Goal: Task Accomplishment & Management: Complete application form

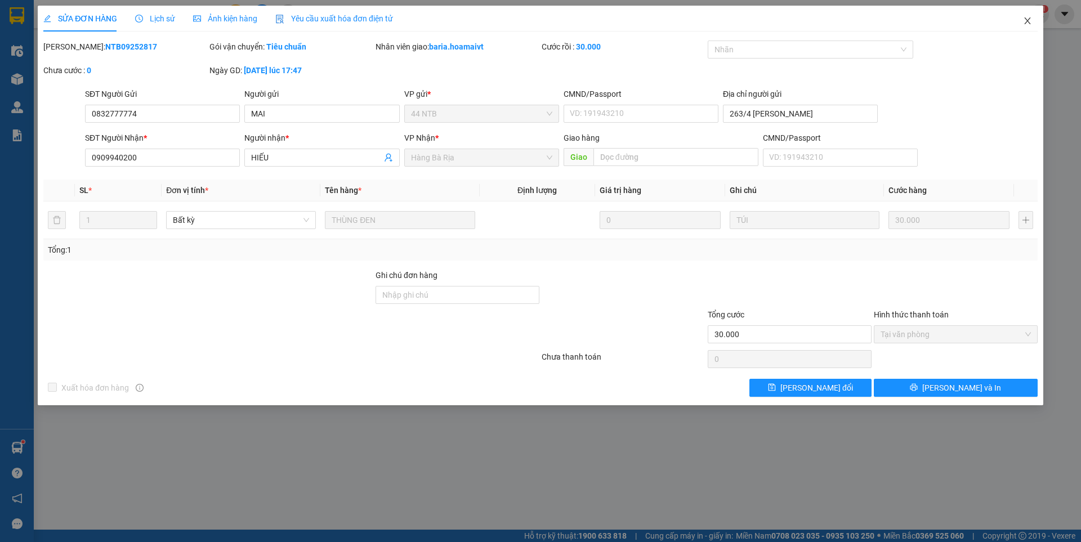
drag, startPoint x: 1032, startPoint y: 23, endPoint x: 1003, endPoint y: 17, distance: 29.3
click at [1031, 21] on span "Close" at bounding box center [1028, 22] width 32 height 32
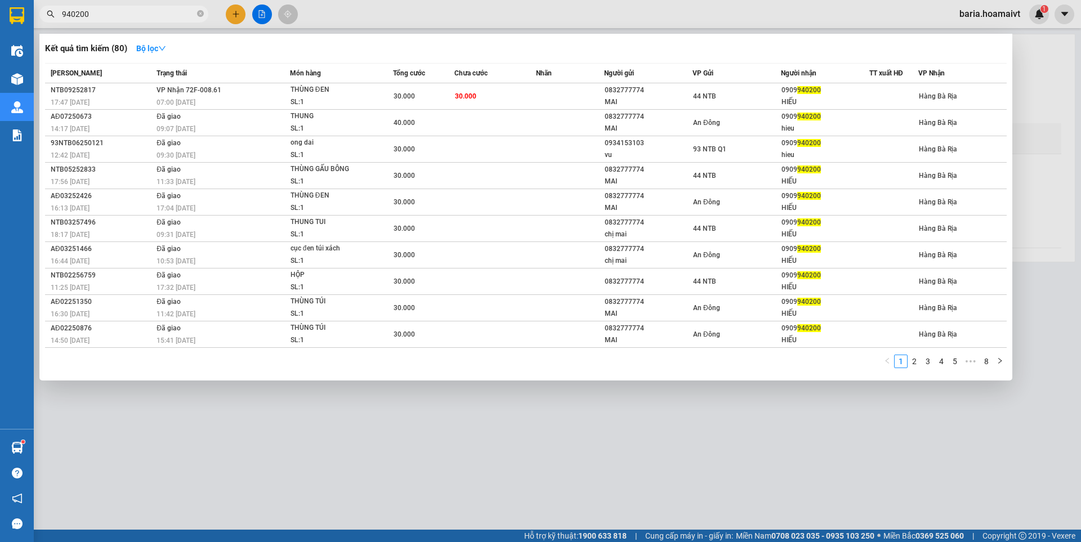
click at [133, 11] on input "940200" at bounding box center [128, 14] width 133 height 12
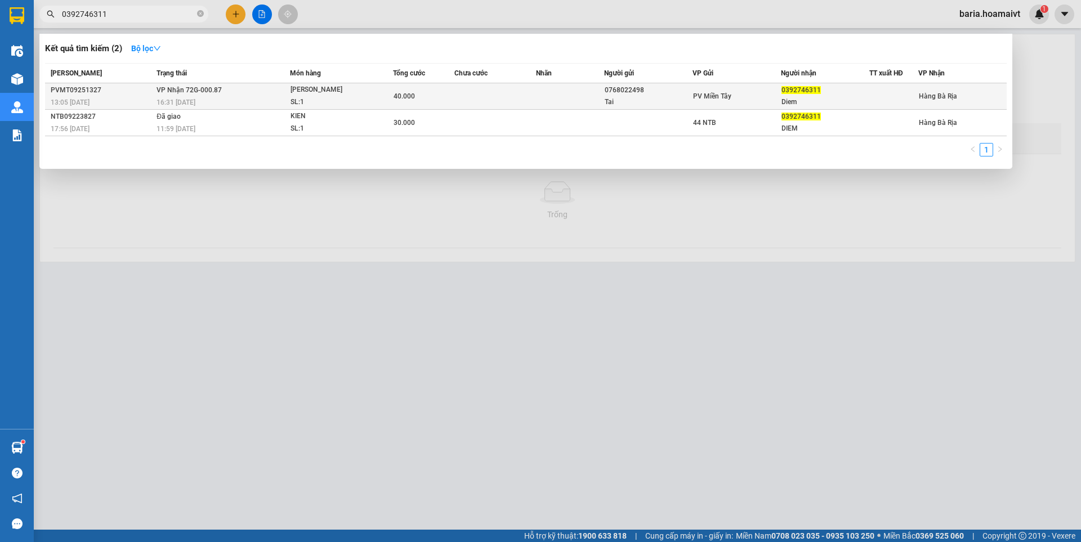
type input "0392746311"
click at [402, 92] on span "40.000" at bounding box center [404, 96] width 21 height 8
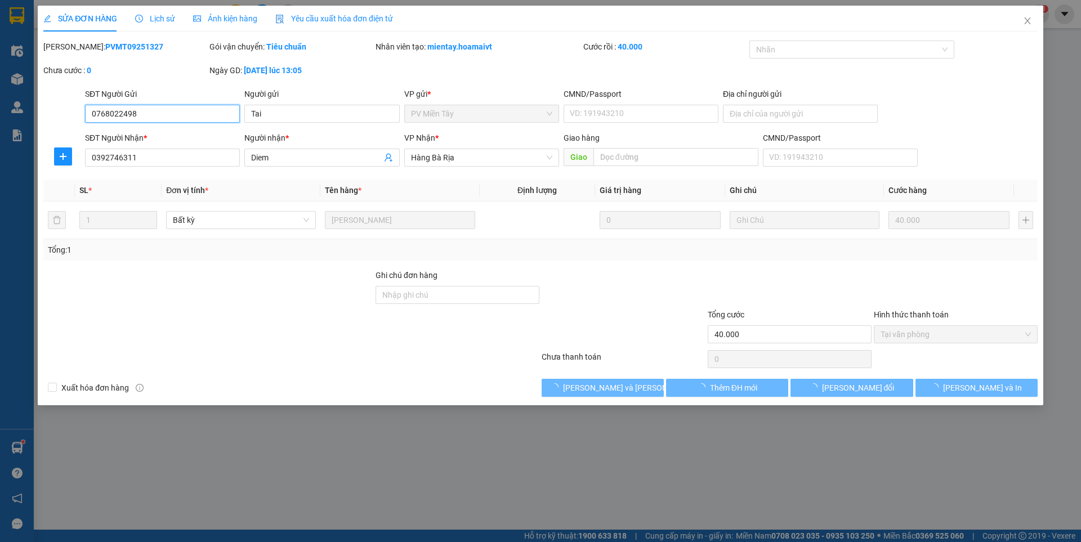
type input "0768022498"
type input "Tai"
type input "0392746311"
type input "Diem"
type input "40.000"
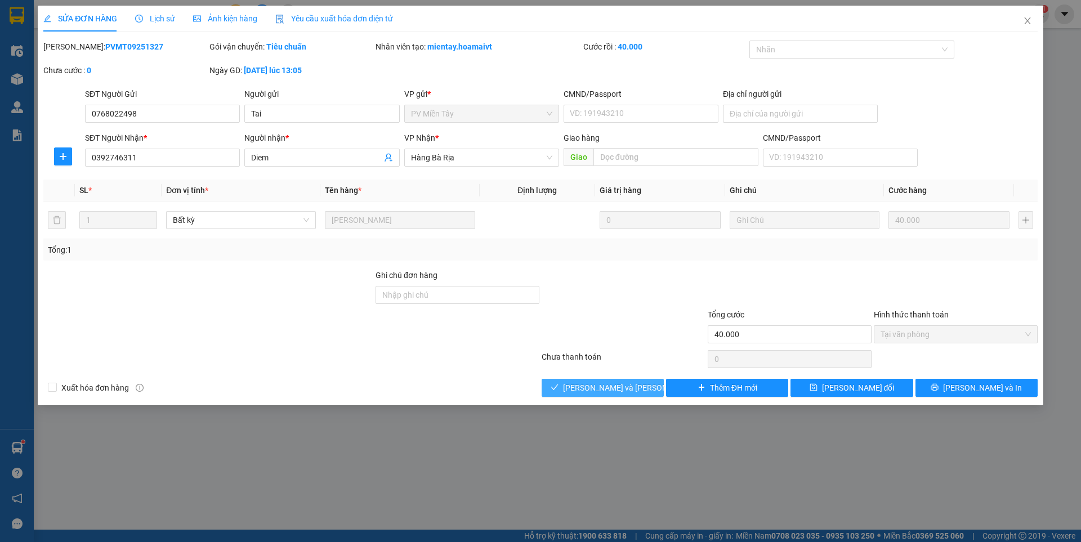
click at [621, 386] on span "[PERSON_NAME] và [PERSON_NAME] hàng" at bounding box center [639, 388] width 152 height 12
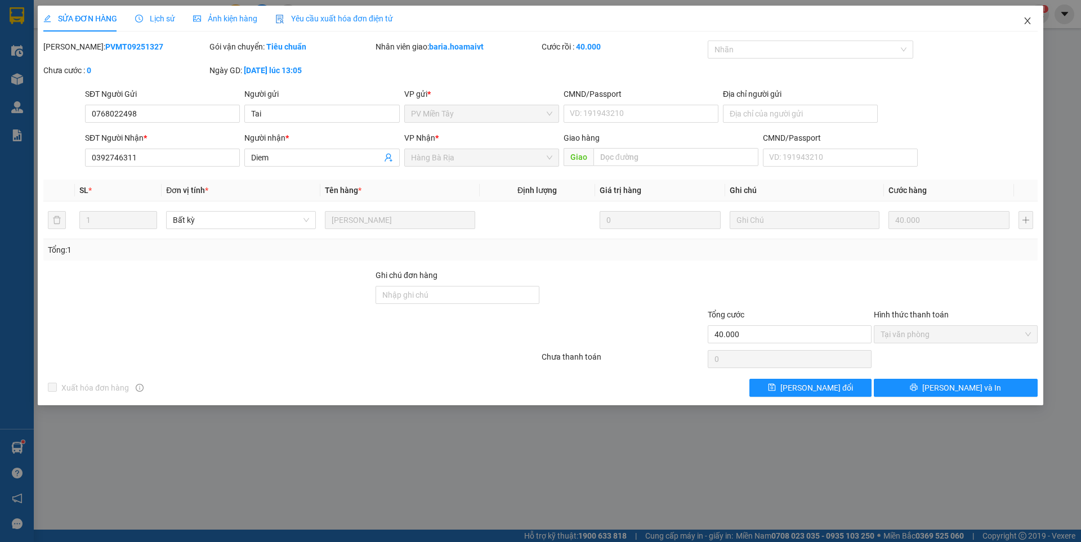
click at [1028, 20] on icon "close" at bounding box center [1027, 20] width 9 height 9
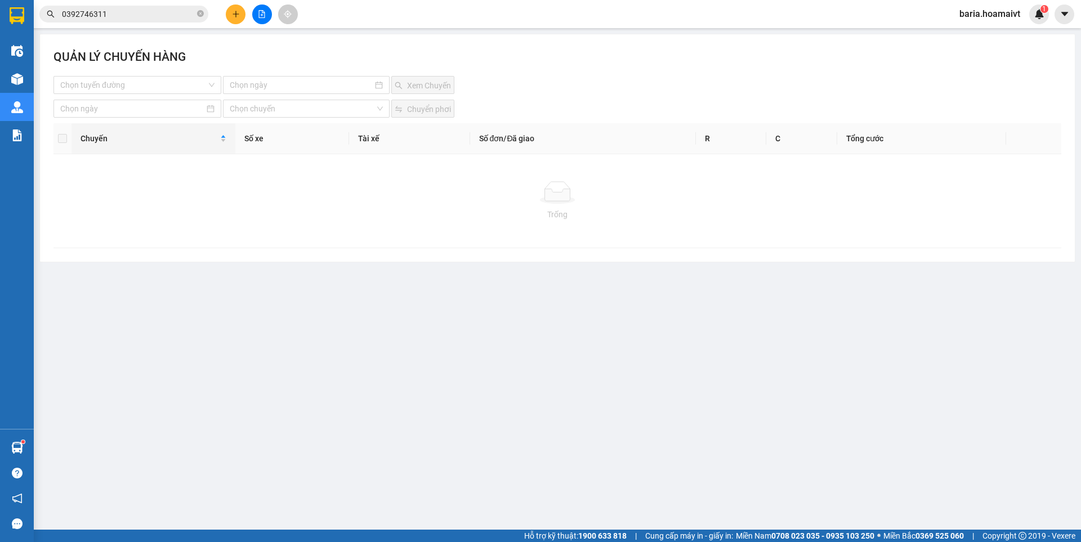
click at [133, 9] on input "0392746311" at bounding box center [128, 14] width 133 height 12
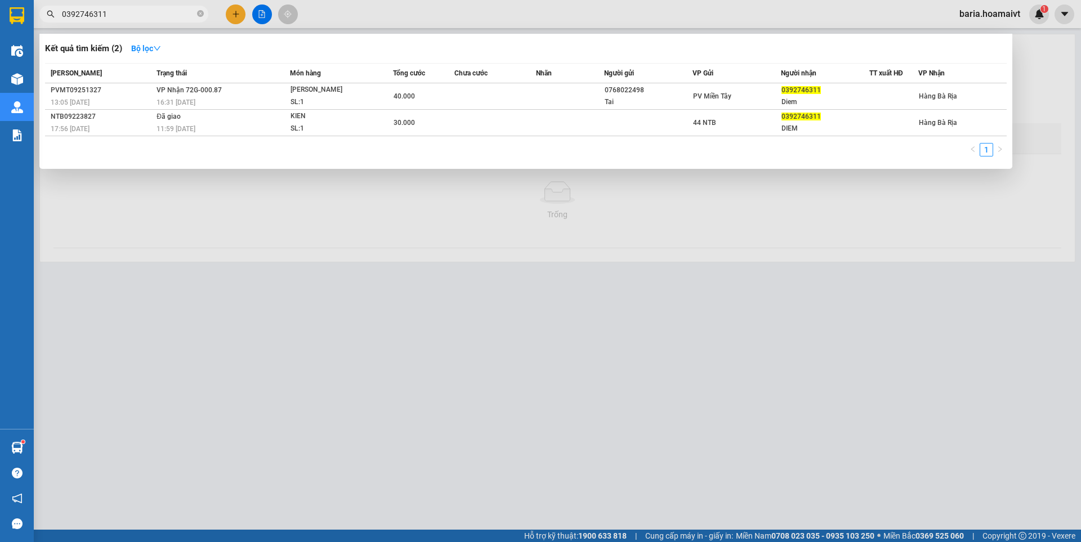
click at [133, 9] on input "0392746311" at bounding box center [128, 14] width 133 height 12
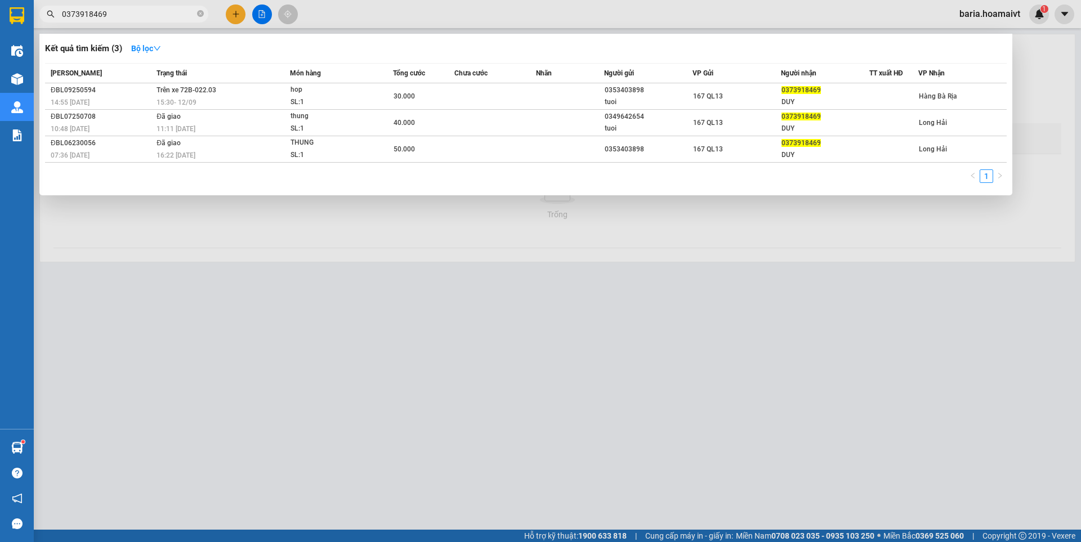
click at [130, 20] on span "0373918469" at bounding box center [123, 14] width 169 height 17
click at [130, 19] on input "0373918469" at bounding box center [128, 14] width 133 height 12
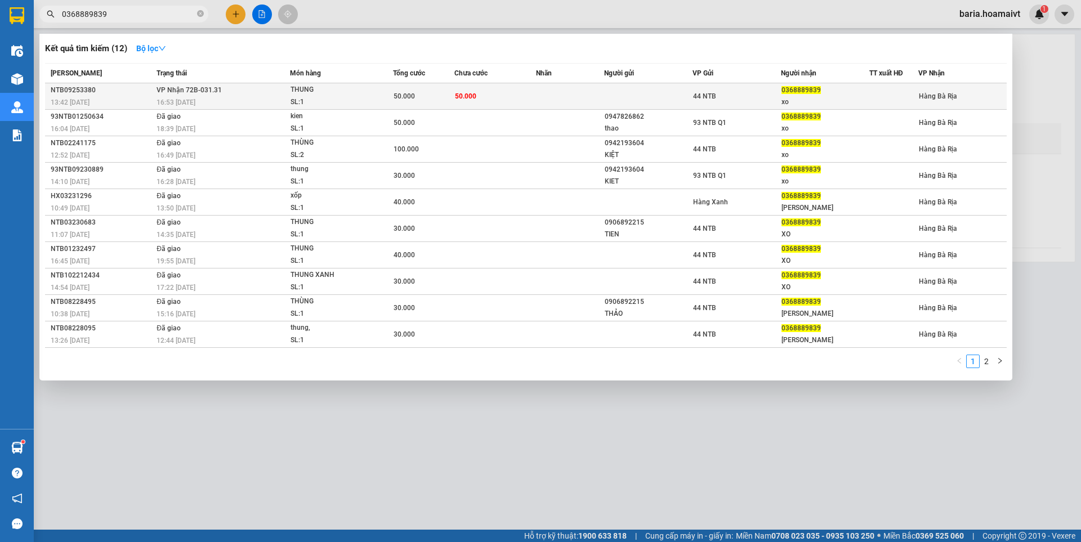
type input "0368889839"
click at [804, 95] on div "0368889839" at bounding box center [825, 90] width 87 height 12
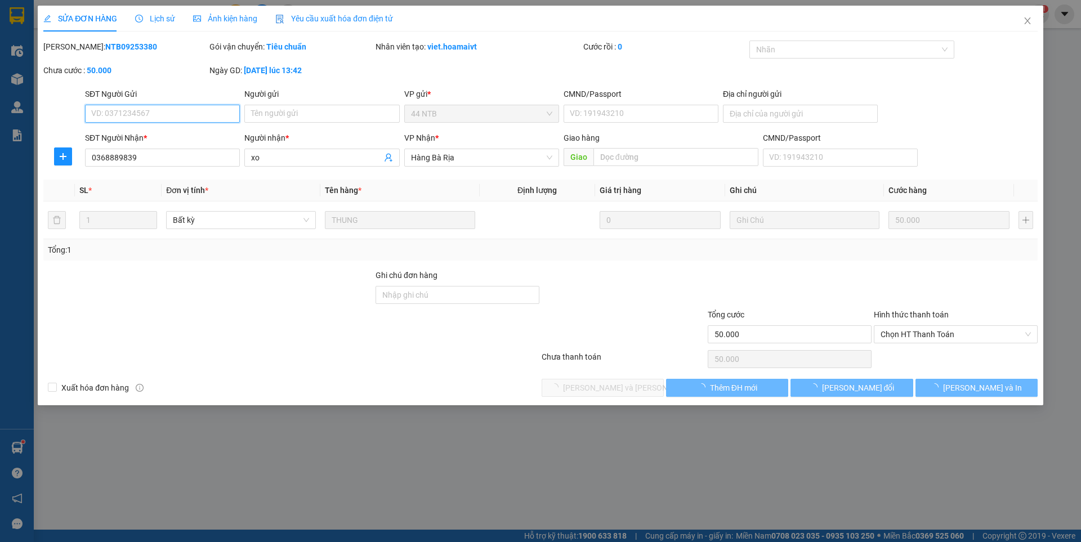
type input "0368889839"
type input "xo"
type input "50.000"
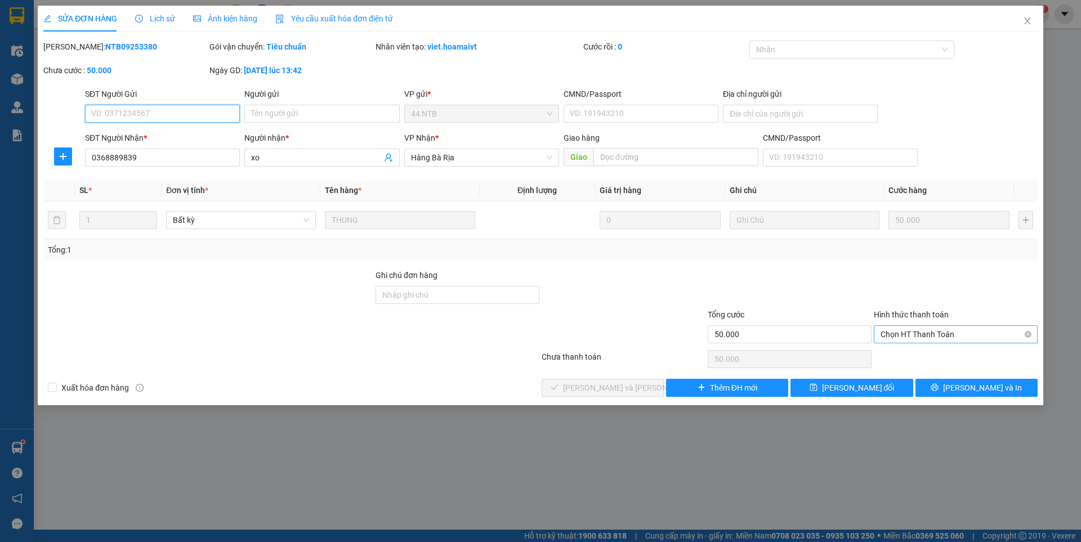
click at [926, 329] on span "Chọn HT Thanh Toán" at bounding box center [956, 334] width 150 height 17
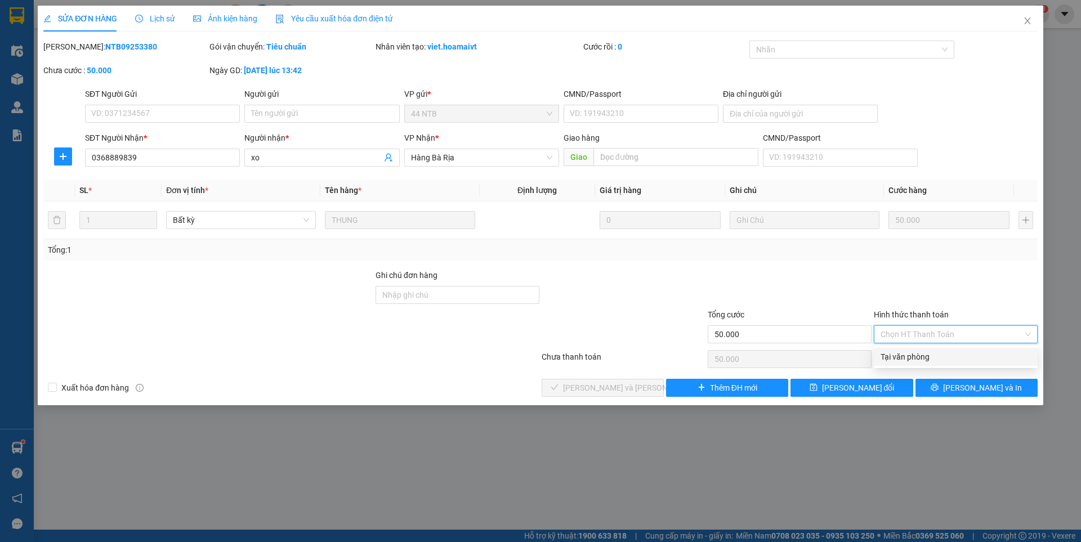
click at [894, 354] on div "Tại văn phòng" at bounding box center [956, 357] width 150 height 12
type input "0"
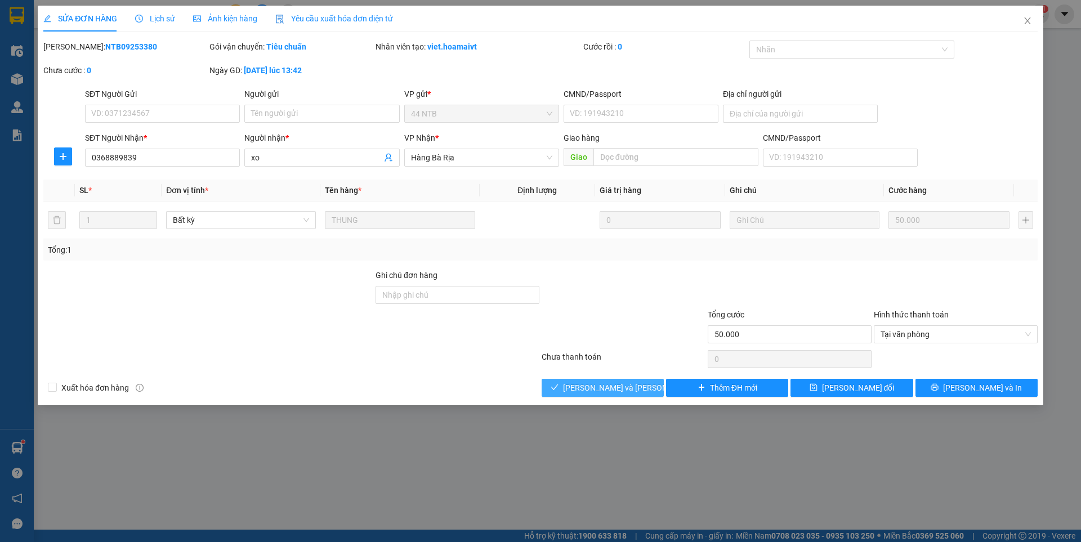
click at [627, 387] on span "[PERSON_NAME] và [PERSON_NAME] hàng" at bounding box center [639, 388] width 152 height 12
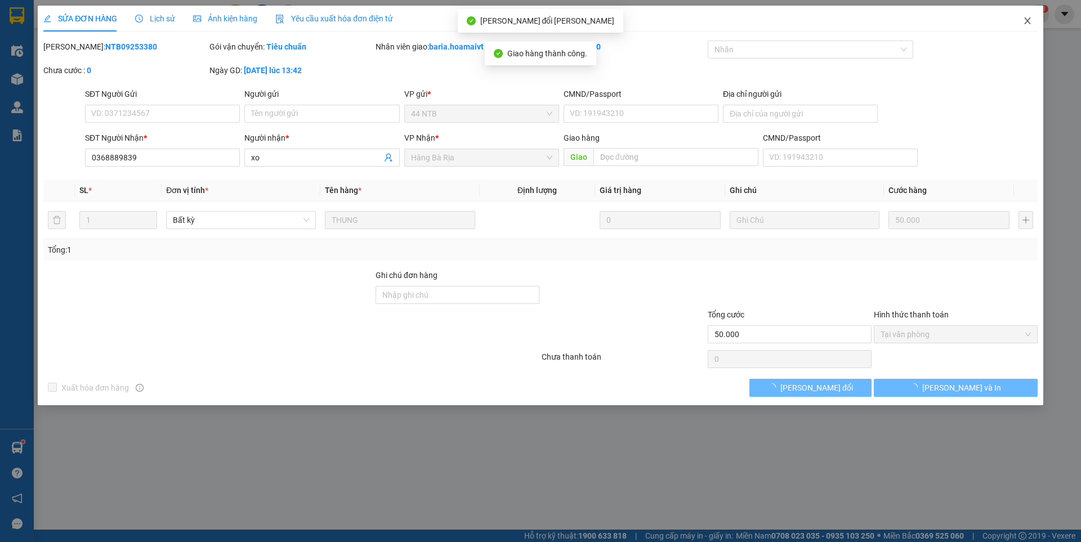
click at [1023, 17] on icon "close" at bounding box center [1027, 20] width 9 height 9
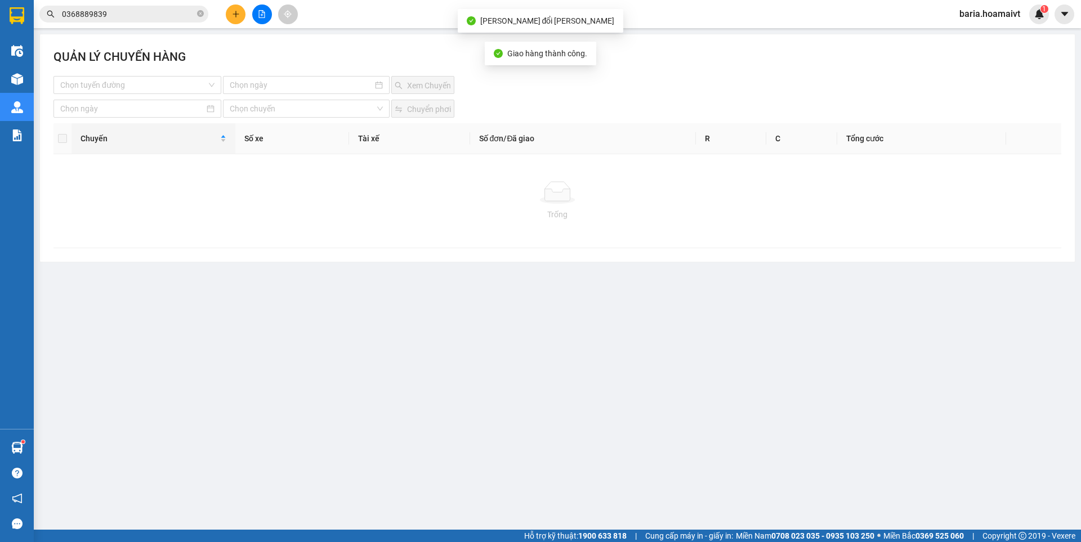
click at [148, 8] on input "0368889839" at bounding box center [128, 14] width 133 height 12
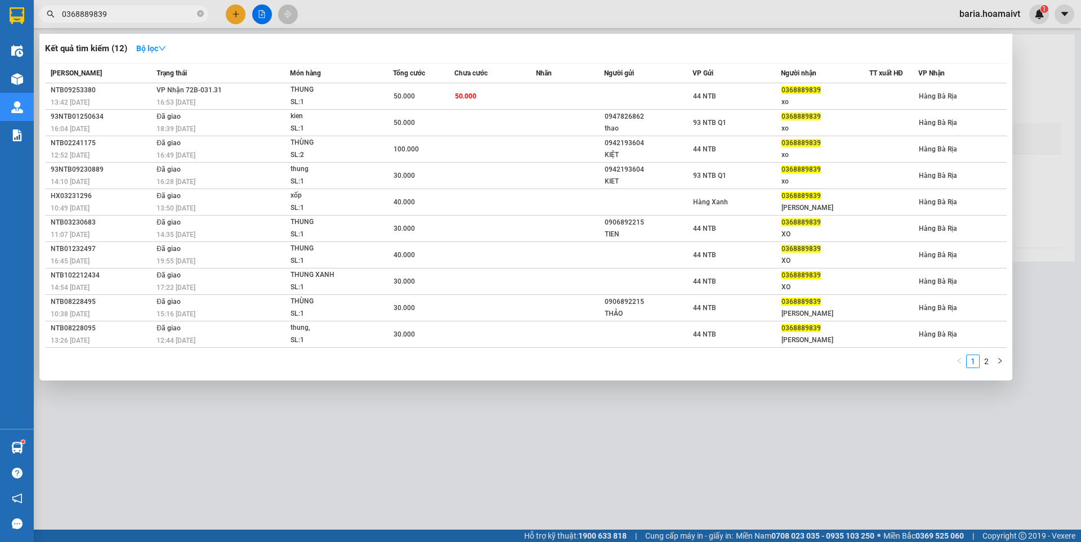
click at [147, 17] on input "0368889839" at bounding box center [128, 14] width 133 height 12
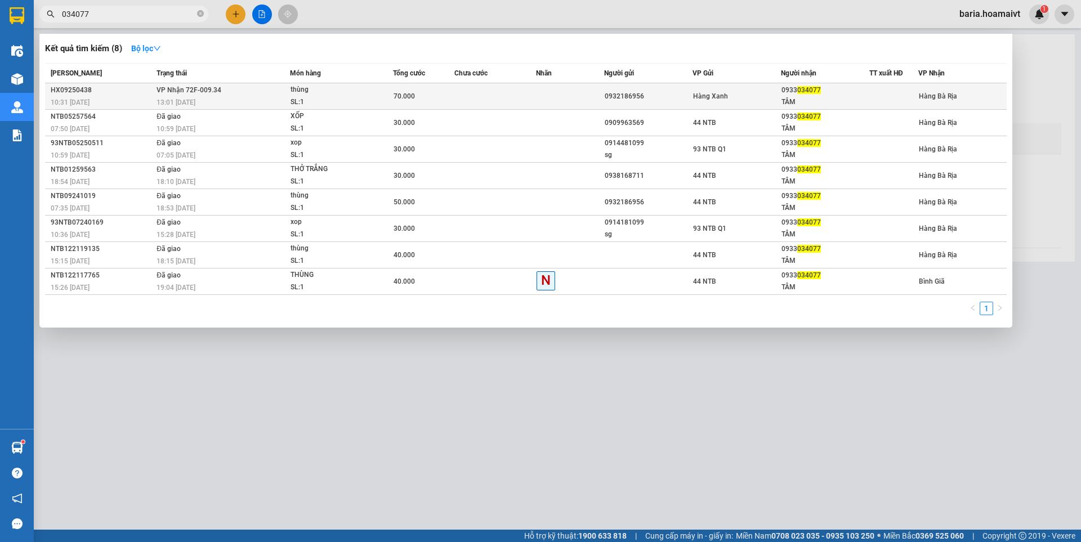
type input "034077"
click at [810, 97] on div "TÂM" at bounding box center [825, 102] width 87 height 12
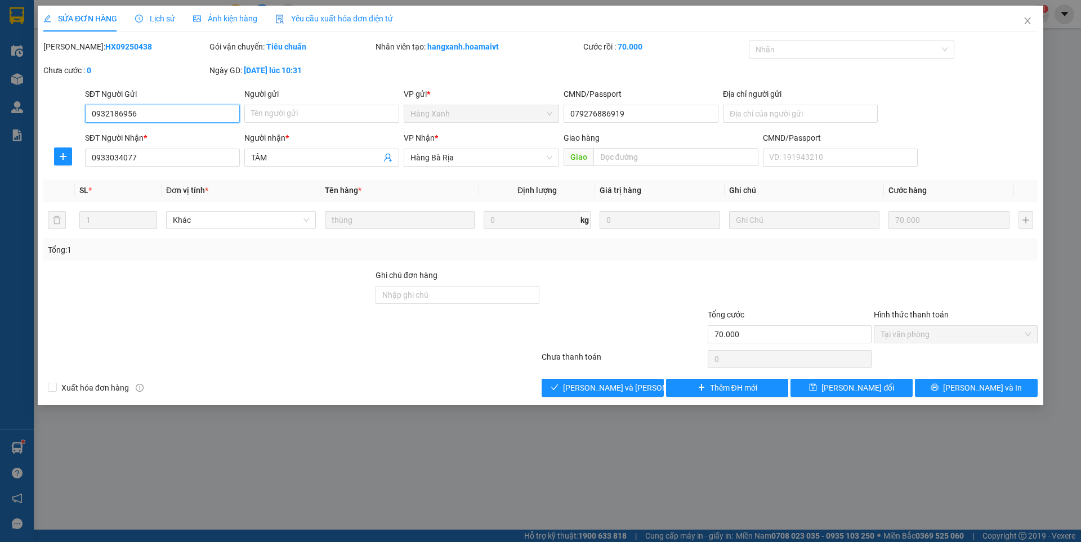
type input "0932186956"
type input "079276886919"
type input "0933034077"
type input "TÂM"
type input "70.000"
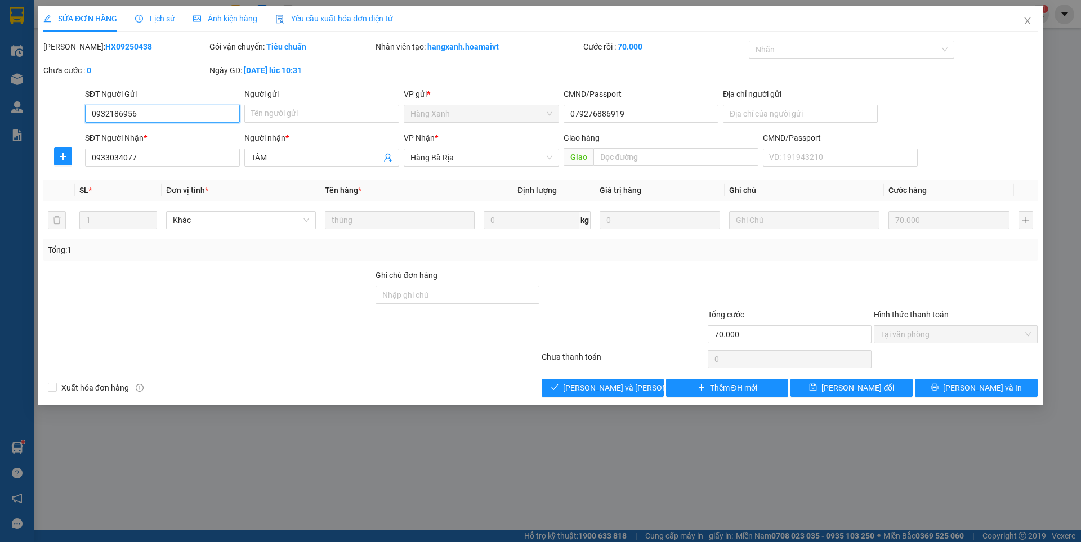
type input "0"
click at [627, 388] on span "[PERSON_NAME] và [PERSON_NAME] hàng" at bounding box center [639, 388] width 152 height 12
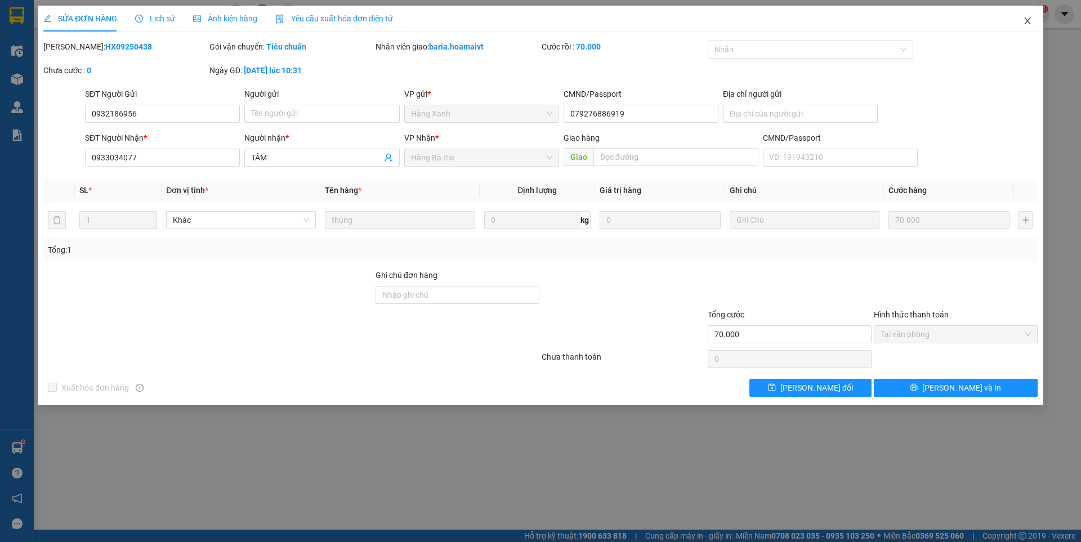
click at [1023, 16] on span "Close" at bounding box center [1028, 22] width 32 height 32
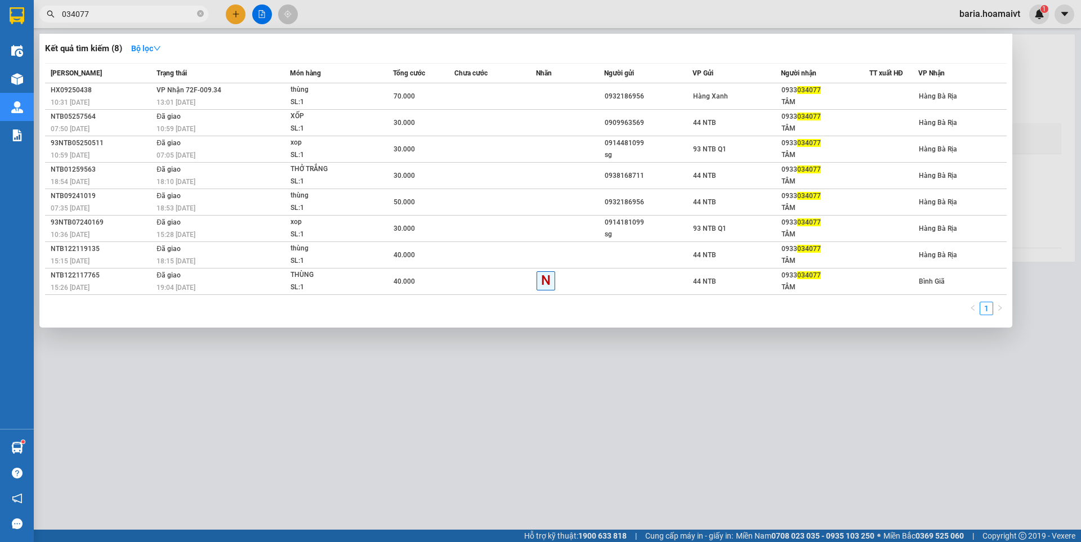
click at [148, 15] on input "034077" at bounding box center [128, 14] width 133 height 12
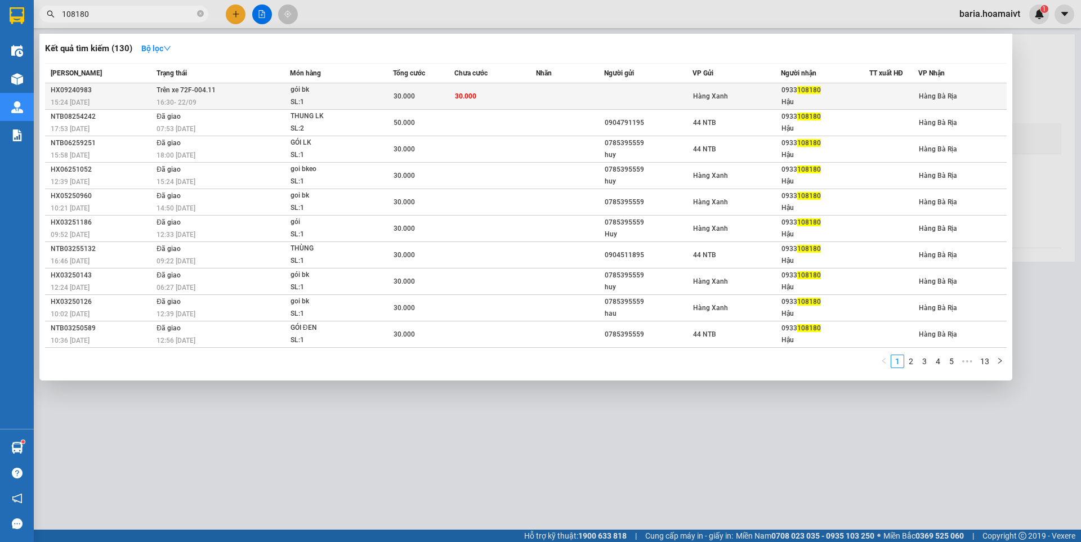
type input "108180"
click at [806, 100] on div "Hậu" at bounding box center [825, 102] width 87 height 12
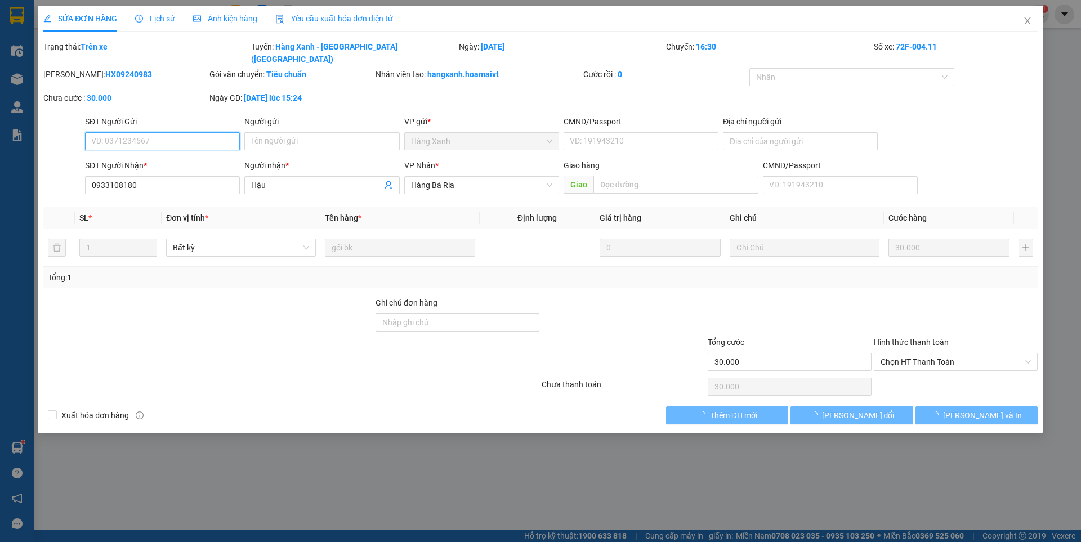
type input "0933108180"
type input "Hậu"
type input "30.000"
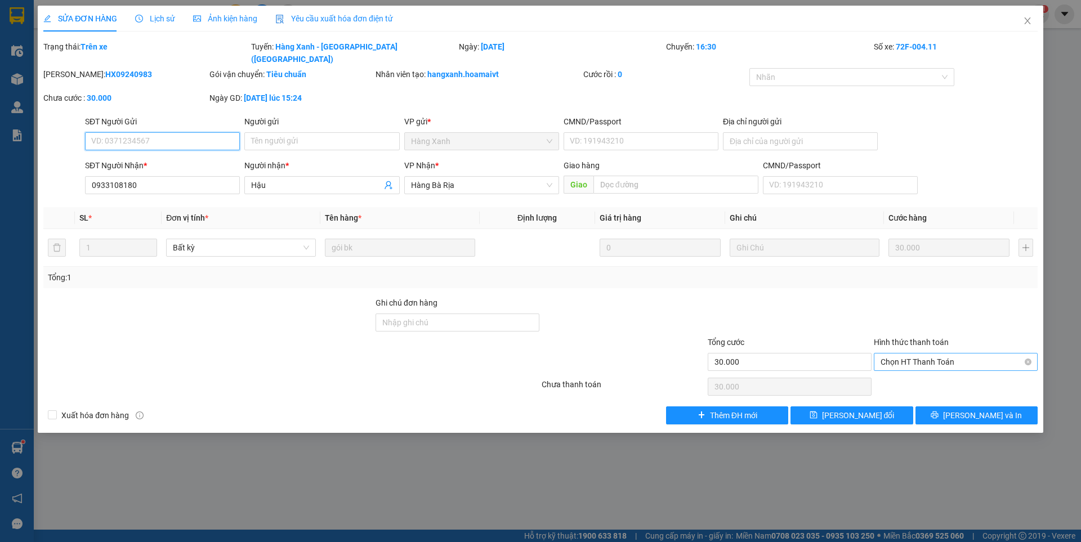
click at [921, 354] on span "Chọn HT Thanh Toán" at bounding box center [956, 362] width 150 height 17
drag, startPoint x: 1029, startPoint y: 17, endPoint x: 1020, endPoint y: 17, distance: 9.0
click at [1028, 17] on icon "close" at bounding box center [1027, 20] width 9 height 9
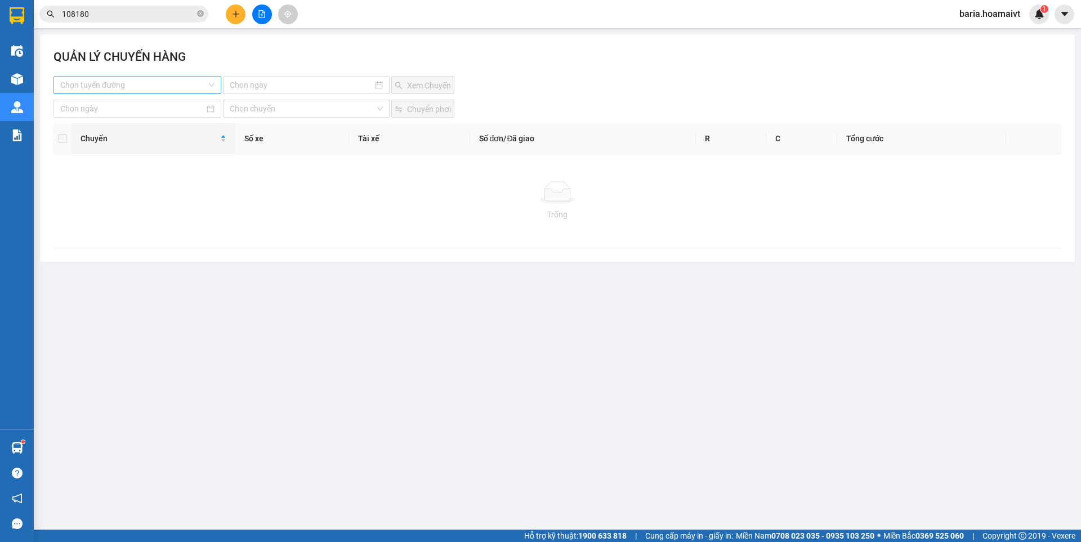
click at [115, 86] on input "search" at bounding box center [133, 85] width 146 height 17
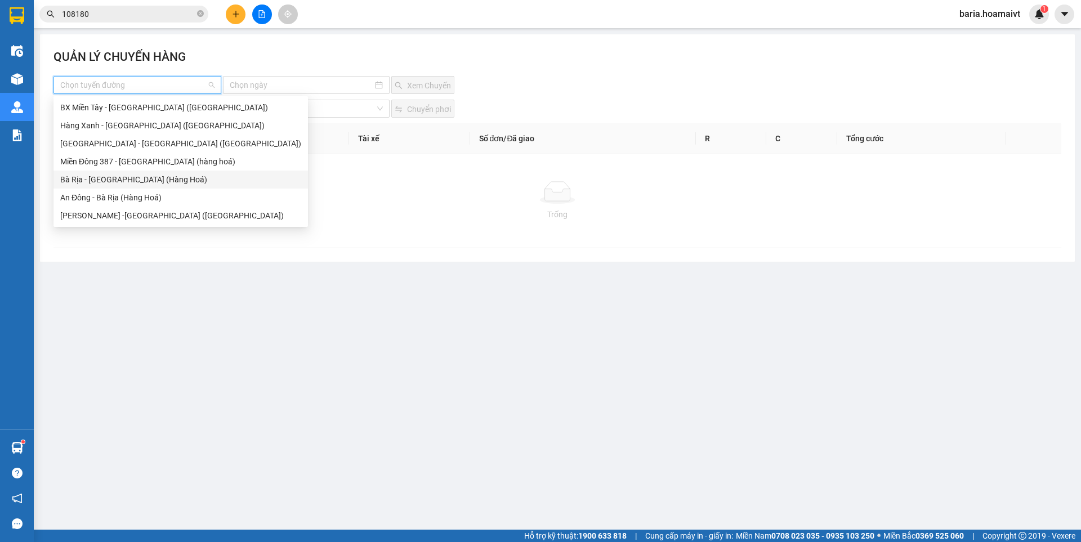
click at [105, 180] on div "Bà Rịa - [GEOGRAPHIC_DATA] (Hàng Hoá)" at bounding box center [180, 179] width 241 height 12
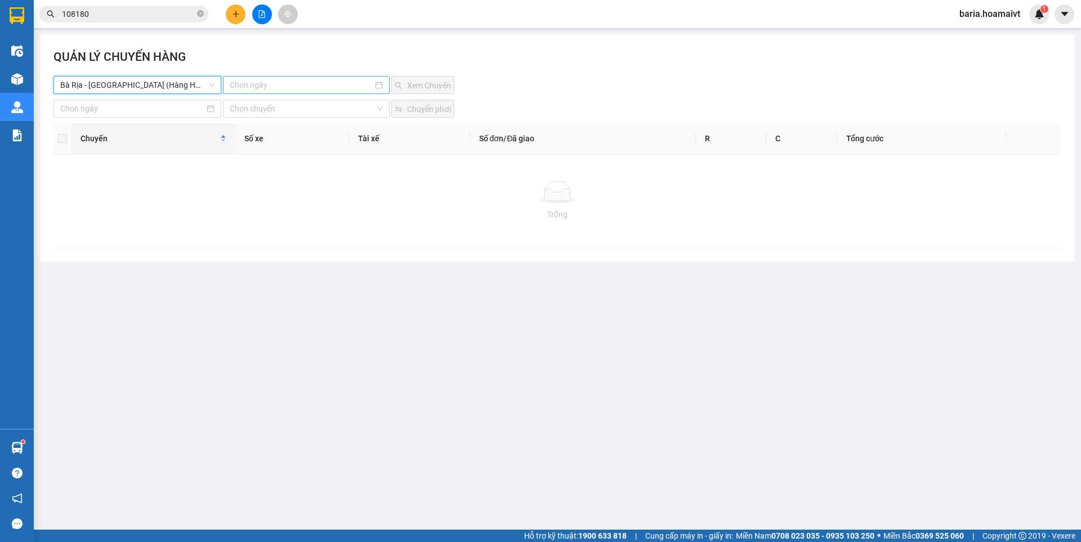
click at [269, 83] on input at bounding box center [301, 85] width 142 height 12
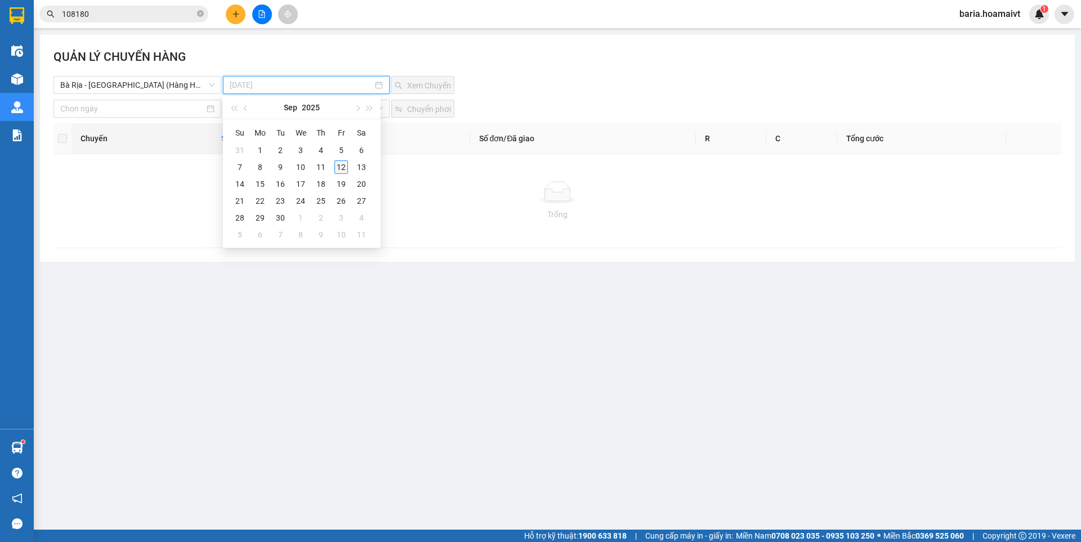
type input "[DATE]"
click at [342, 168] on div "12" at bounding box center [341, 167] width 14 height 14
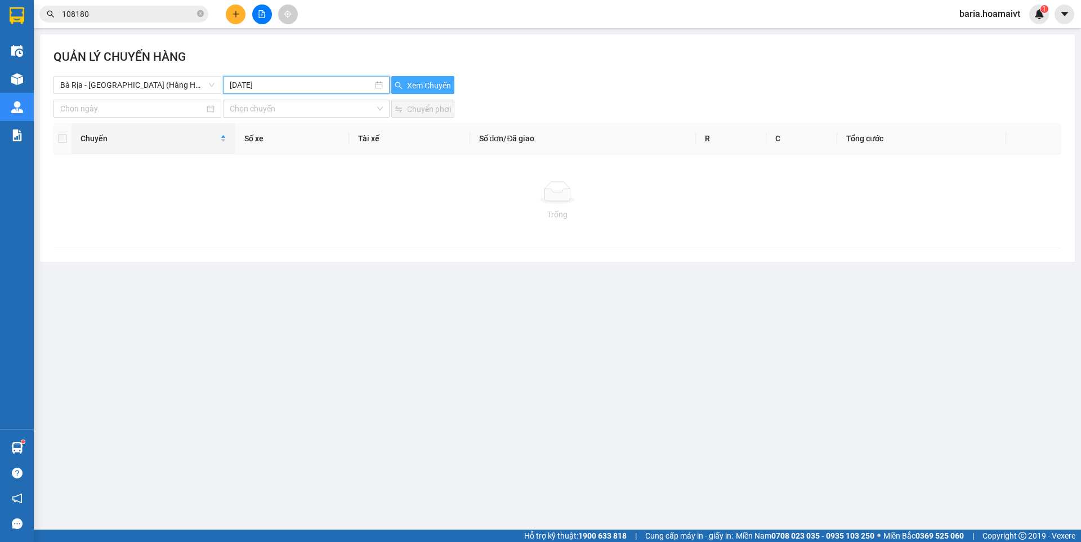
click at [425, 82] on span "Xem Chuyến" at bounding box center [429, 85] width 44 height 12
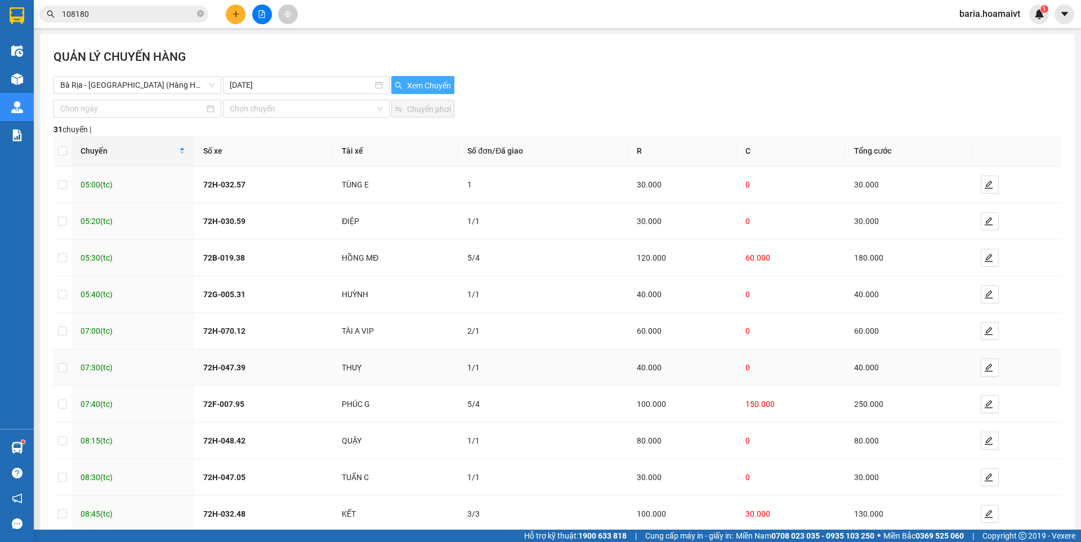
scroll to position [63, 0]
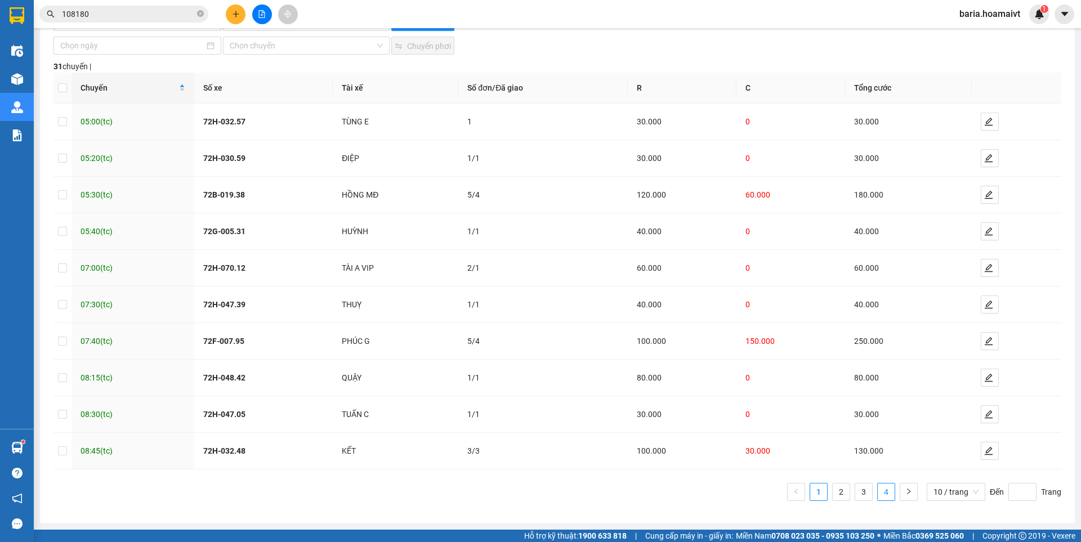
click at [880, 496] on link "4" at bounding box center [886, 492] width 17 height 17
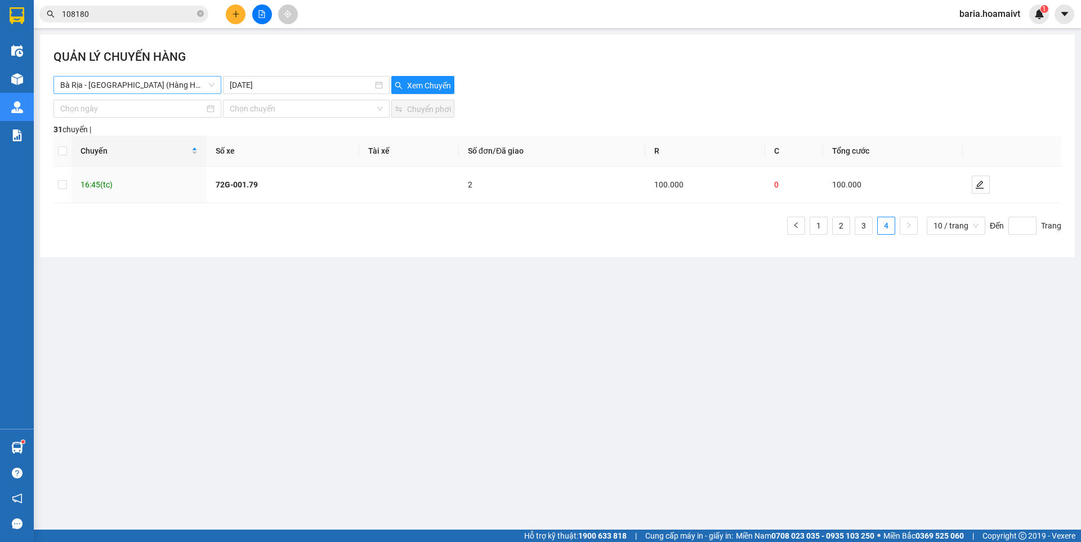
click at [207, 85] on span "Bà Rịa - [GEOGRAPHIC_DATA] (Hàng Hoá)" at bounding box center [137, 85] width 154 height 17
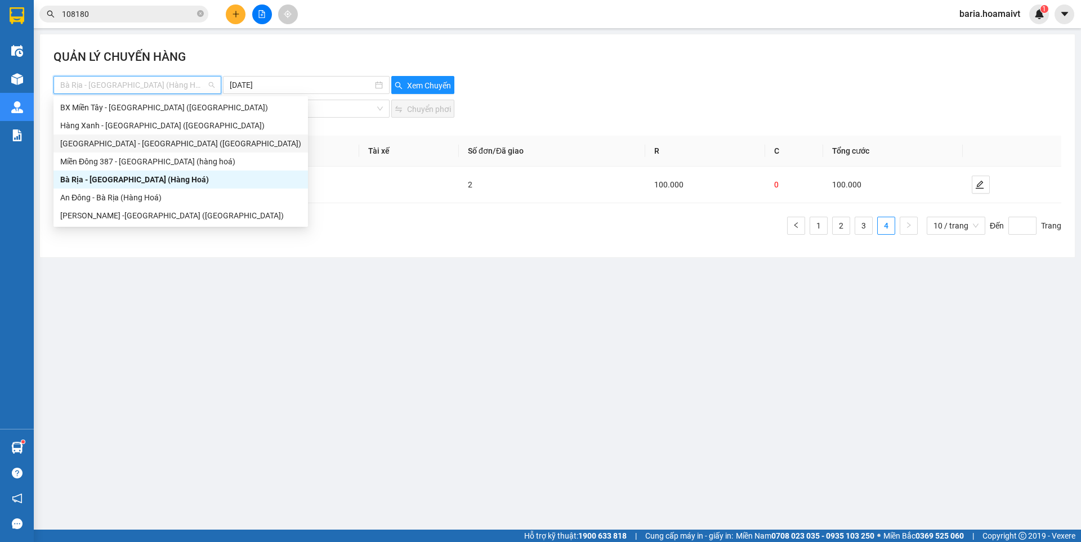
drag, startPoint x: 132, startPoint y: 146, endPoint x: 230, endPoint y: 135, distance: 99.1
click at [132, 145] on div "[GEOGRAPHIC_DATA] - [GEOGRAPHIC_DATA] ([GEOGRAPHIC_DATA])" at bounding box center [180, 143] width 241 height 12
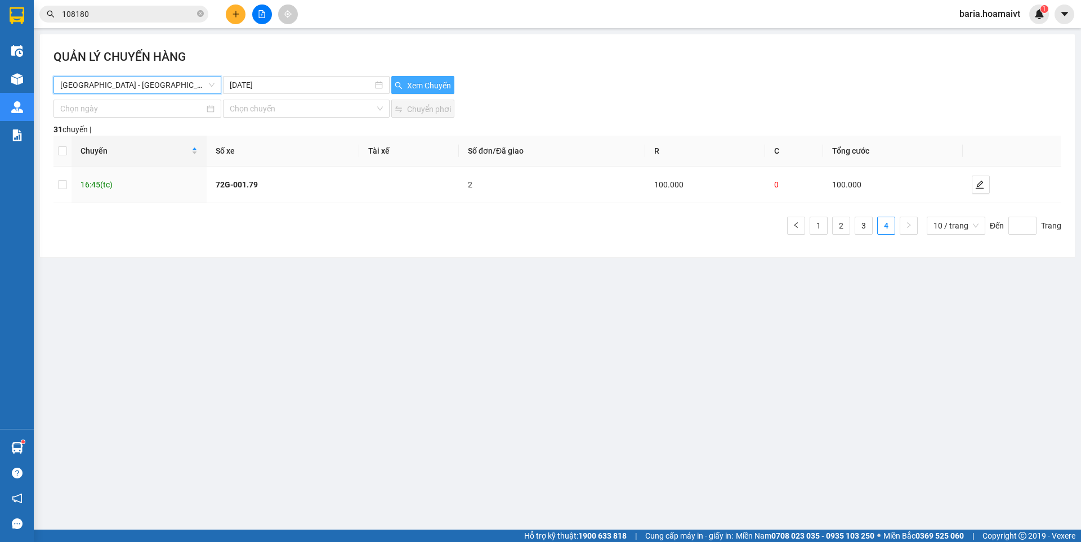
click at [418, 83] on span "Xem Chuyến" at bounding box center [429, 85] width 44 height 12
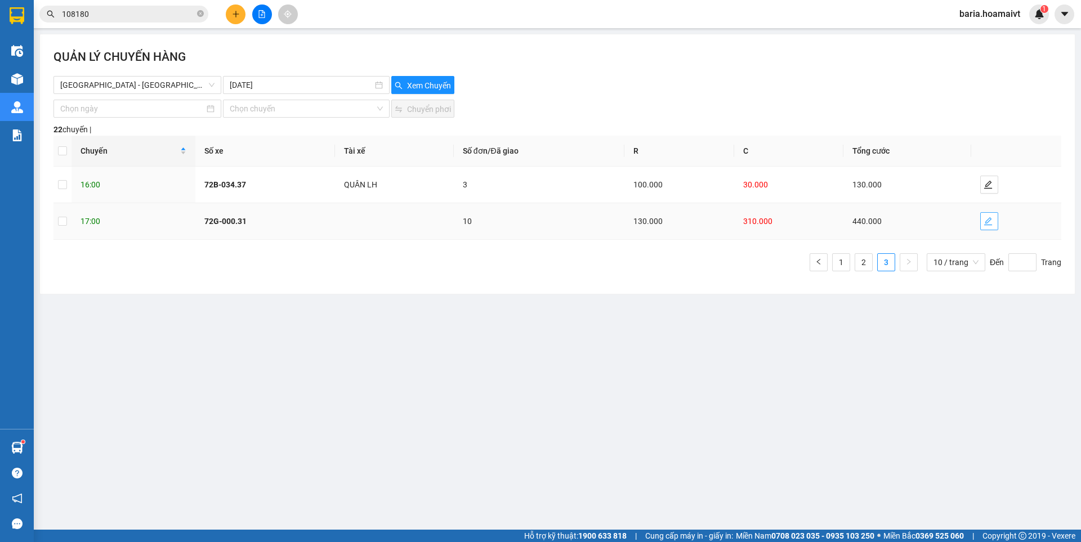
click at [989, 225] on icon "edit" at bounding box center [988, 221] width 8 height 8
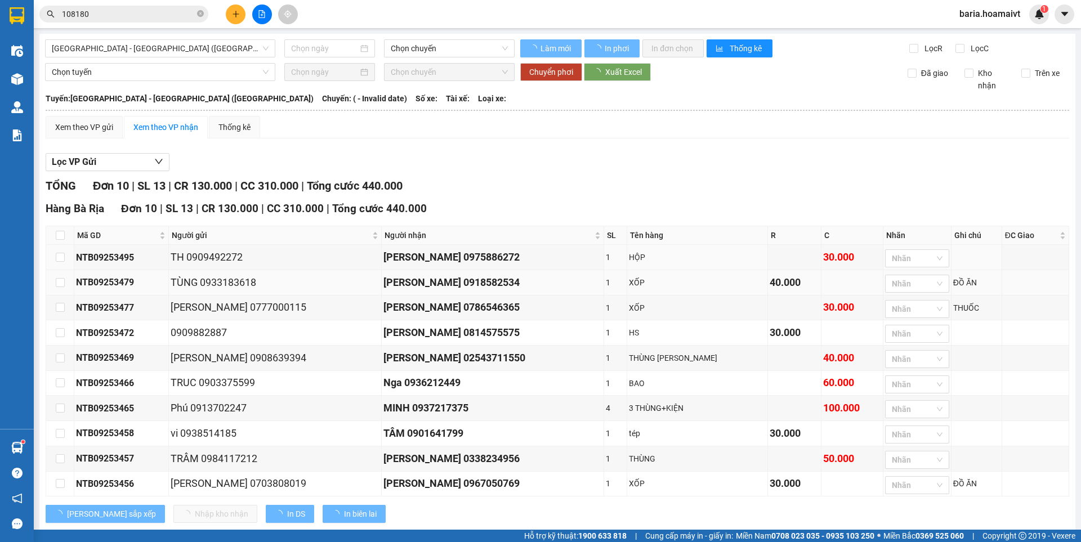
type input "[DATE]"
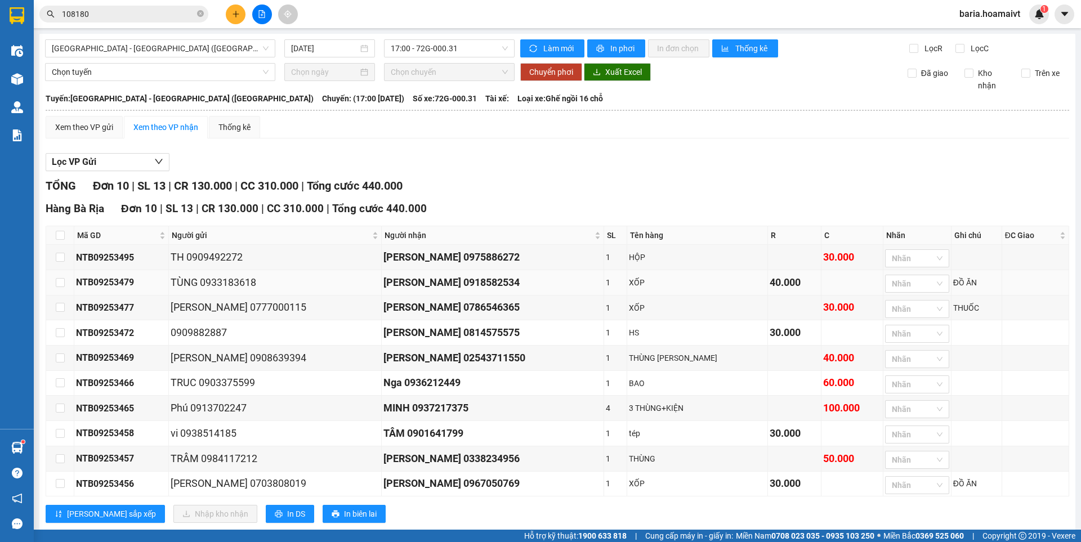
scroll to position [32, 0]
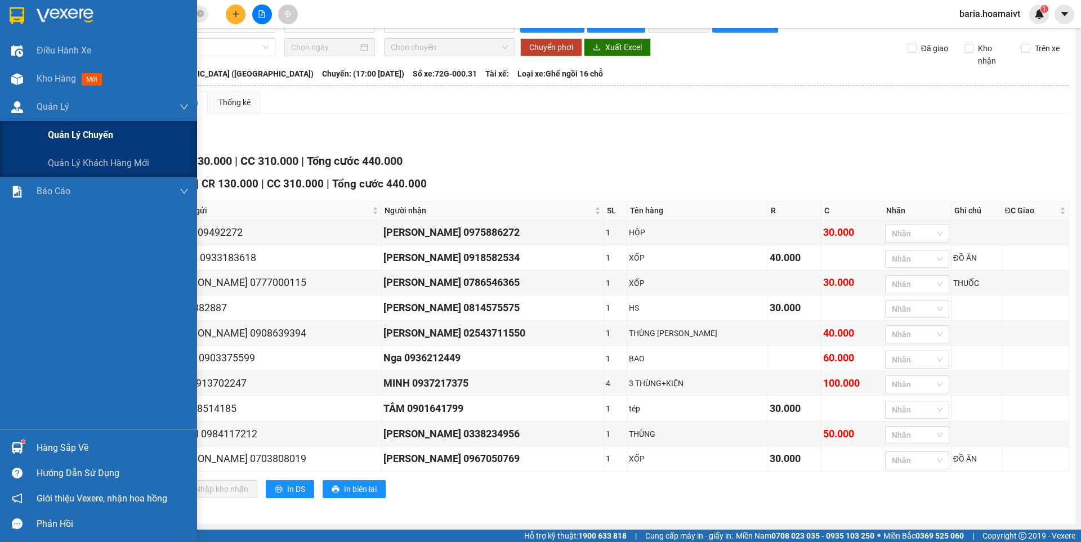
click at [72, 134] on span "Quản lý chuyến" at bounding box center [80, 135] width 65 height 14
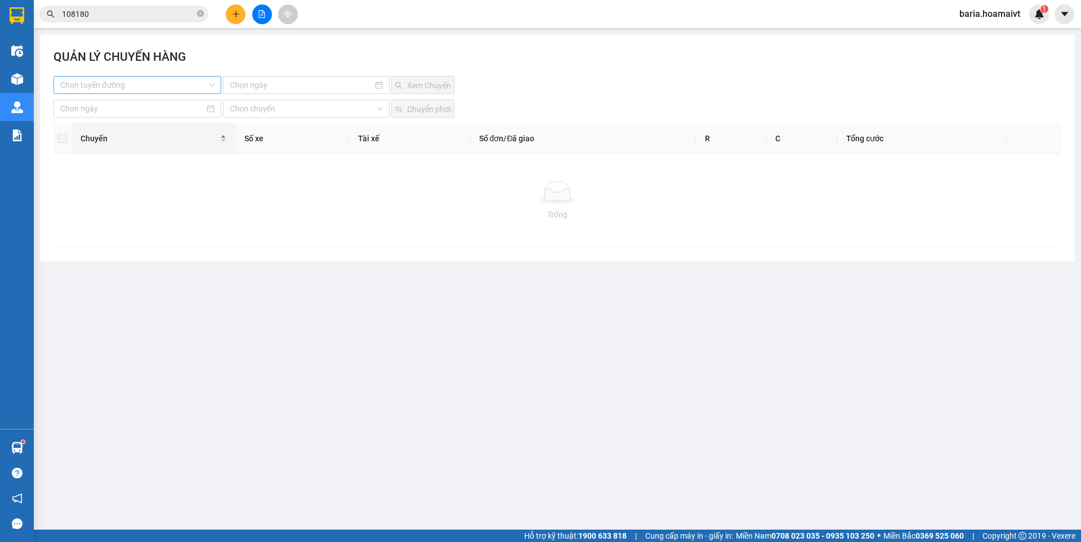
click at [133, 87] on input "search" at bounding box center [133, 85] width 146 height 17
click at [158, 85] on input "search" at bounding box center [133, 85] width 146 height 17
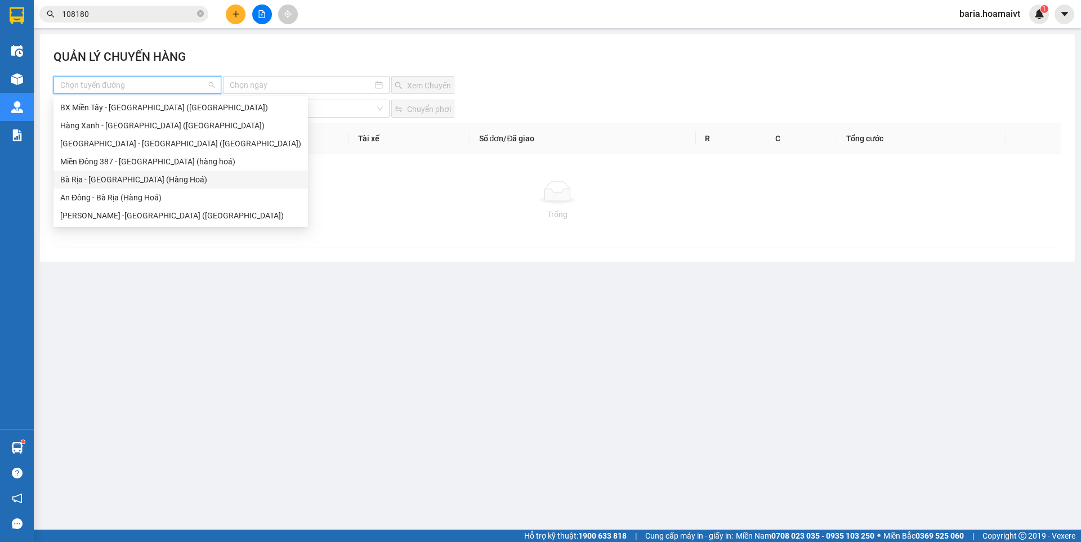
drag, startPoint x: 107, startPoint y: 178, endPoint x: 189, endPoint y: 179, distance: 82.2
click at [108, 179] on div "Bà Rịa - [GEOGRAPHIC_DATA] (Hàng Hoá)" at bounding box center [180, 179] width 241 height 12
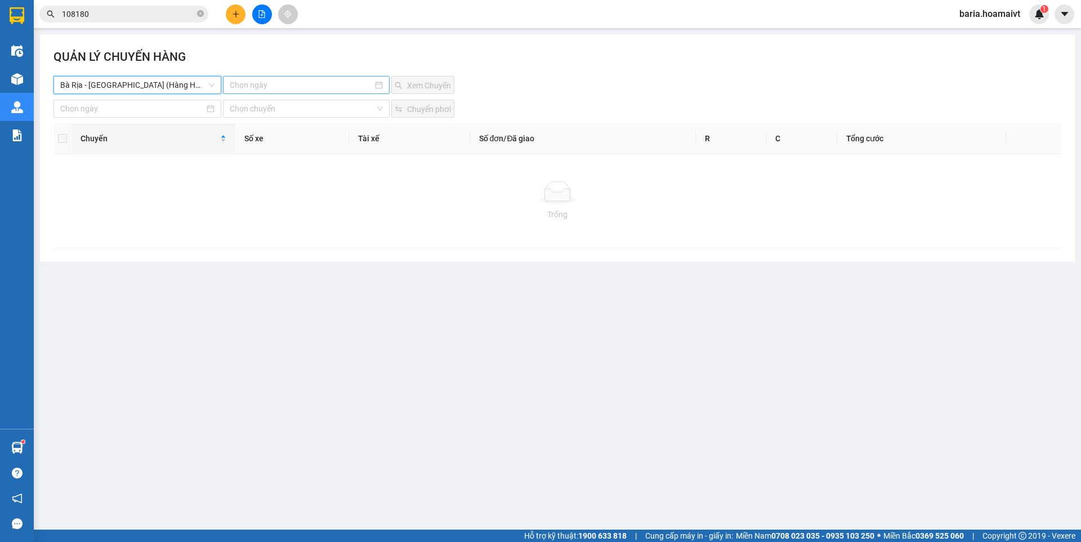
click at [310, 81] on input at bounding box center [301, 85] width 142 height 12
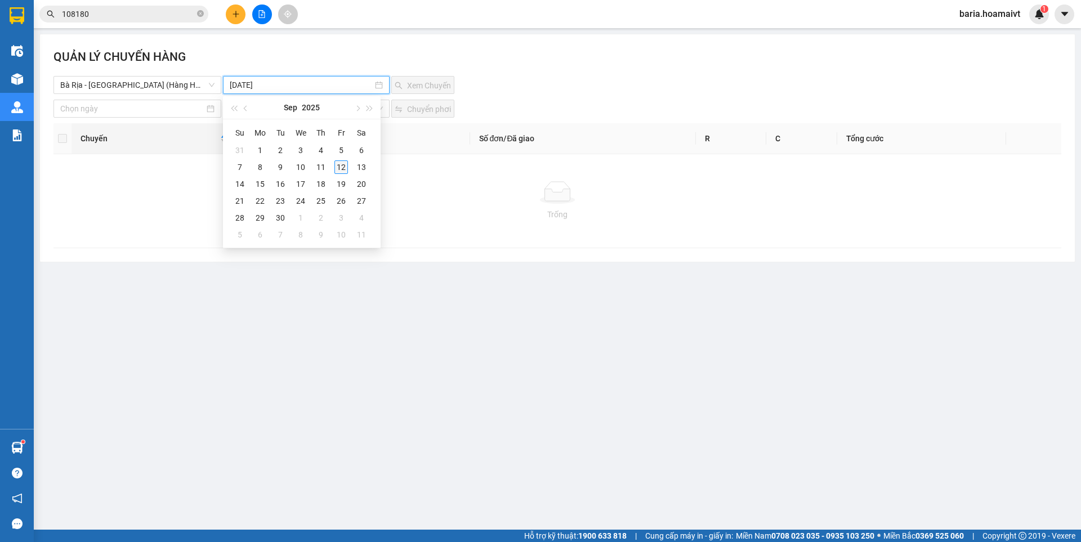
type input "[DATE]"
click at [342, 166] on div "12" at bounding box center [341, 167] width 14 height 14
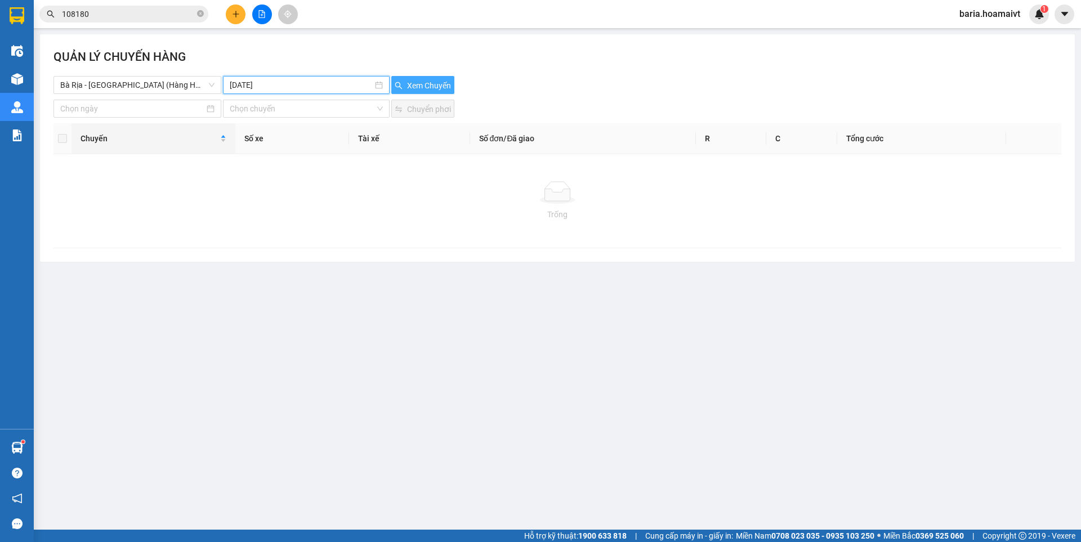
click at [431, 83] on span "Xem Chuyến" at bounding box center [429, 85] width 44 height 12
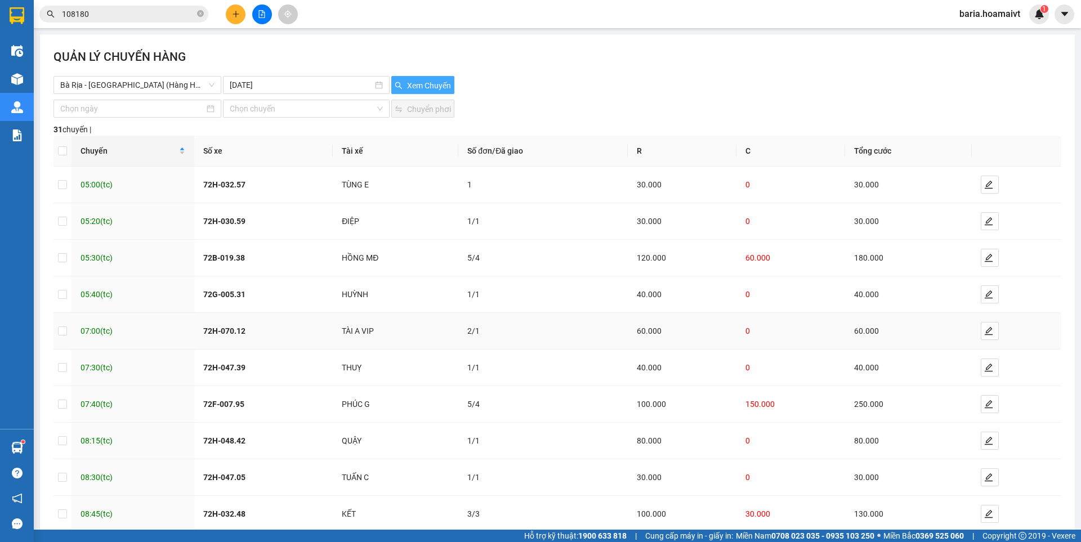
scroll to position [63, 0]
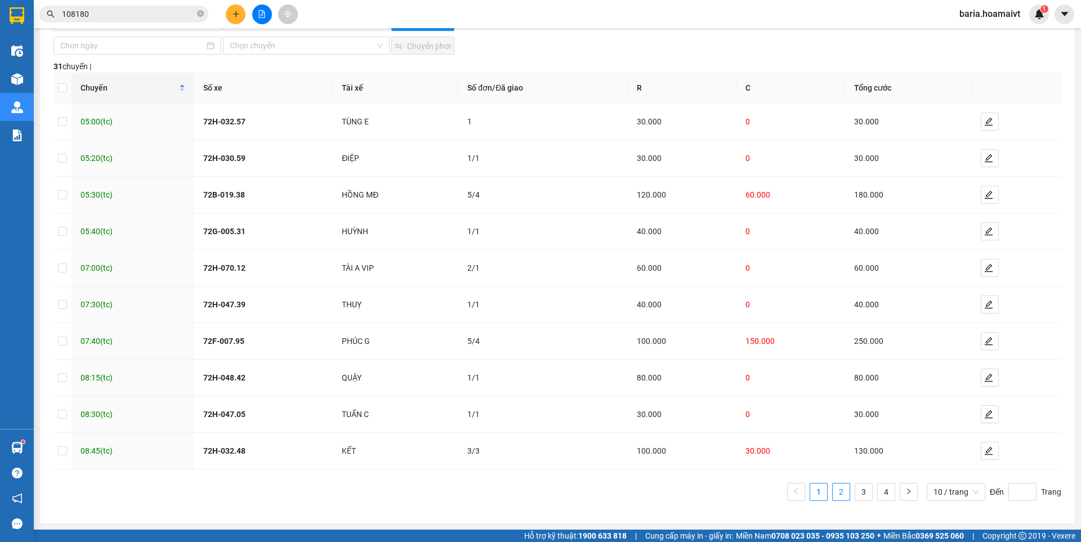
click at [834, 493] on link "2" at bounding box center [841, 492] width 17 height 17
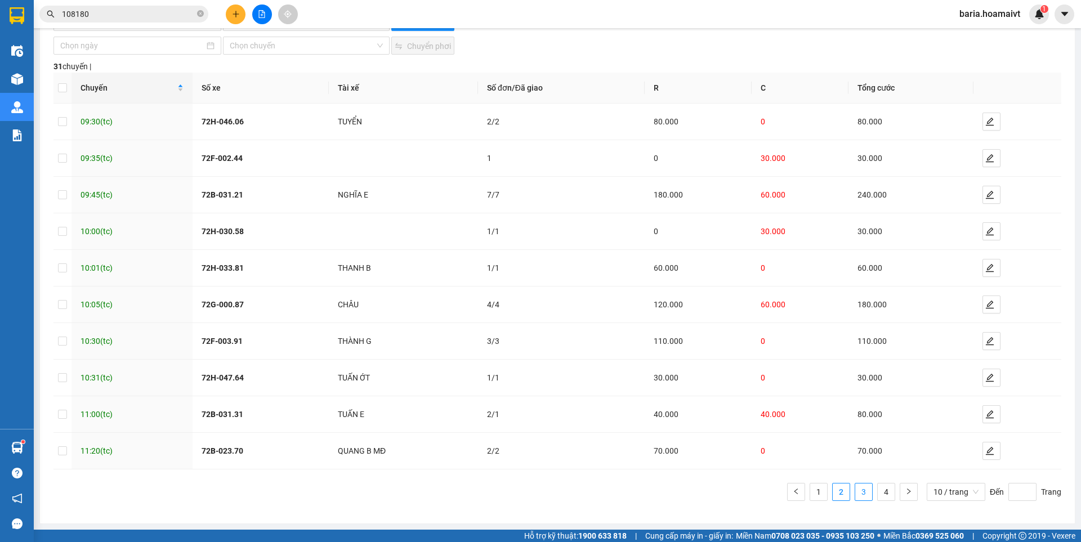
click at [858, 496] on link "3" at bounding box center [863, 492] width 17 height 17
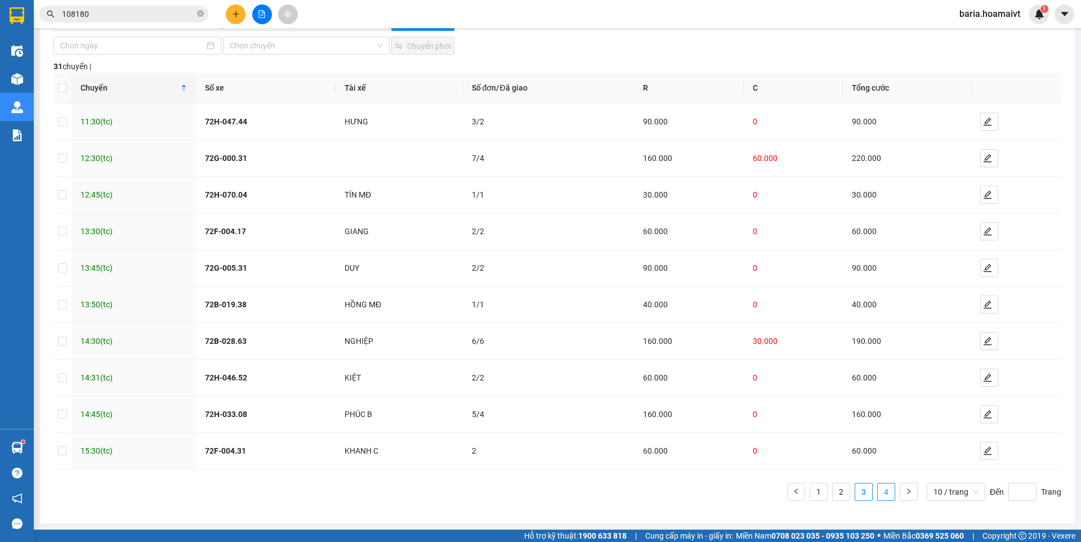
click at [881, 496] on link "4" at bounding box center [886, 492] width 17 height 17
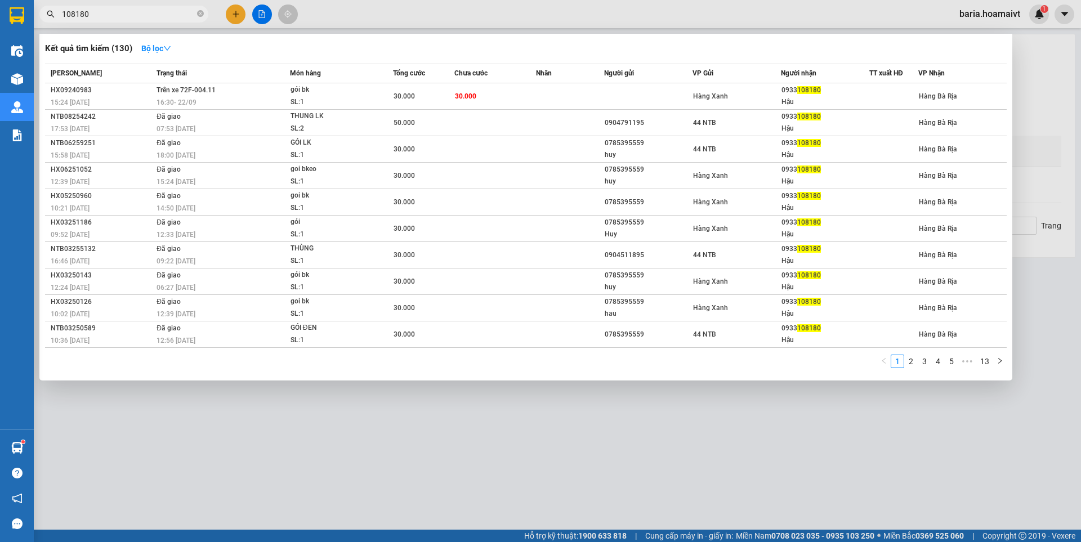
click at [136, 11] on input "108180" at bounding box center [128, 14] width 133 height 12
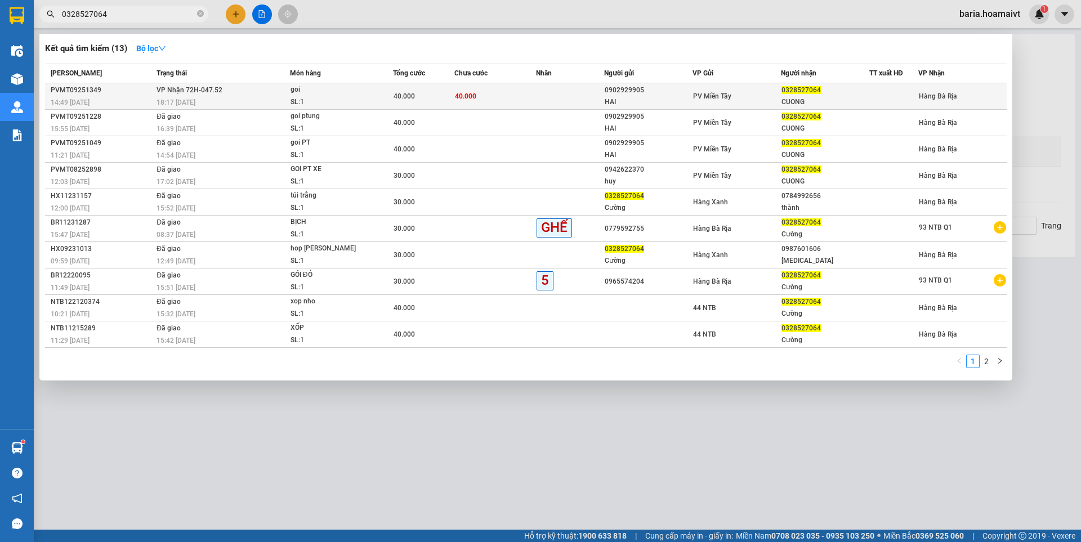
type input "0328527064"
click at [259, 97] on div "18:17 [DATE]" at bounding box center [223, 102] width 133 height 12
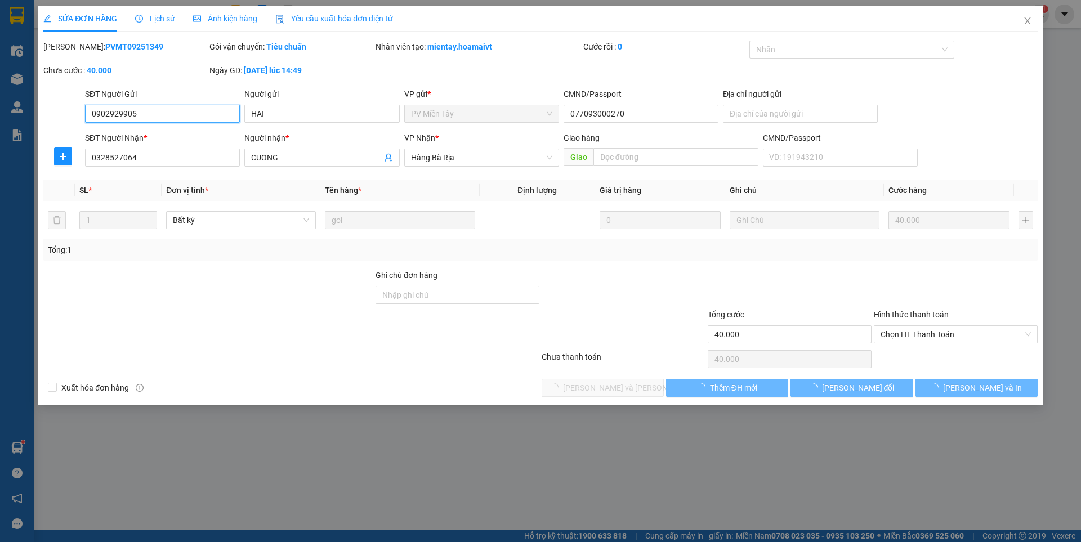
type input "0902929905"
type input "HAI"
type input "077093000270"
type input "0328527064"
type input "CUONG"
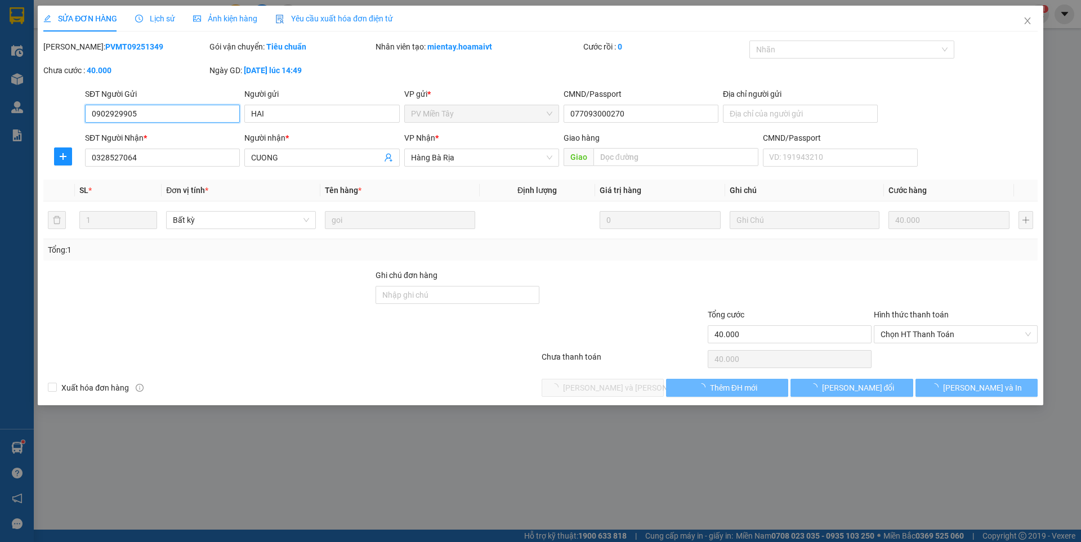
type input "40.000"
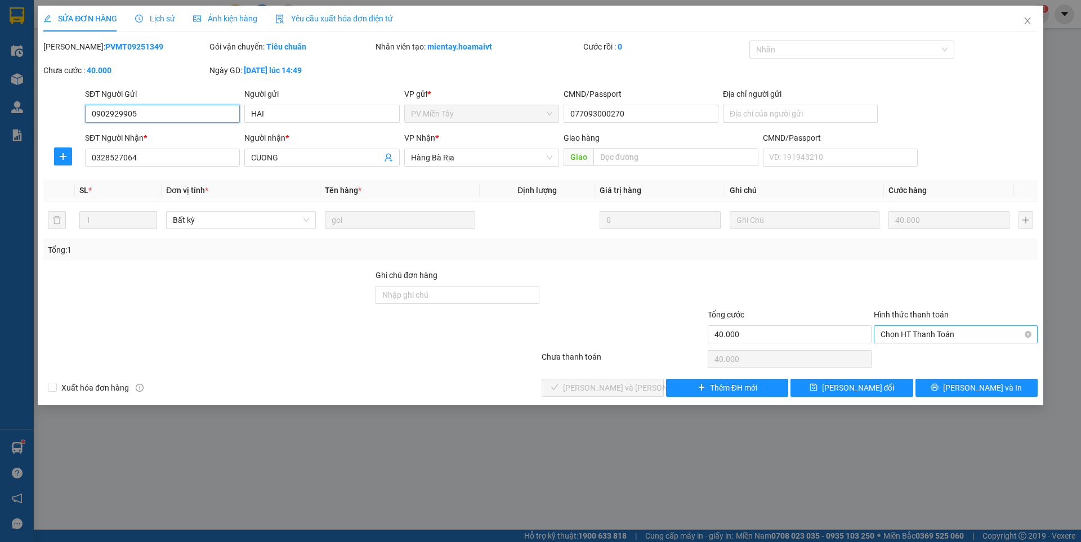
click at [915, 336] on span "Chọn HT Thanh Toán" at bounding box center [956, 334] width 150 height 17
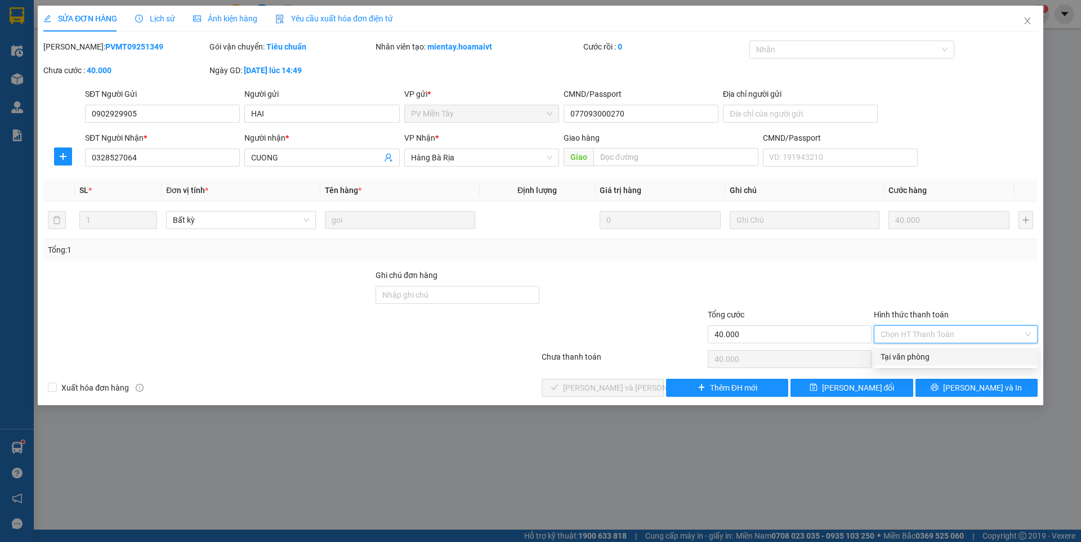
drag, startPoint x: 904, startPoint y: 352, endPoint x: 689, endPoint y: 378, distance: 216.7
click at [900, 354] on div "Tại văn phòng" at bounding box center [956, 357] width 150 height 12
type input "0"
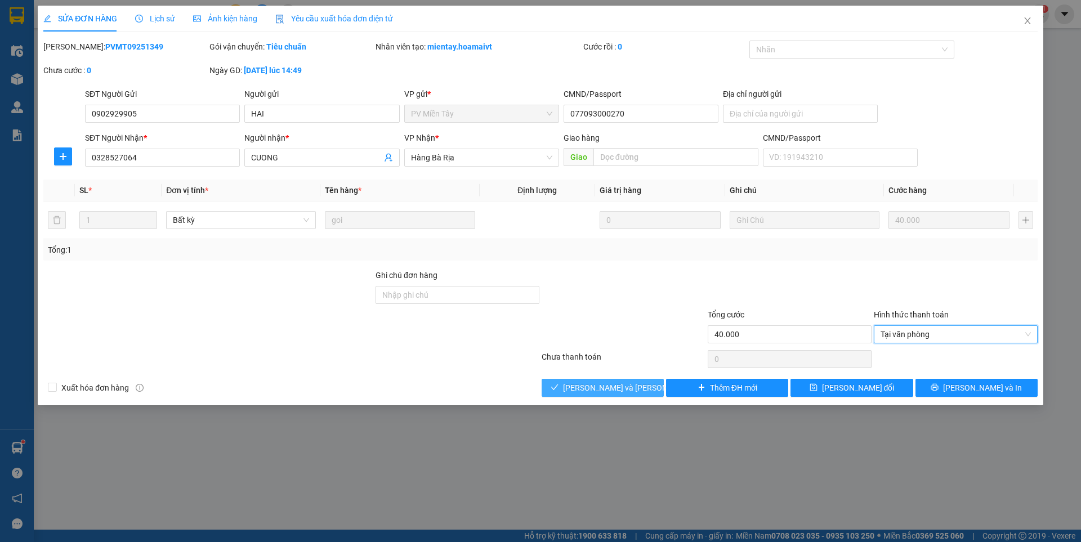
click at [620, 386] on span "[PERSON_NAME] và [PERSON_NAME] hàng" at bounding box center [639, 388] width 152 height 12
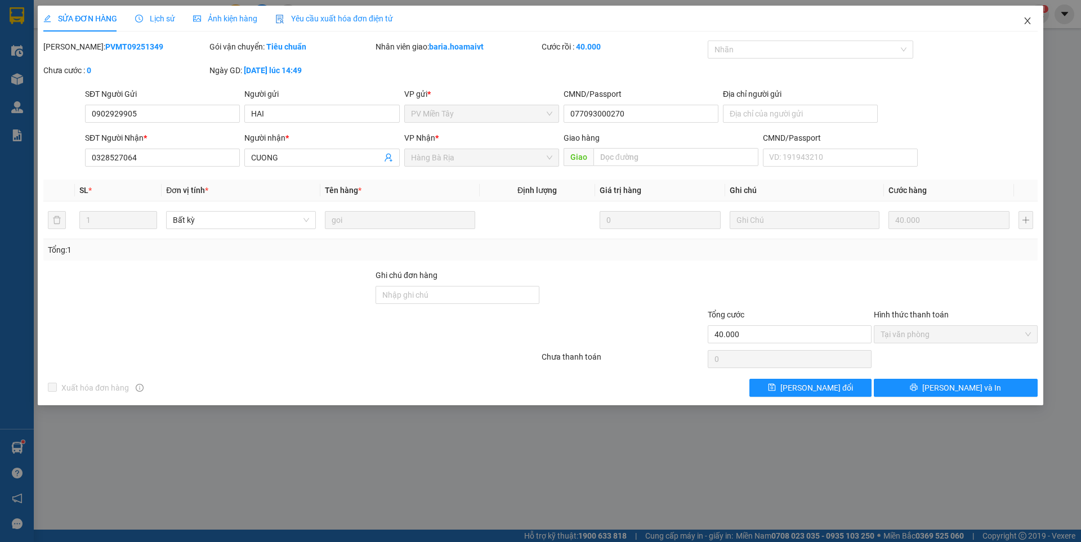
drag, startPoint x: 1026, startPoint y: 16, endPoint x: 1029, endPoint y: 23, distance: 7.8
click at [1027, 17] on span "Close" at bounding box center [1028, 22] width 32 height 32
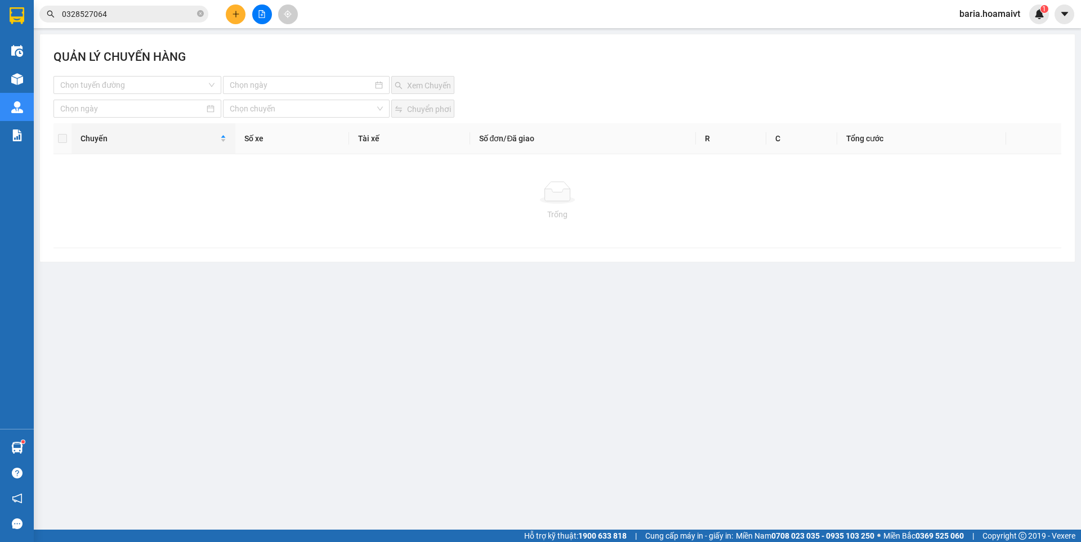
click at [133, 17] on input "0328527064" at bounding box center [128, 14] width 133 height 12
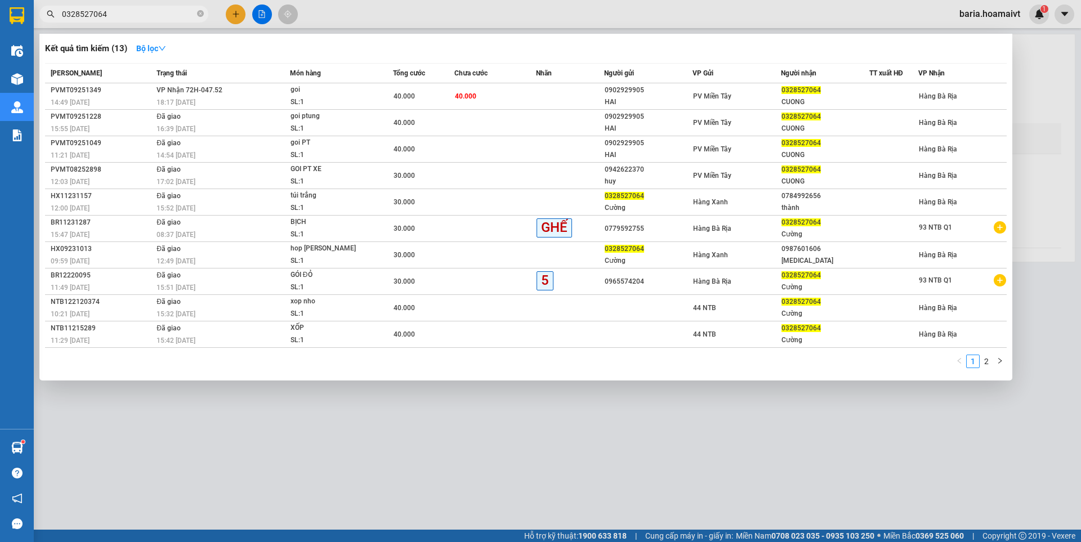
click at [133, 17] on input "0328527064" at bounding box center [128, 14] width 133 height 12
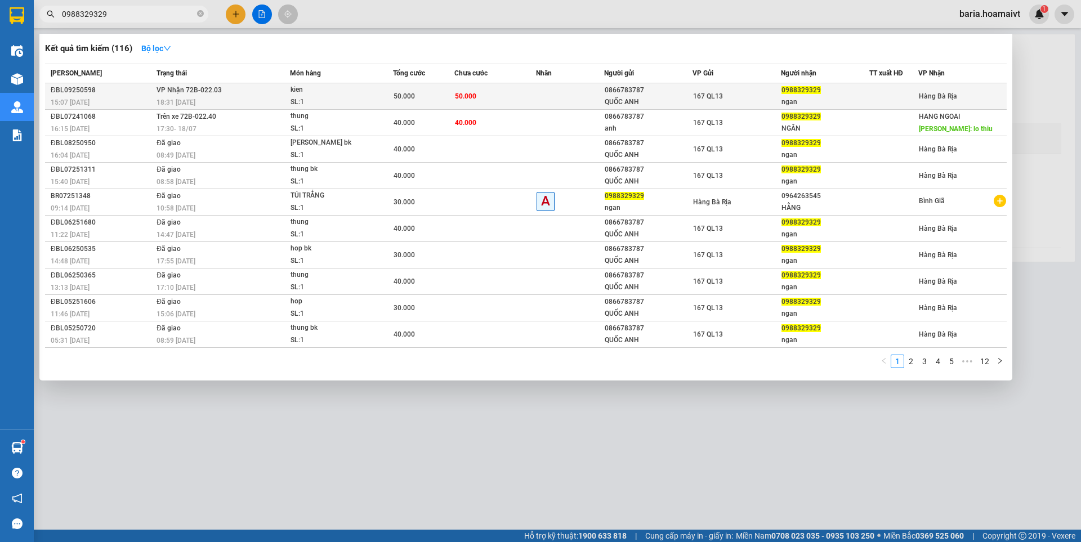
type input "0988329329"
click at [381, 94] on span "[PERSON_NAME]: 1" at bounding box center [342, 96] width 102 height 24
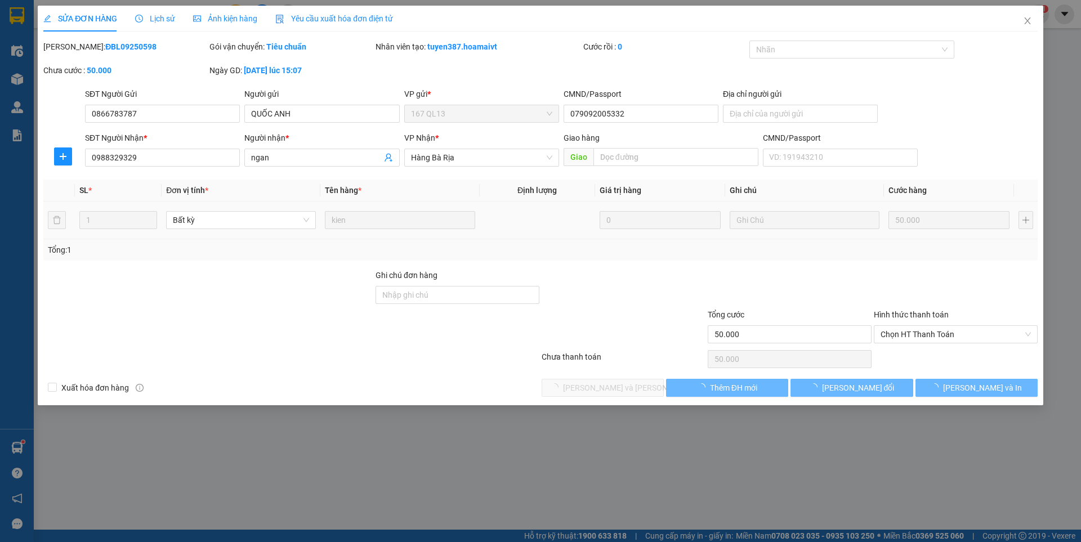
type input "0866783787"
type input "QUỐC ANH"
type input "079092005332"
type input "0988329329"
type input "ngan"
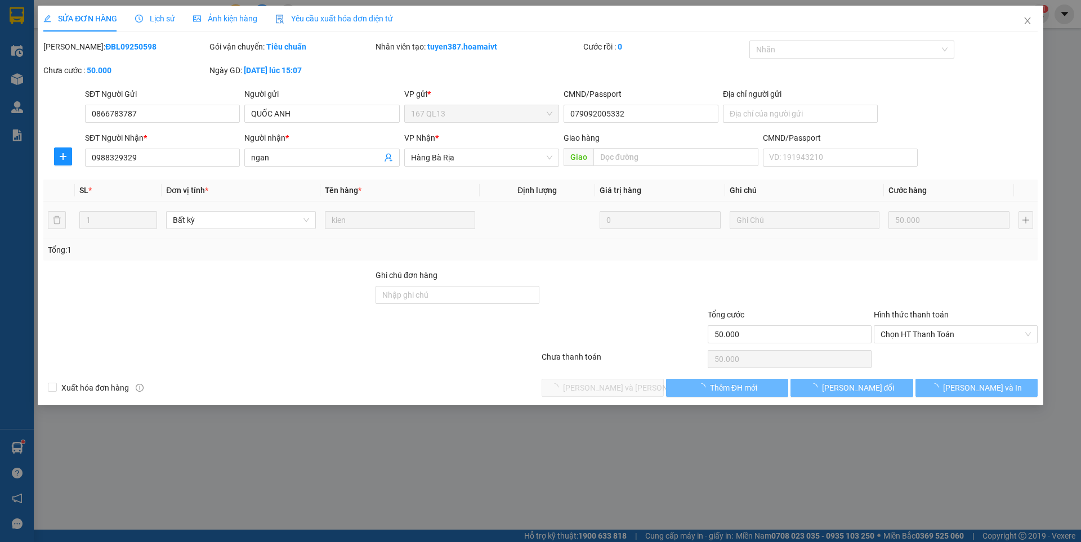
type input "50.000"
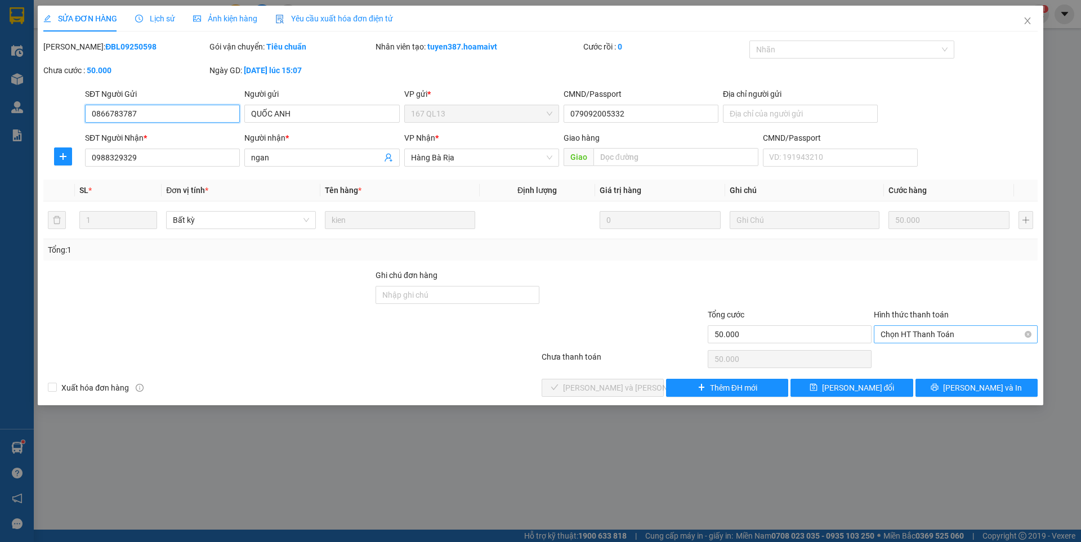
click at [899, 331] on span "Chọn HT Thanh Toán" at bounding box center [956, 334] width 150 height 17
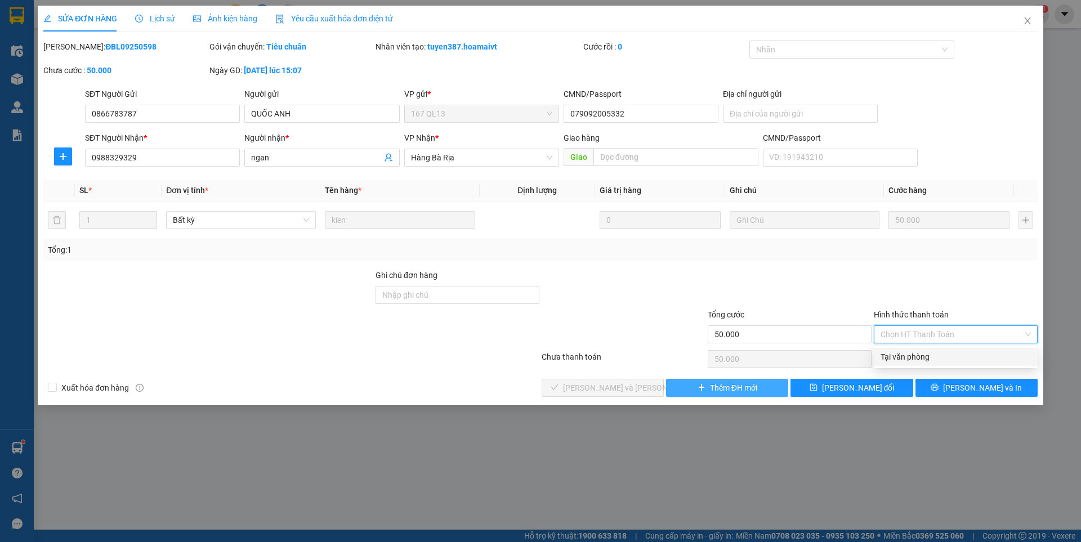
drag, startPoint x: 908, startPoint y: 350, endPoint x: 717, endPoint y: 394, distance: 195.3
click at [900, 351] on div "Tại văn phòng" at bounding box center [956, 357] width 164 height 18
type input "0"
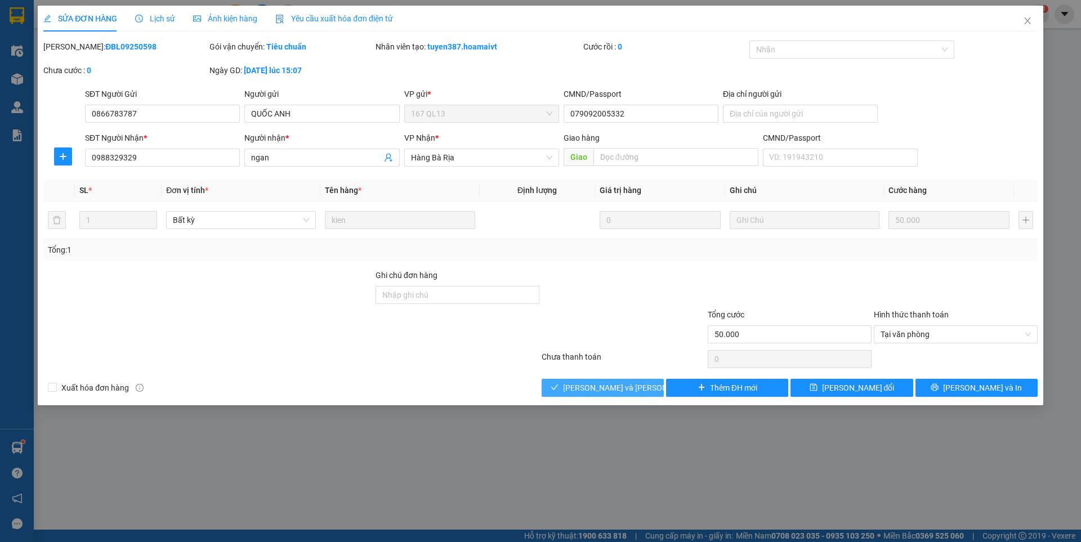
click at [618, 382] on span "[PERSON_NAME] và [PERSON_NAME] hàng" at bounding box center [639, 388] width 152 height 12
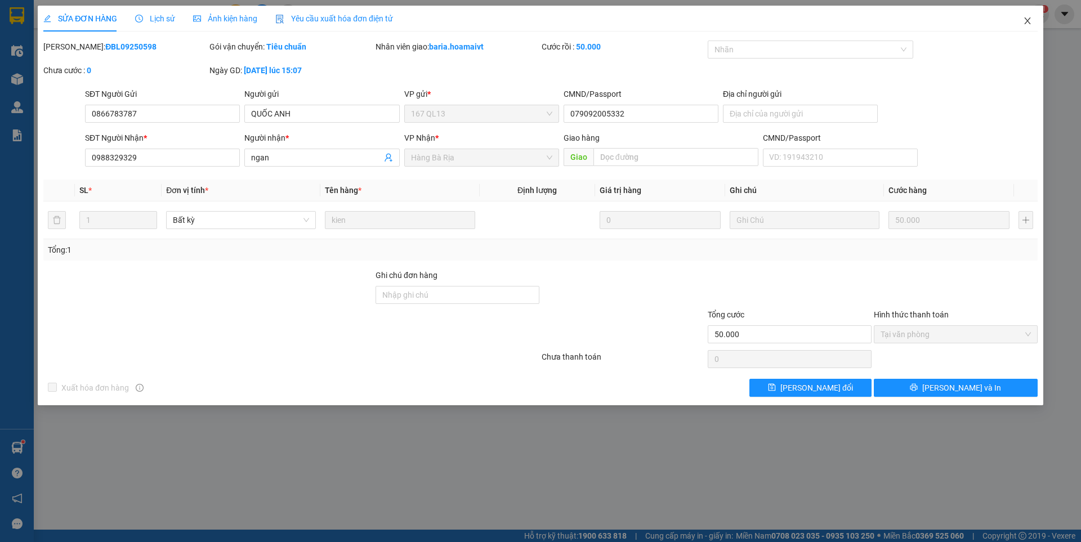
drag, startPoint x: 1030, startPoint y: 21, endPoint x: 1020, endPoint y: 22, distance: 10.2
click at [1029, 21] on icon "close" at bounding box center [1027, 20] width 9 height 9
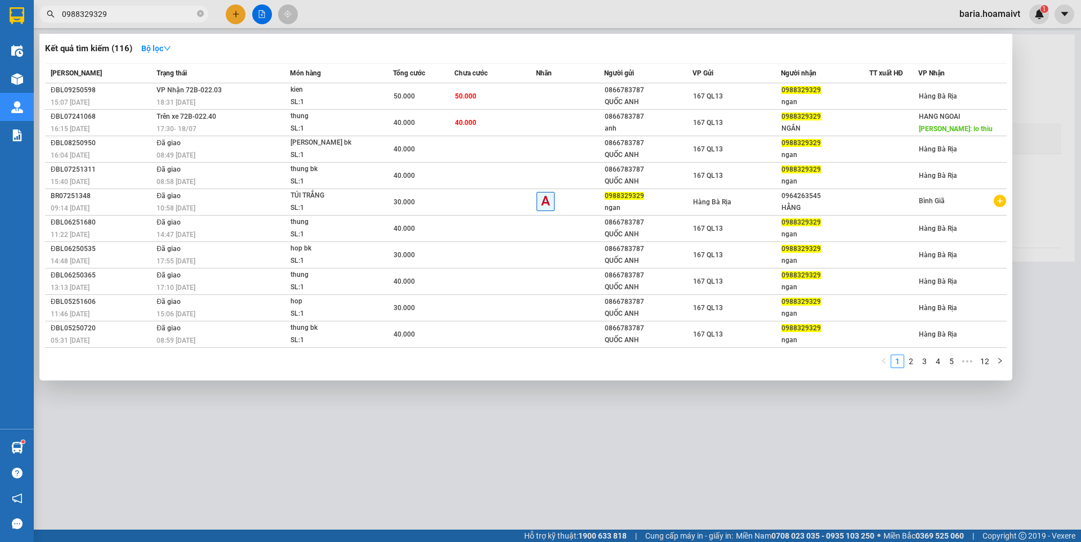
click at [150, 17] on input "0988329329" at bounding box center [128, 14] width 133 height 12
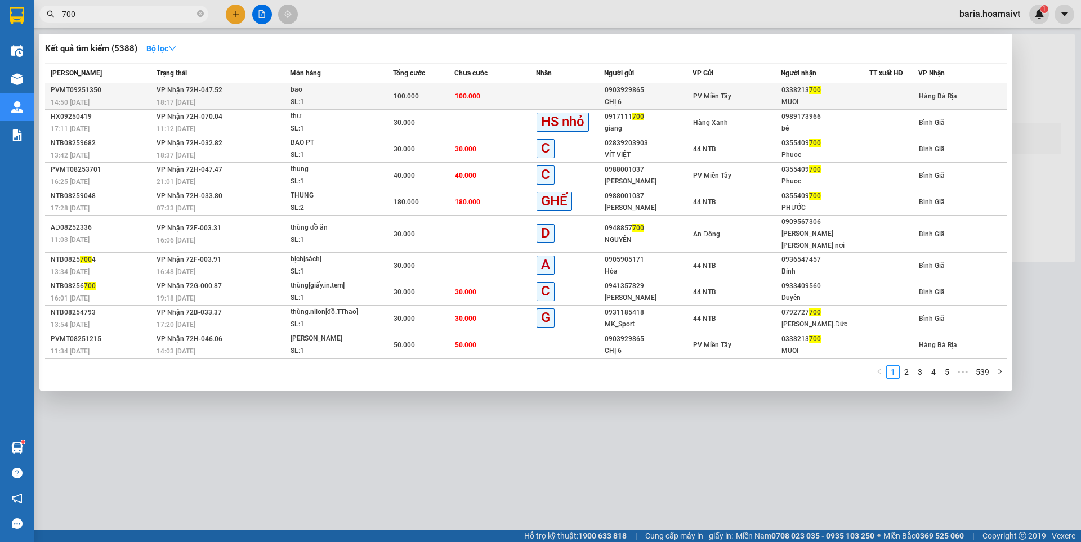
type input "700"
click at [821, 95] on div "0338213 700" at bounding box center [825, 90] width 87 height 12
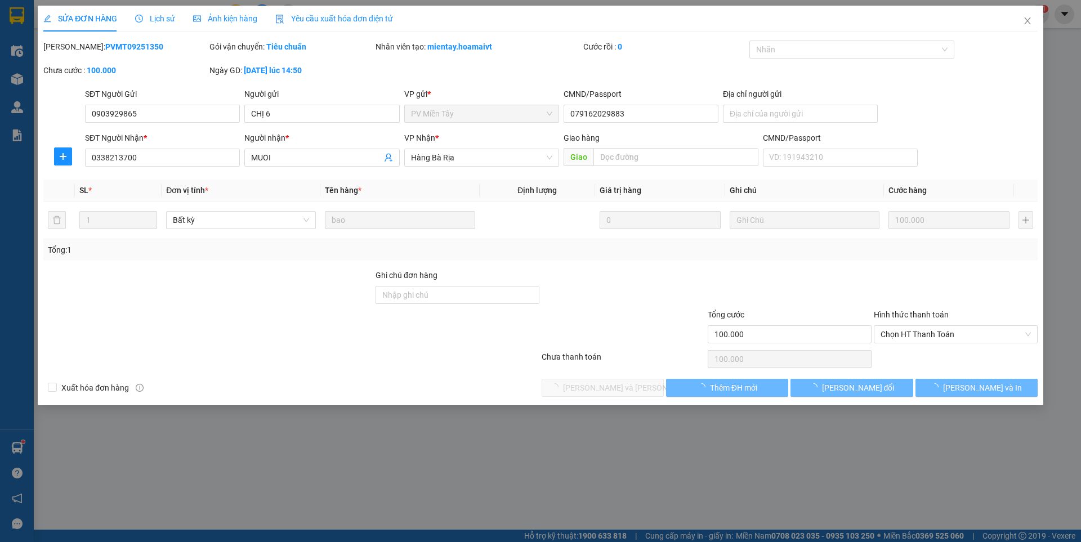
type input "0903929865"
type input "CHỊ 6"
type input "079162029883"
type input "0338213700"
type input "MUOI"
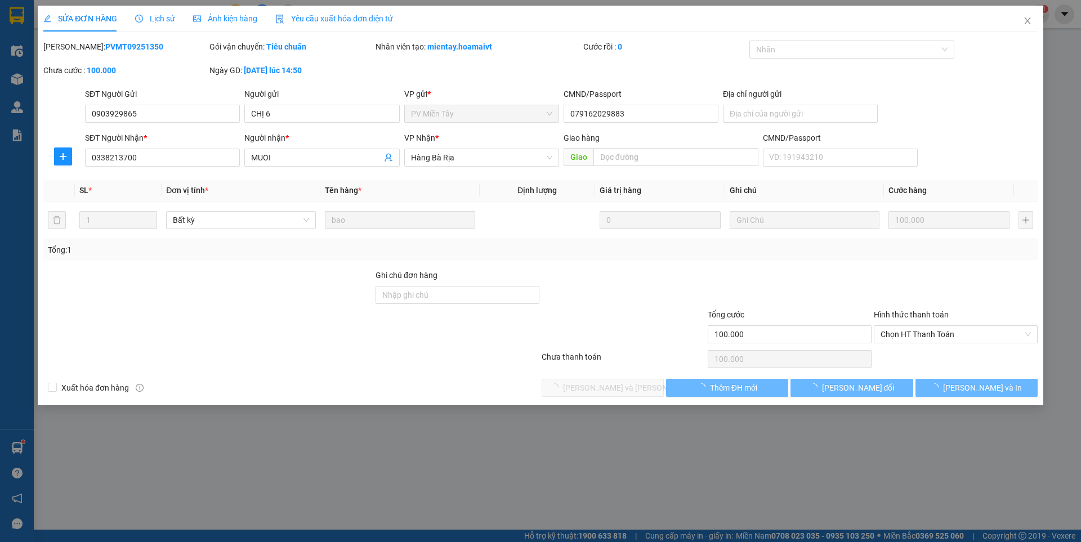
type input "100.000"
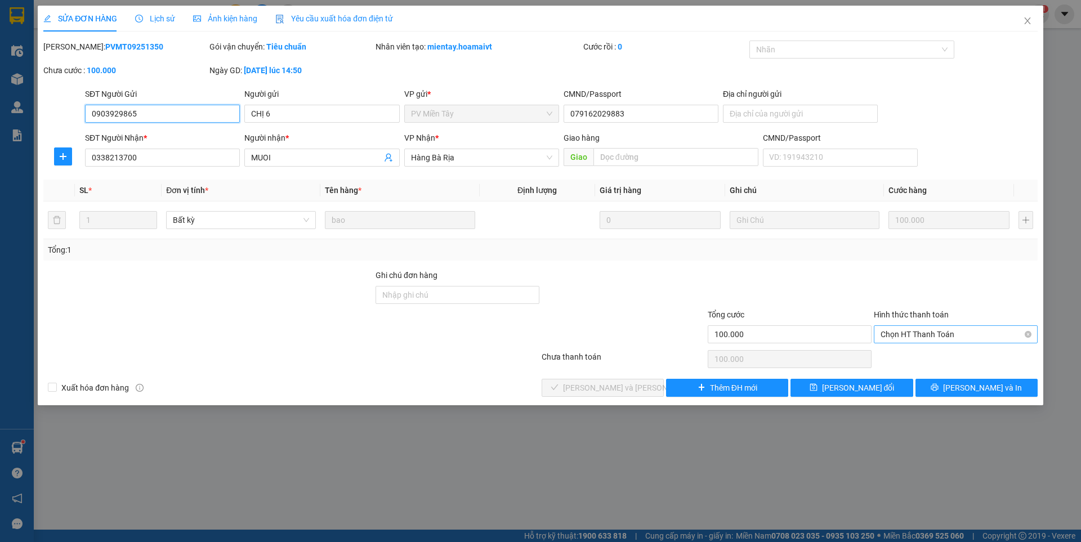
click at [934, 335] on span "Chọn HT Thanh Toán" at bounding box center [956, 334] width 150 height 17
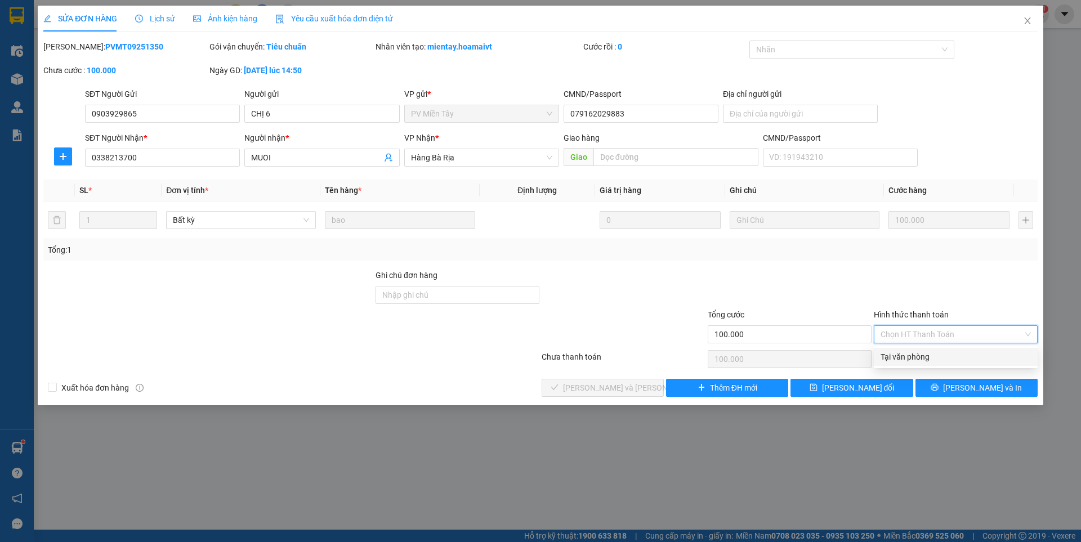
drag, startPoint x: 917, startPoint y: 350, endPoint x: 800, endPoint y: 382, distance: 121.3
click at [915, 353] on div "Tại văn phòng" at bounding box center [956, 357] width 164 height 18
type input "0"
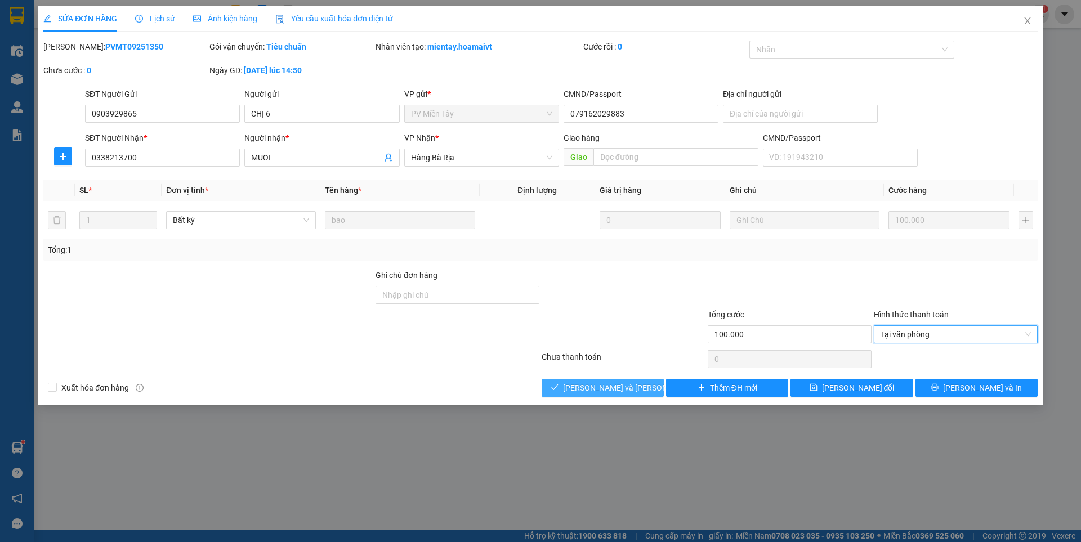
click at [635, 381] on button "[PERSON_NAME] và [PERSON_NAME] hàng" at bounding box center [603, 388] width 122 height 18
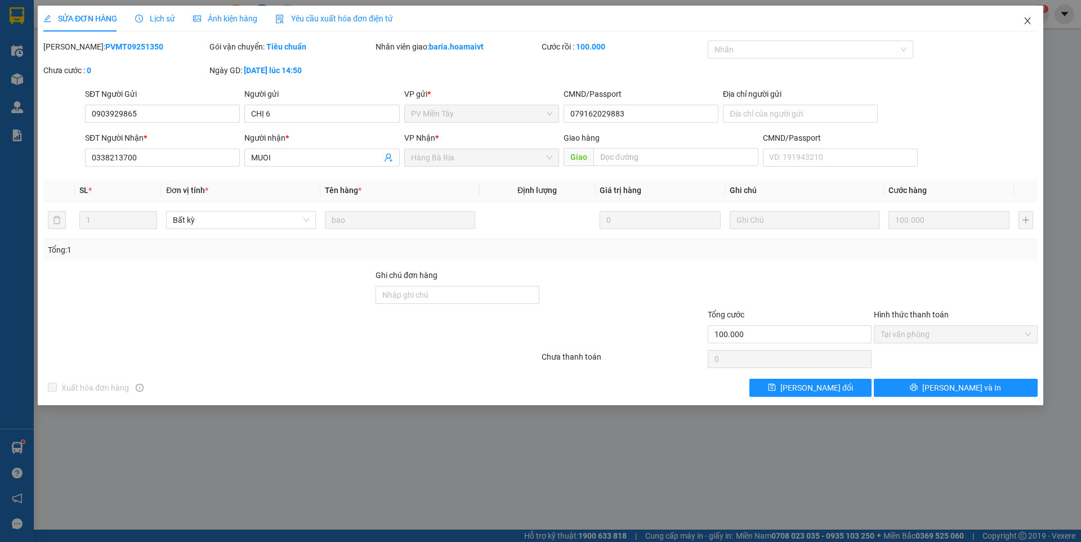
click at [1027, 17] on icon "close" at bounding box center [1027, 20] width 9 height 9
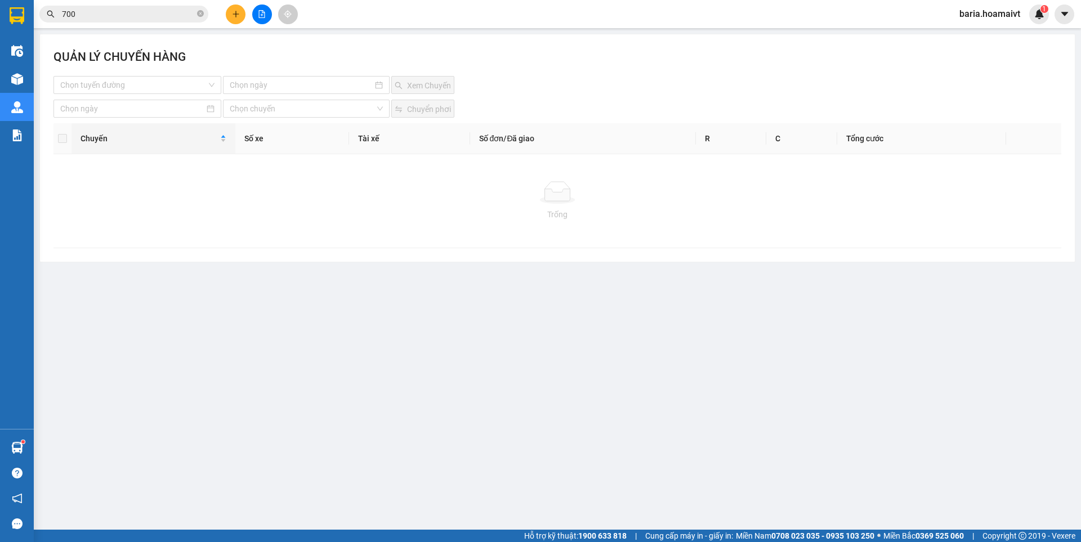
click at [114, 17] on input "700" at bounding box center [128, 14] width 133 height 12
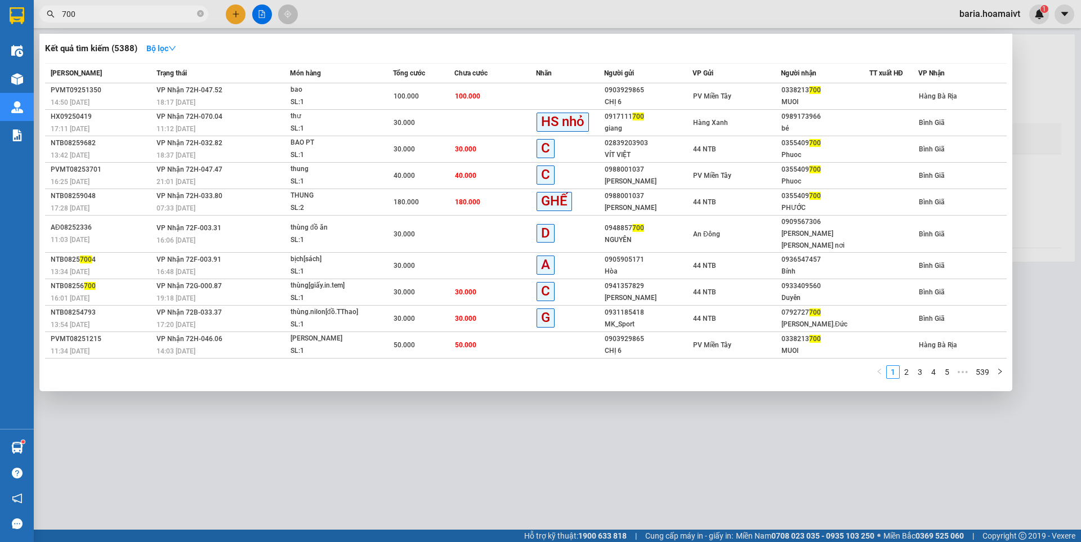
click at [114, 17] on input "700" at bounding box center [128, 14] width 133 height 12
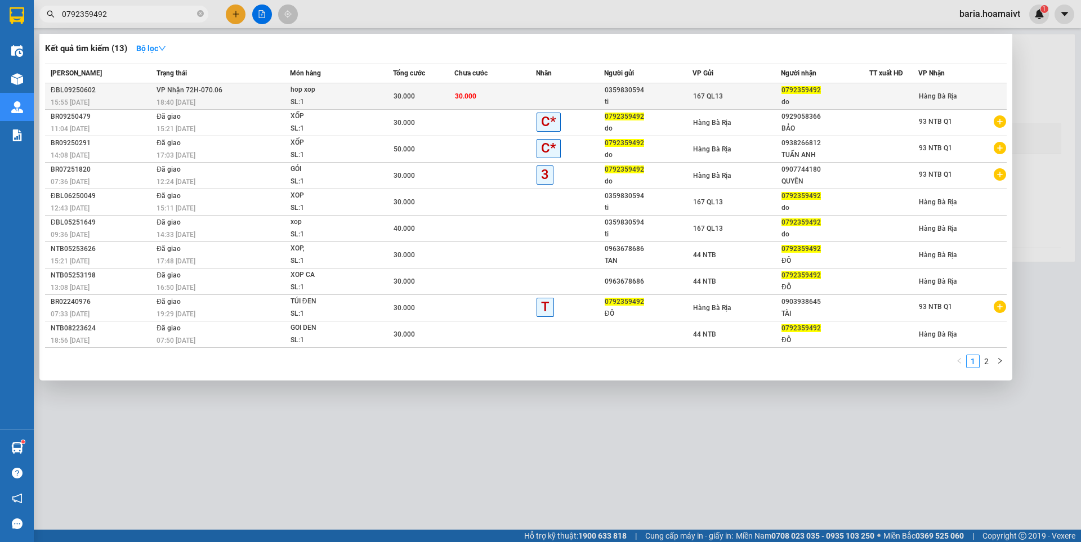
type input "0792359492"
click at [382, 97] on span "hop xop SL: 1" at bounding box center [342, 96] width 102 height 24
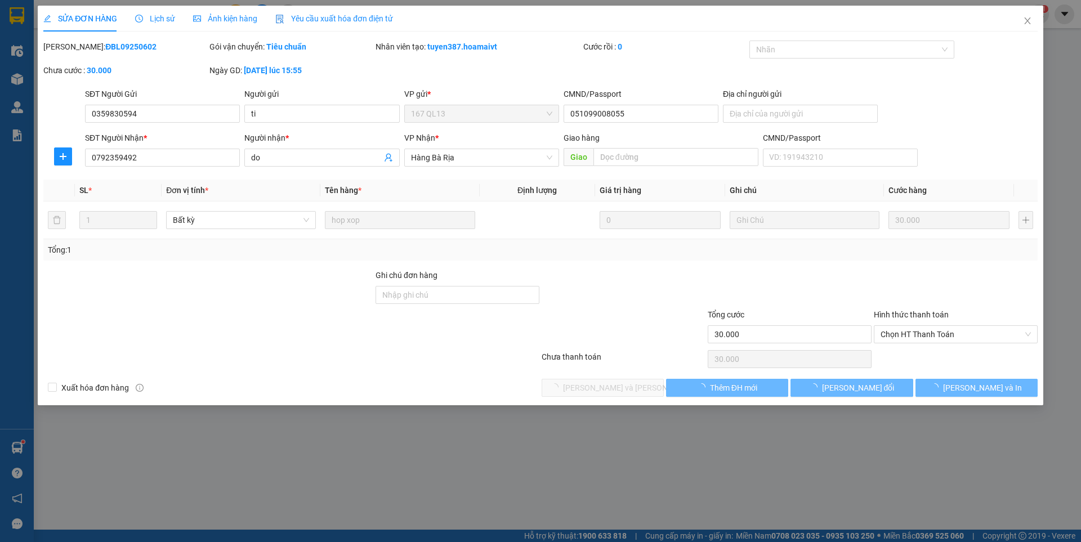
type input "0359830594"
type input "ti"
type input "051099008055"
type input "0792359492"
type input "do"
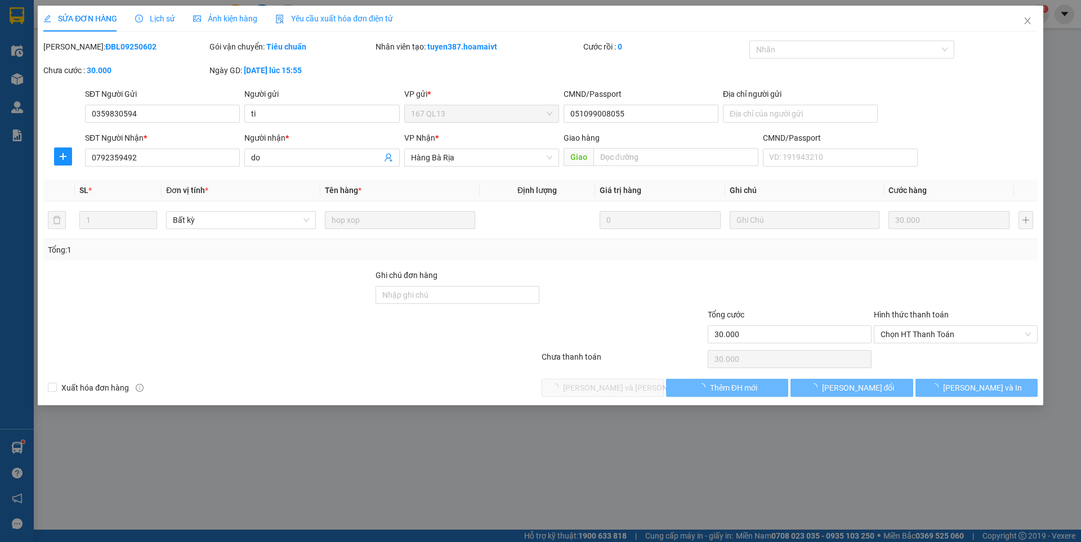
type input "30.000"
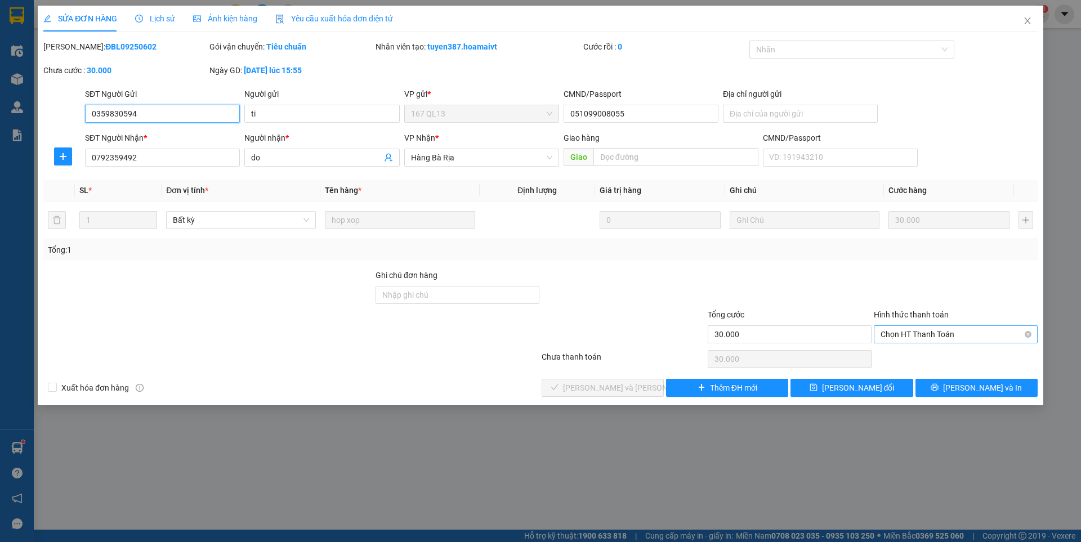
click at [928, 333] on span "Chọn HT Thanh Toán" at bounding box center [956, 334] width 150 height 17
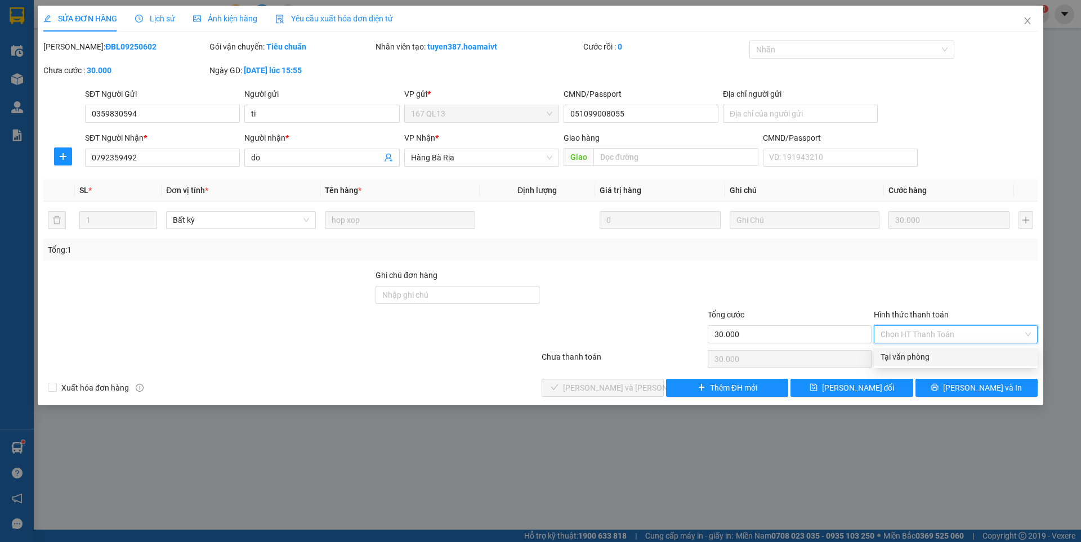
click at [911, 359] on div "Tại văn phòng" at bounding box center [956, 357] width 150 height 12
type input "0"
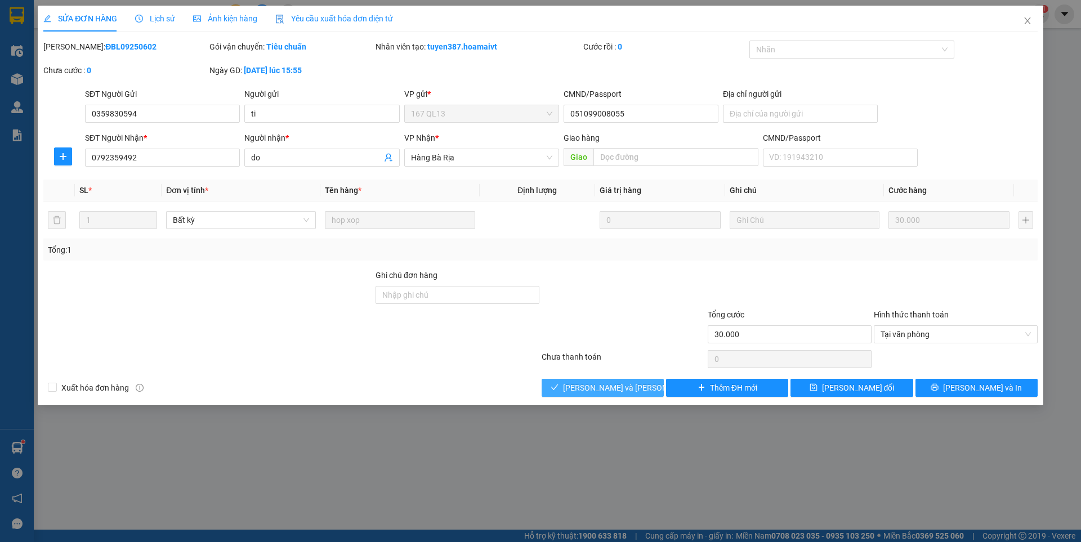
click at [585, 390] on span "[PERSON_NAME] và [PERSON_NAME] hàng" at bounding box center [639, 388] width 152 height 12
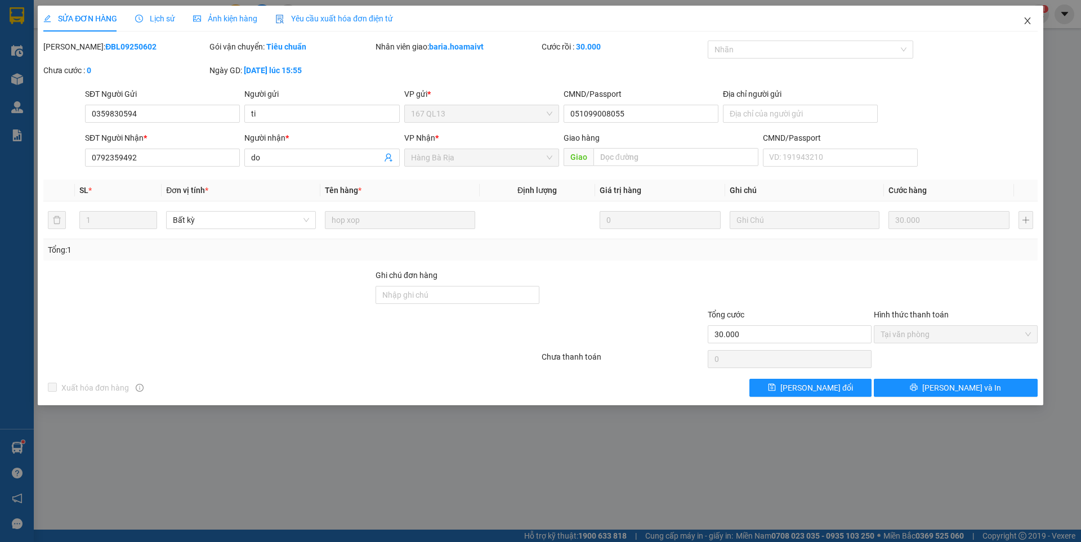
click at [1029, 18] on icon "close" at bounding box center [1027, 20] width 9 height 9
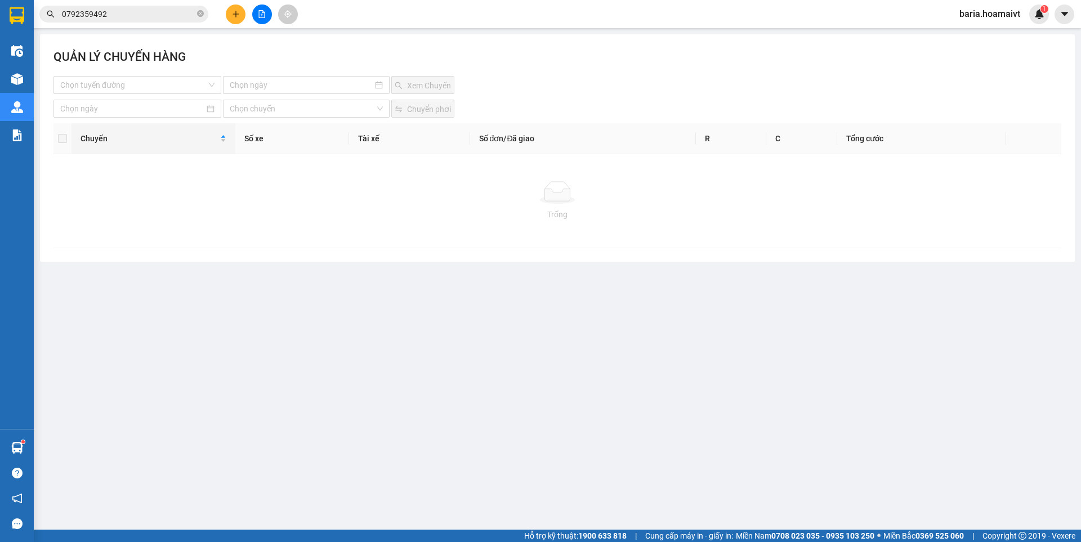
click at [87, 135] on div "Chuyến" at bounding box center [149, 138] width 137 height 12
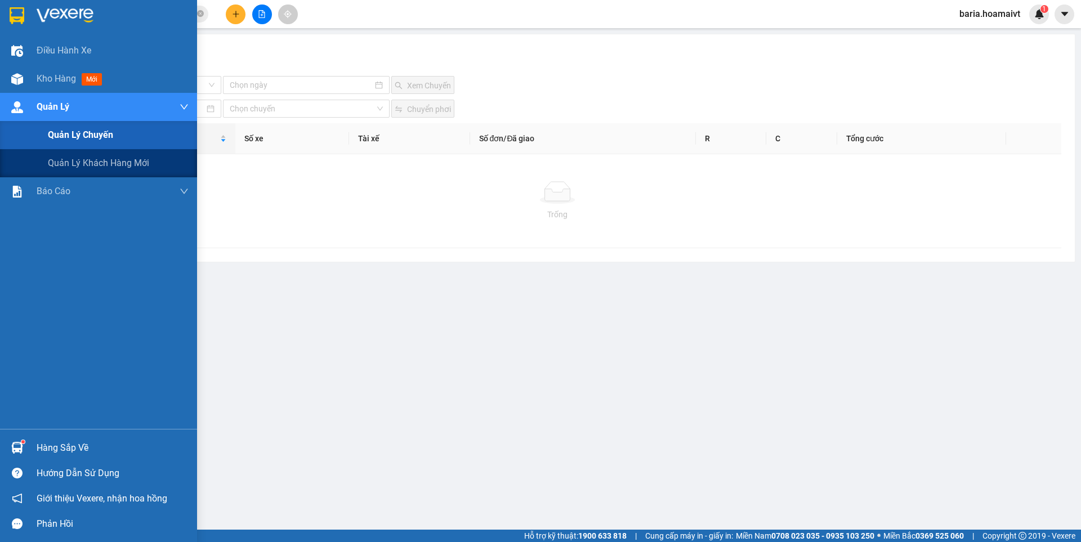
click at [91, 140] on span "Quản lý chuyến" at bounding box center [80, 135] width 65 height 14
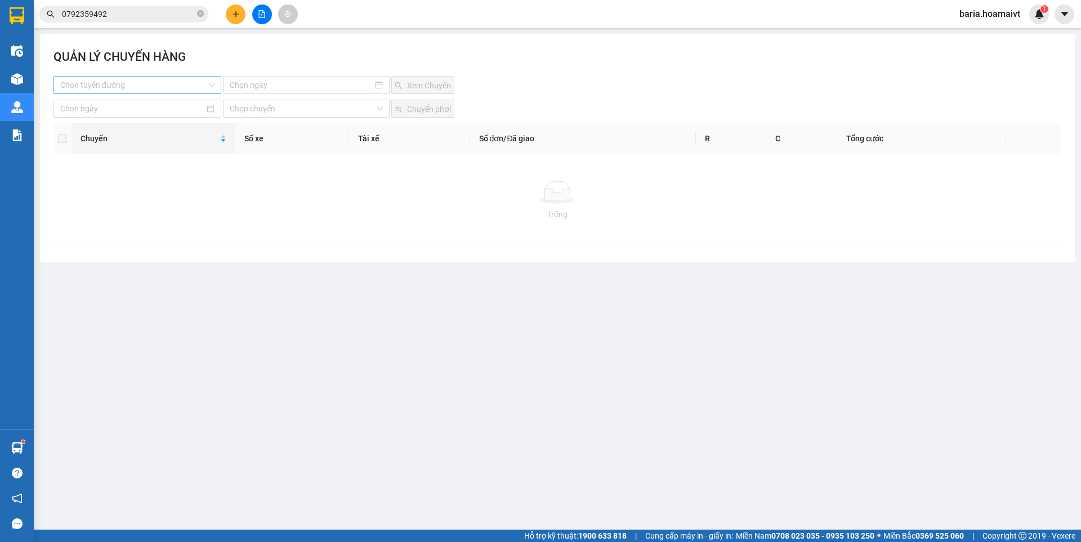
click at [138, 83] on input "search" at bounding box center [133, 85] width 146 height 17
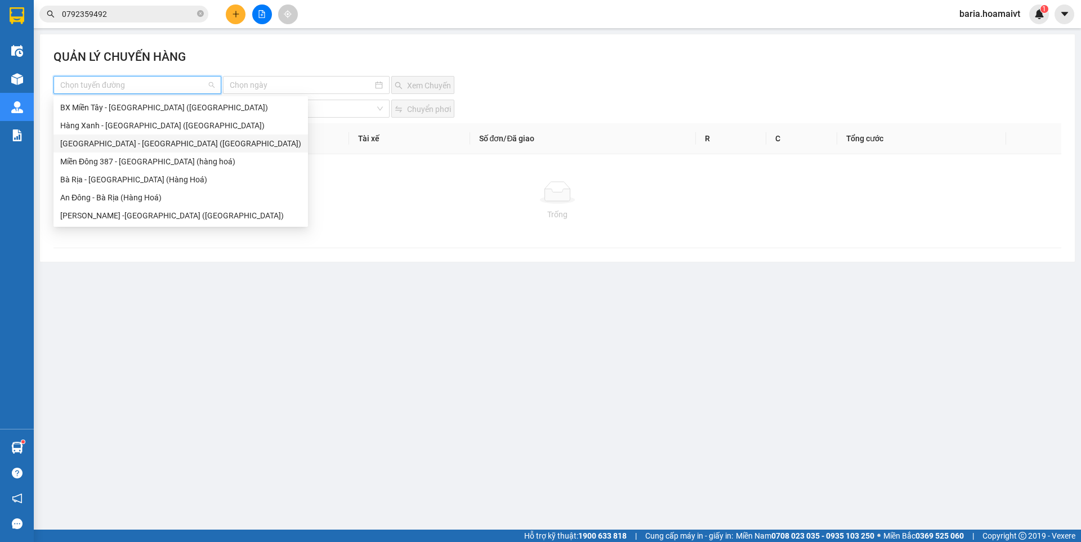
click at [91, 148] on div "[GEOGRAPHIC_DATA] - [GEOGRAPHIC_DATA] ([GEOGRAPHIC_DATA])" at bounding box center [180, 143] width 241 height 12
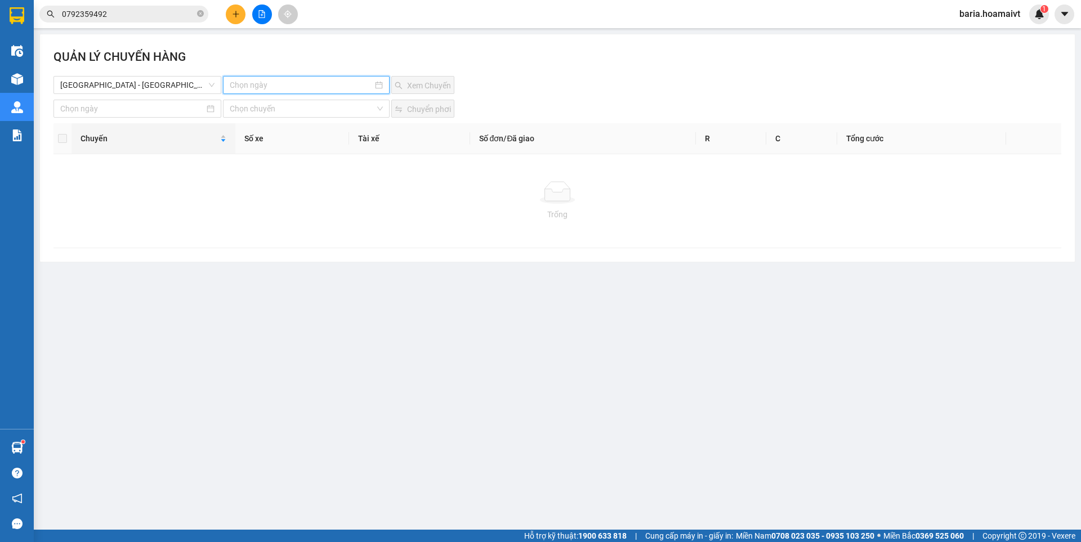
click at [305, 83] on input at bounding box center [301, 85] width 142 height 12
type input "[DATE]"
click at [340, 164] on div "12" at bounding box center [341, 167] width 14 height 14
click at [429, 80] on span "Xem Chuyến" at bounding box center [429, 85] width 44 height 12
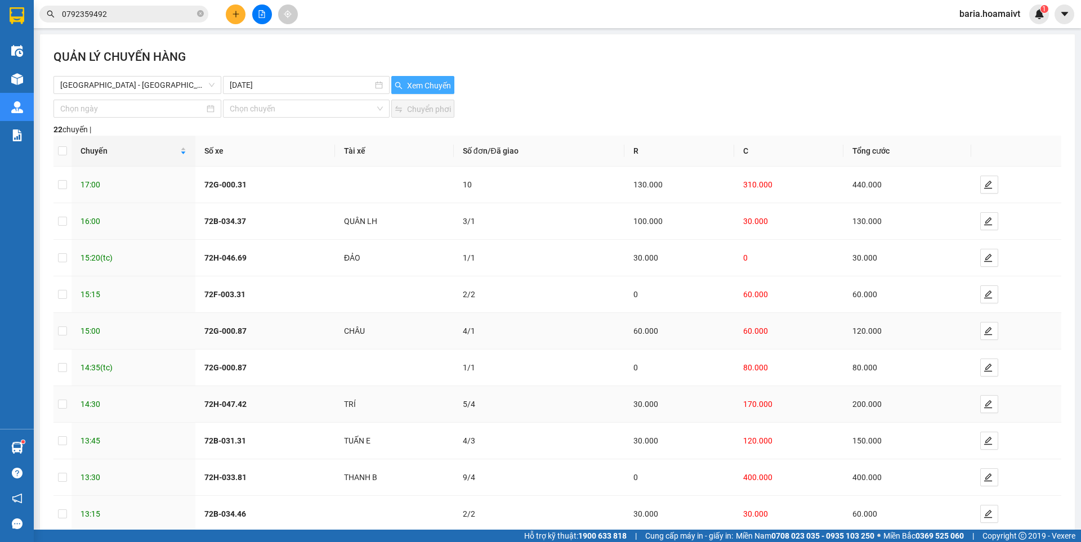
scroll to position [63, 0]
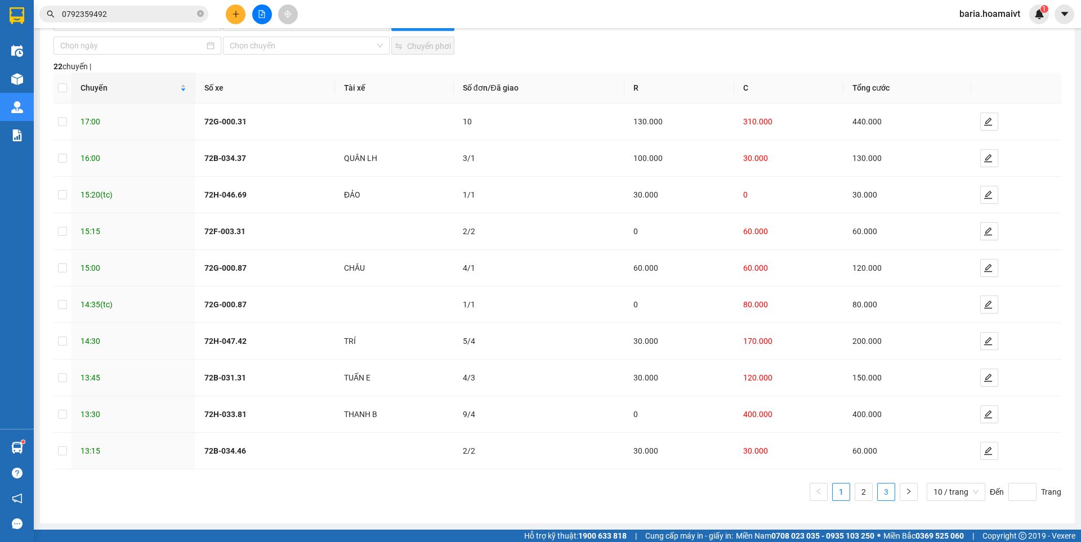
click at [882, 492] on link "3" at bounding box center [886, 492] width 17 height 17
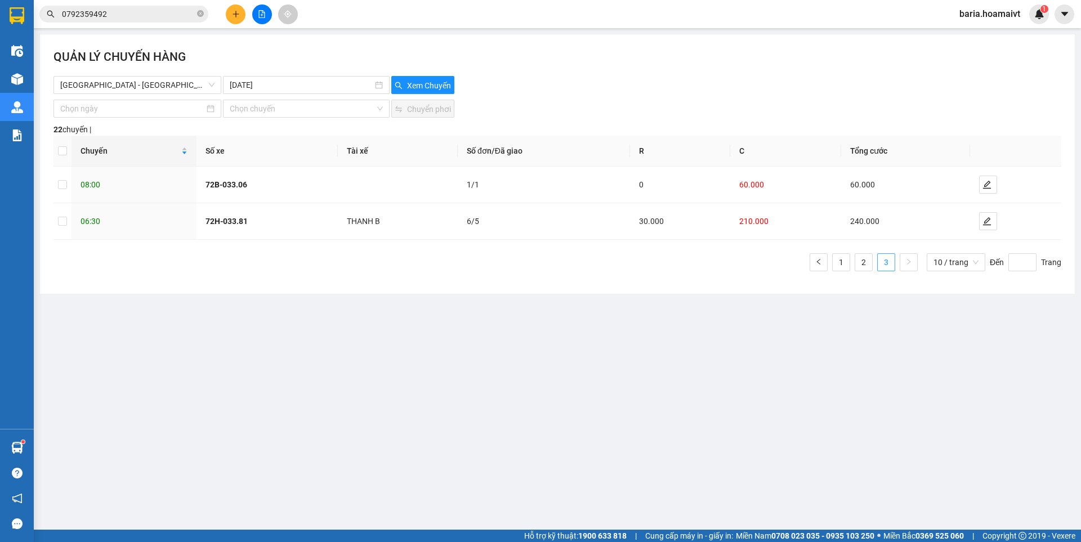
scroll to position [0, 0]
drag, startPoint x: 988, startPoint y: 220, endPoint x: 799, endPoint y: 453, distance: 300.3
click at [978, 488] on main "[PERSON_NAME] CHUYẾN HÀNG [GEOGRAPHIC_DATA] - [GEOGRAPHIC_DATA] ([GEOGRAPHIC_DA…" at bounding box center [540, 265] width 1081 height 530
click at [425, 80] on span "Xem Chuyến" at bounding box center [429, 85] width 44 height 12
click at [844, 260] on link "1" at bounding box center [841, 262] width 17 height 17
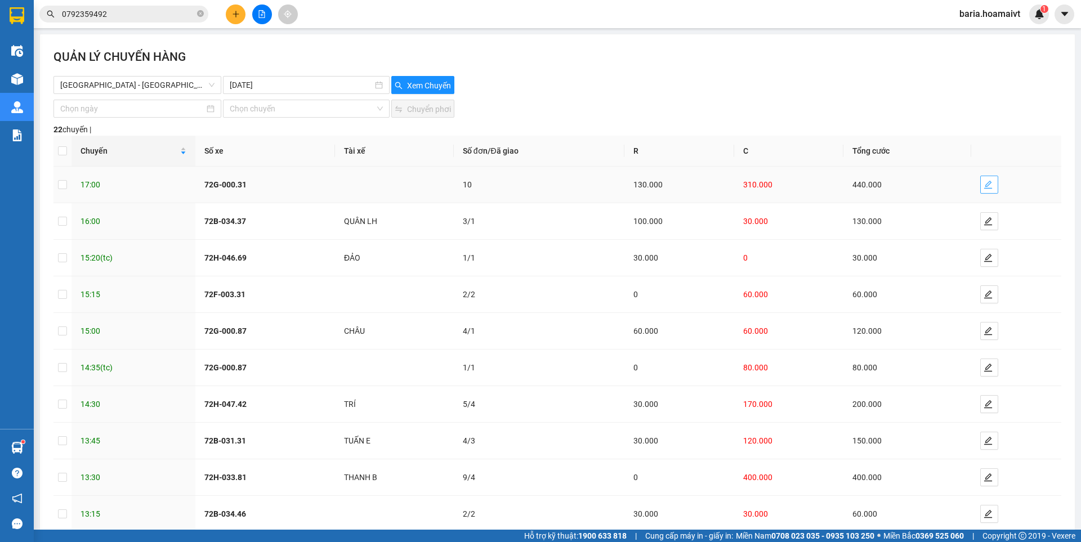
click at [984, 181] on icon "edit" at bounding box center [988, 184] width 9 height 9
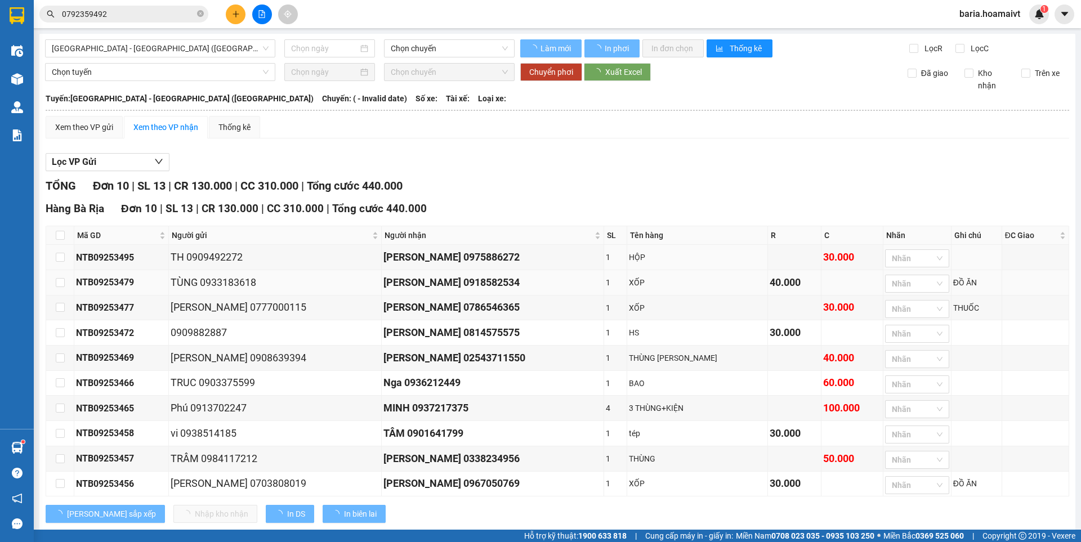
type input "[DATE]"
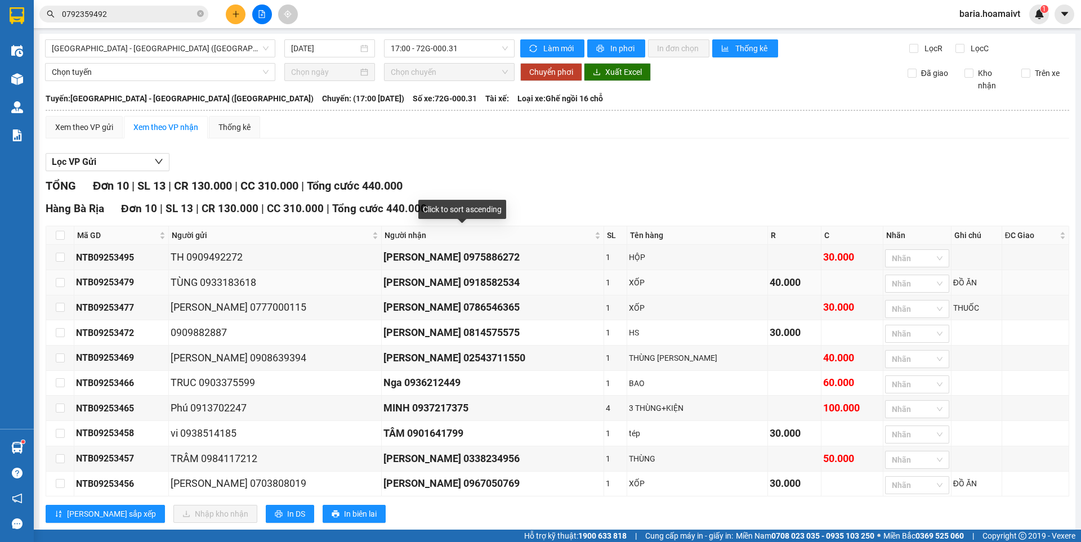
scroll to position [32, 0]
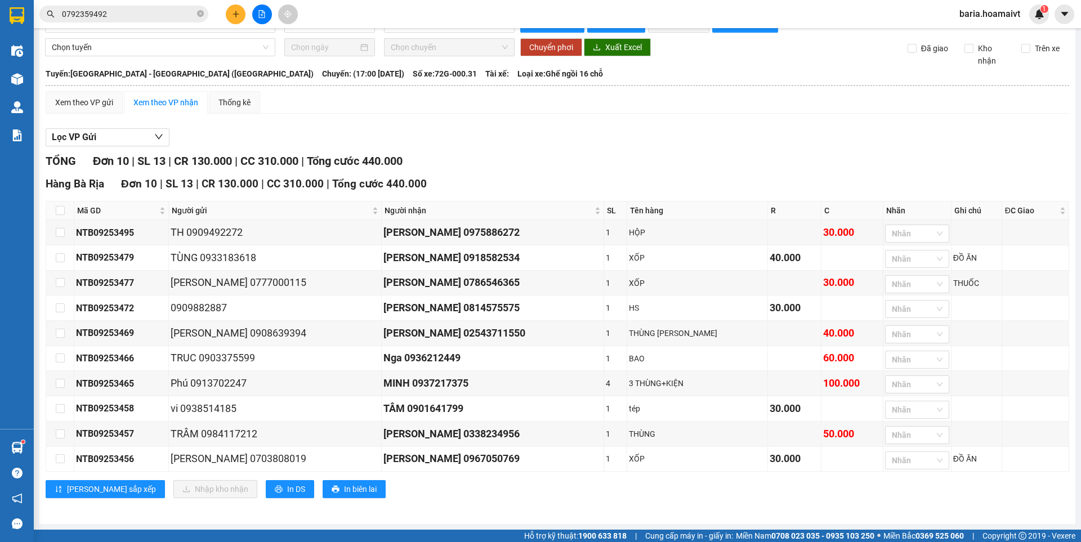
click at [130, 16] on input "0792359492" at bounding box center [128, 14] width 133 height 12
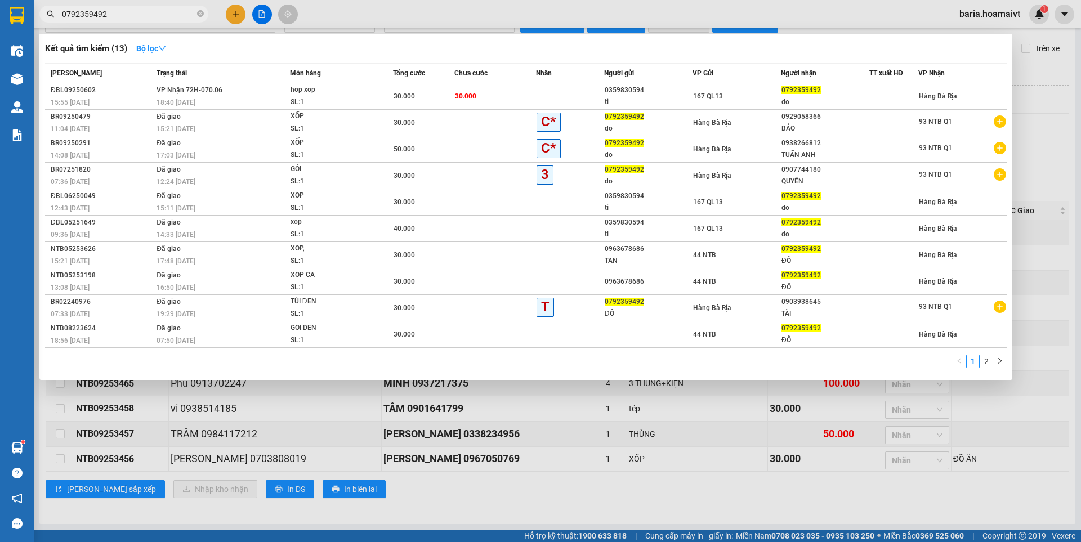
click at [130, 16] on input "0792359492" at bounding box center [128, 14] width 133 height 12
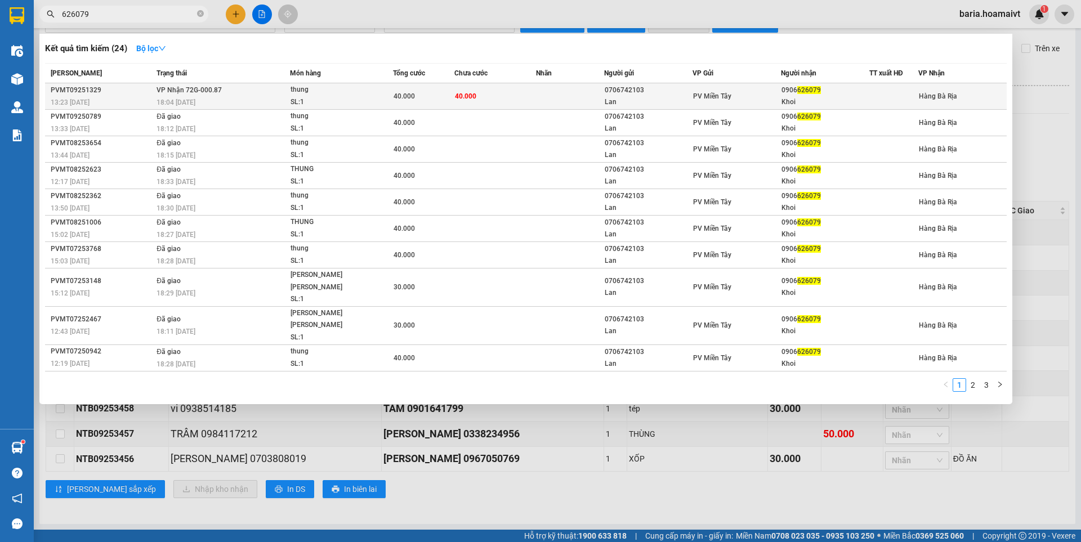
type input "626079"
click at [805, 103] on div "Khoi" at bounding box center [825, 102] width 87 height 12
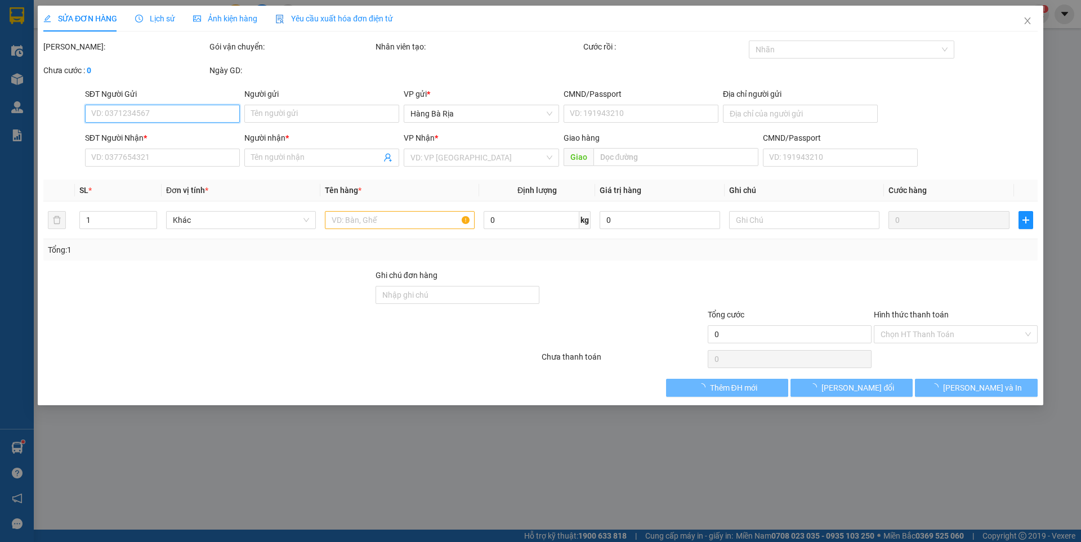
type input "0706742103"
type input "Lan"
type input "079164007308"
type input "Q6"
type input "0906626079"
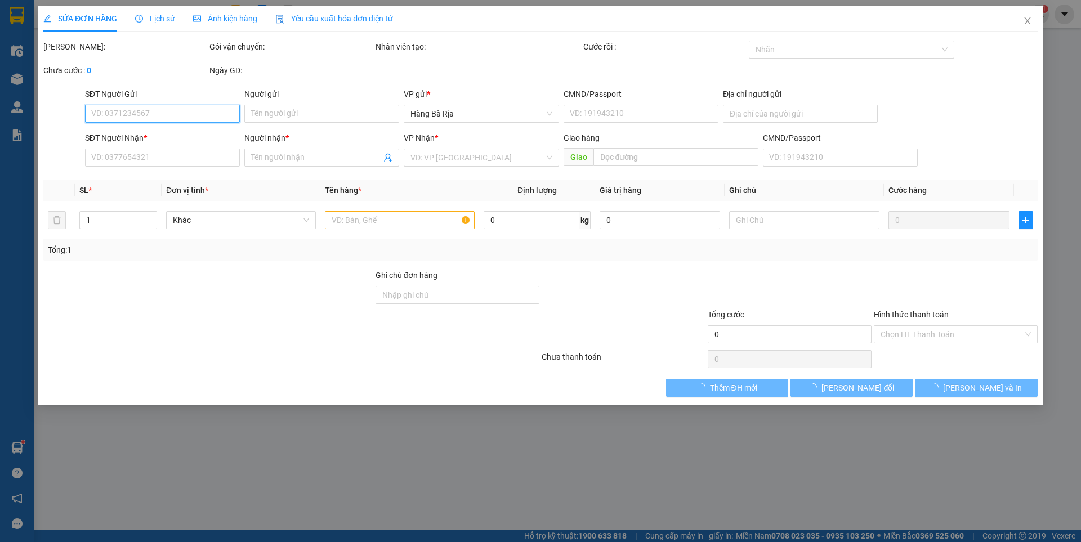
type input "Khoi"
type input "40.000"
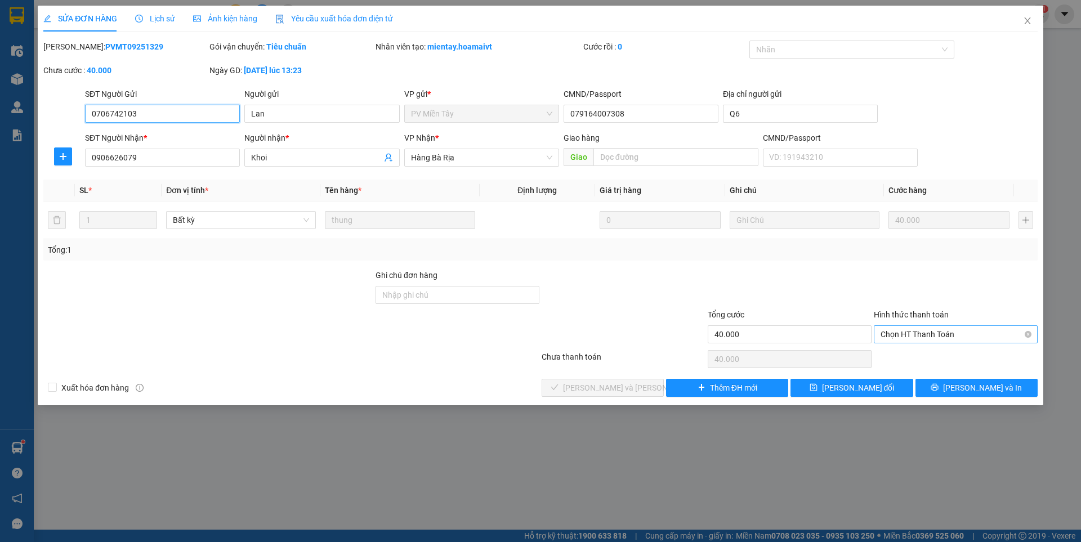
drag, startPoint x: 823, startPoint y: 181, endPoint x: 917, endPoint y: 337, distance: 182.4
click at [917, 337] on span "Chọn HT Thanh Toán" at bounding box center [956, 334] width 150 height 17
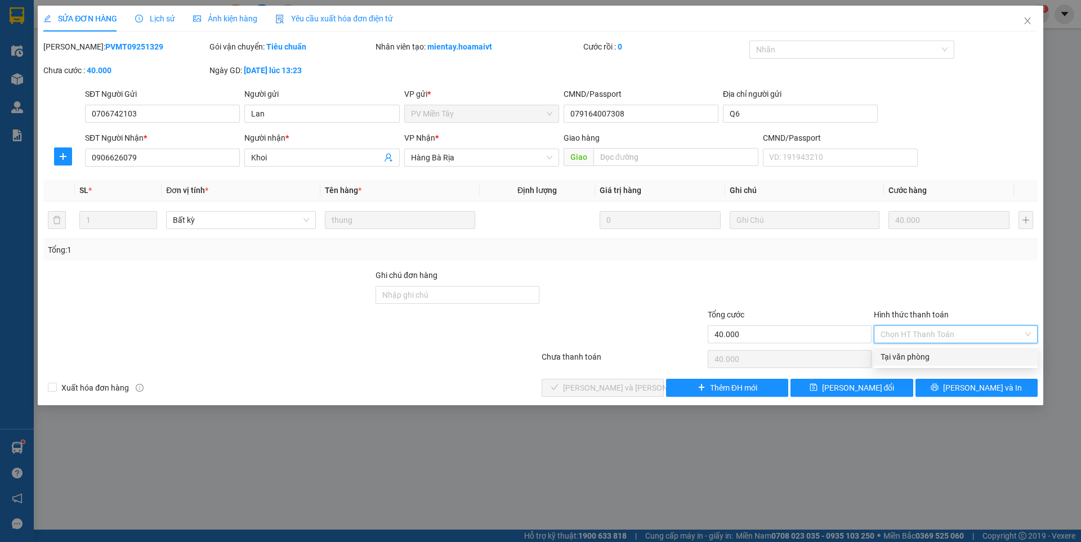
click at [909, 356] on div "Tại văn phòng" at bounding box center [956, 357] width 150 height 12
type input "0"
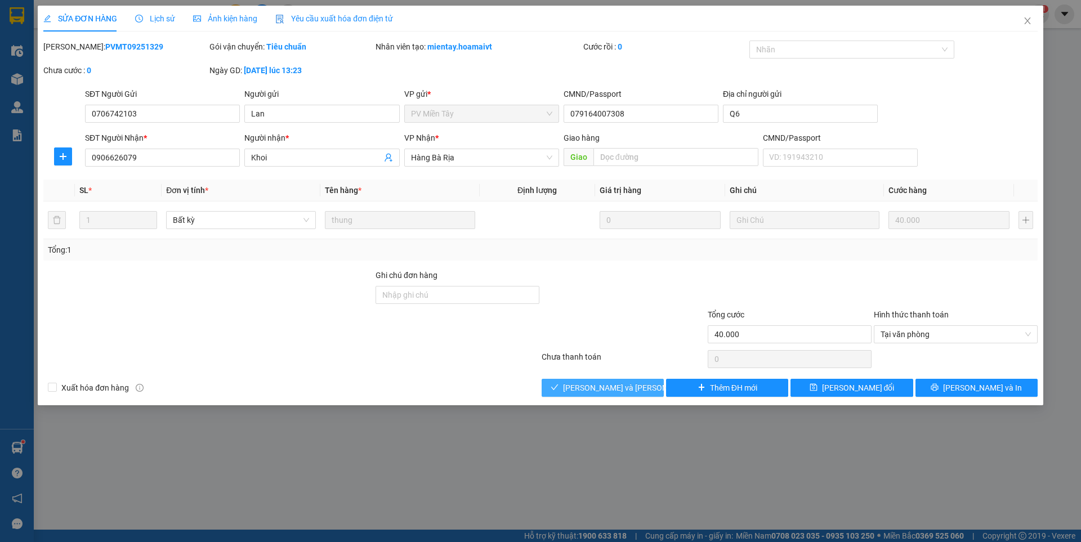
click at [635, 385] on span "[PERSON_NAME] và [PERSON_NAME] hàng" at bounding box center [639, 388] width 152 height 12
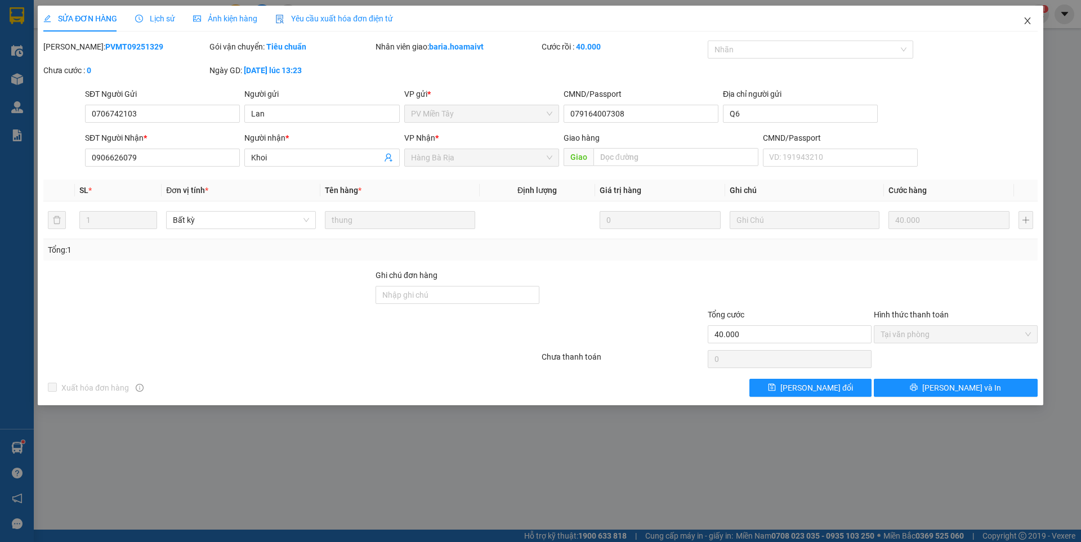
click at [1027, 22] on icon "close" at bounding box center [1027, 20] width 9 height 9
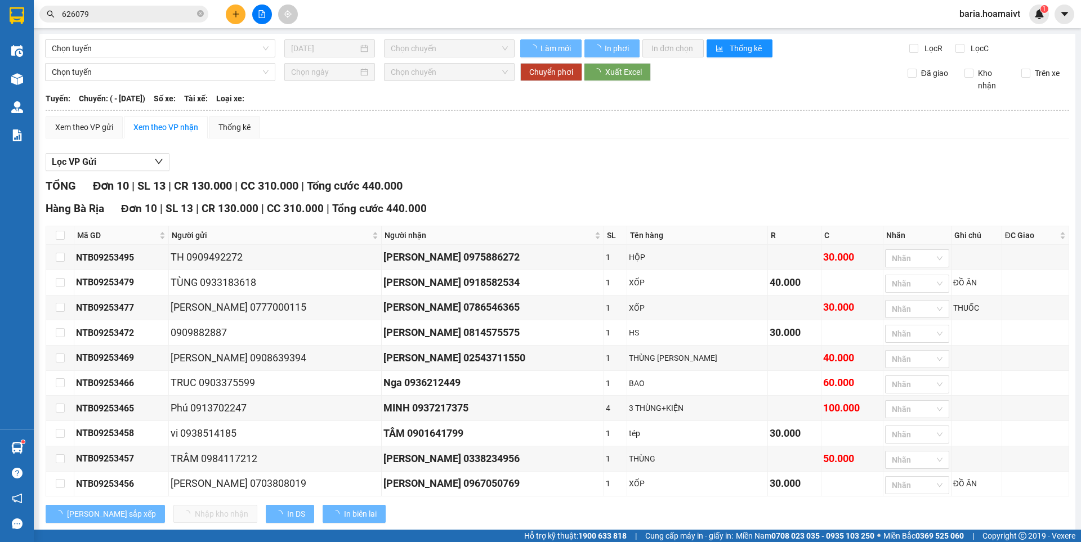
click at [130, 15] on input "626079" at bounding box center [128, 14] width 133 height 12
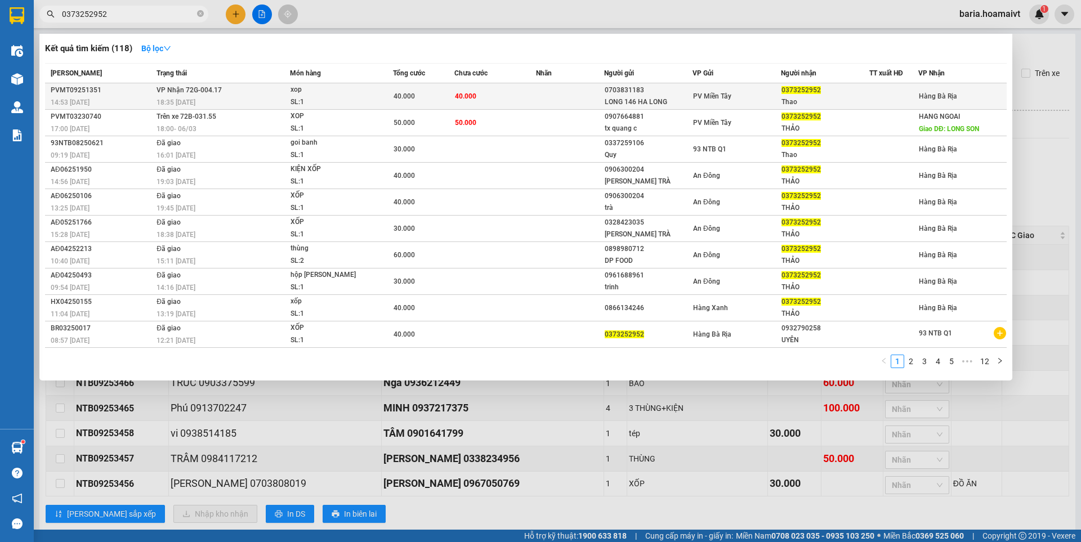
type input "0373252952"
click at [819, 94] on span "0373252952" at bounding box center [801, 90] width 39 height 8
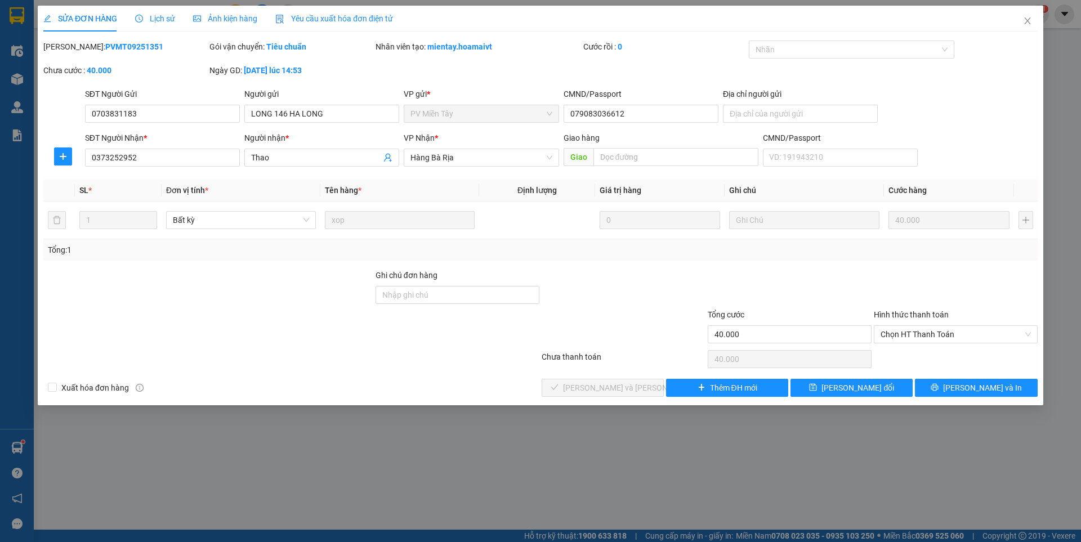
type input "0703831183"
type input "LONG 146 HA LONG"
type input "079083036612"
type input "0373252952"
type input "Thao"
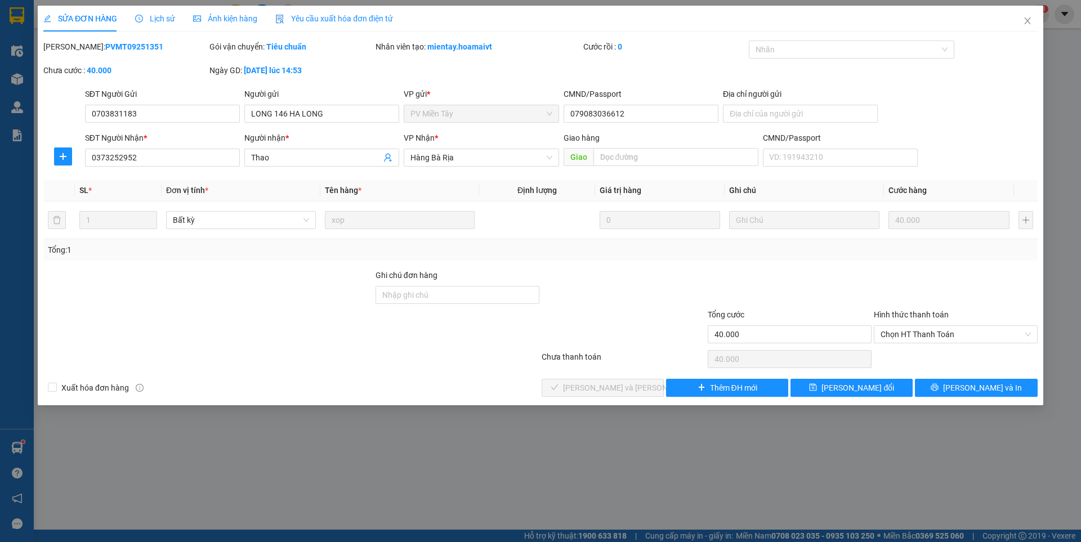
type input "40.000"
click at [925, 333] on span "Chọn HT Thanh Toán" at bounding box center [956, 334] width 150 height 17
click at [913, 356] on div "Tại văn phòng" at bounding box center [956, 357] width 150 height 12
type input "0"
click at [623, 387] on span "[PERSON_NAME] và [PERSON_NAME] hàng" at bounding box center [639, 388] width 152 height 12
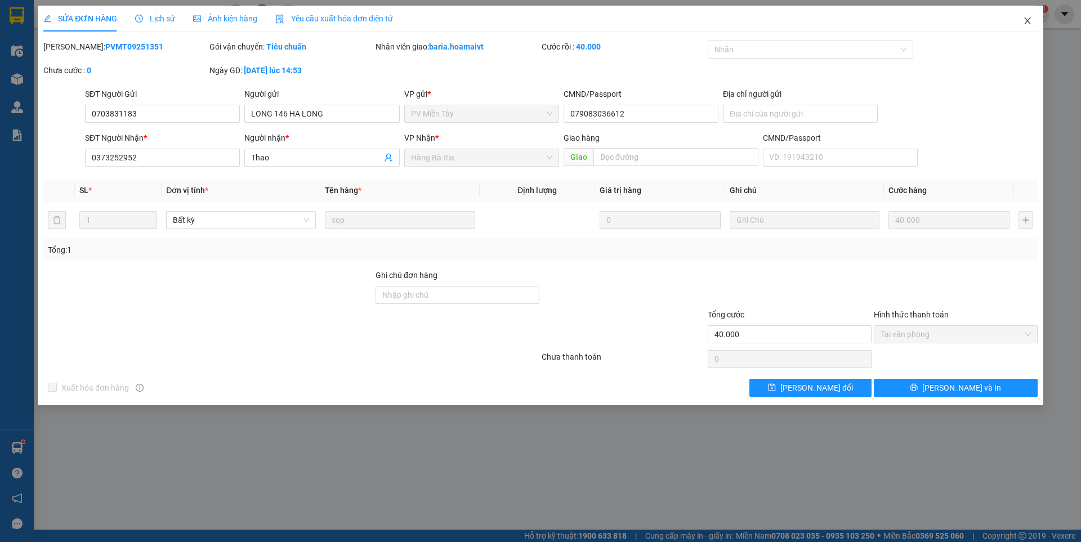
click at [1024, 22] on icon "close" at bounding box center [1027, 20] width 9 height 9
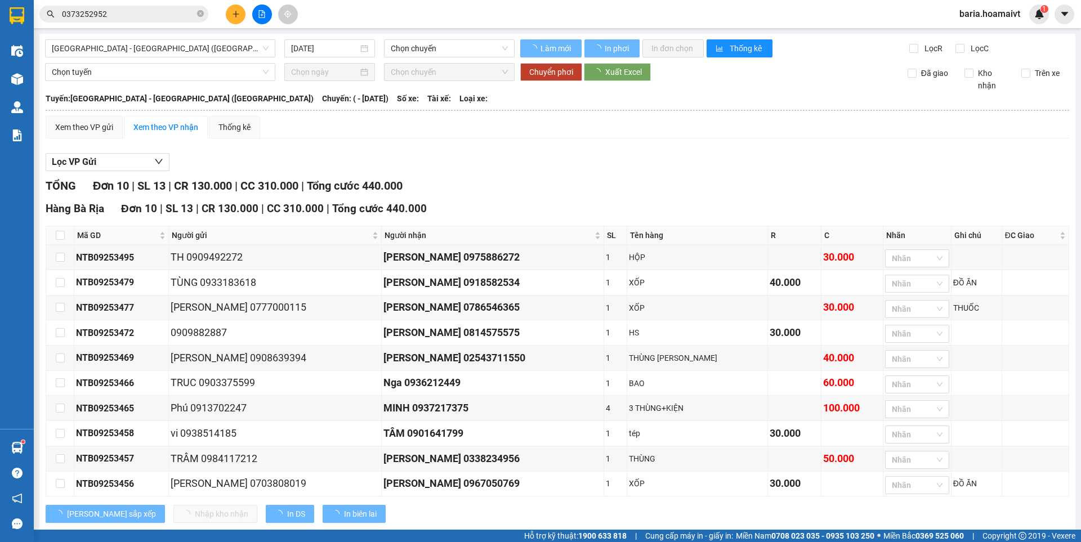
click at [138, 10] on input "0373252952" at bounding box center [128, 14] width 133 height 12
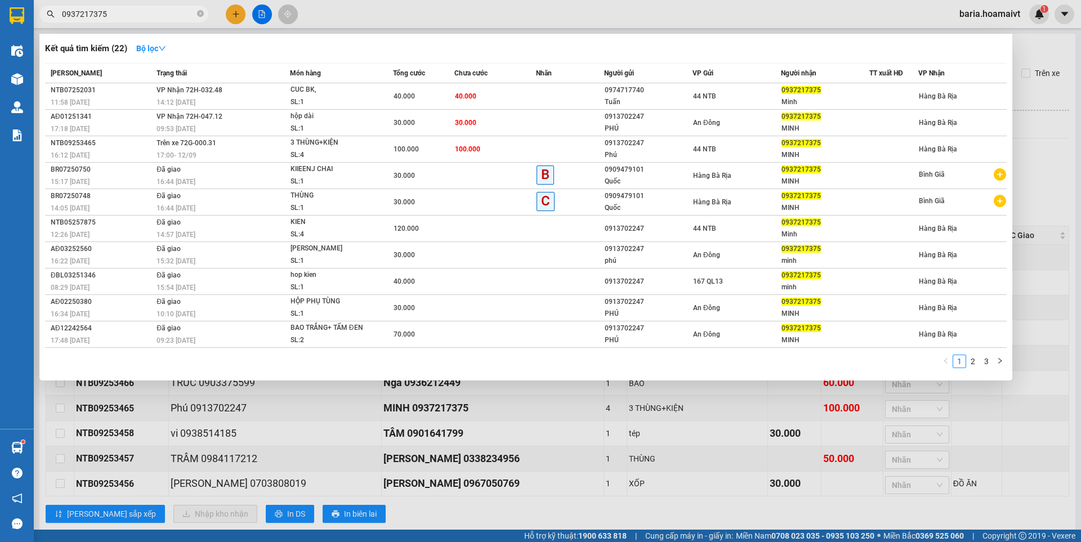
type input "0937217375"
click at [681, 432] on div at bounding box center [540, 271] width 1081 height 542
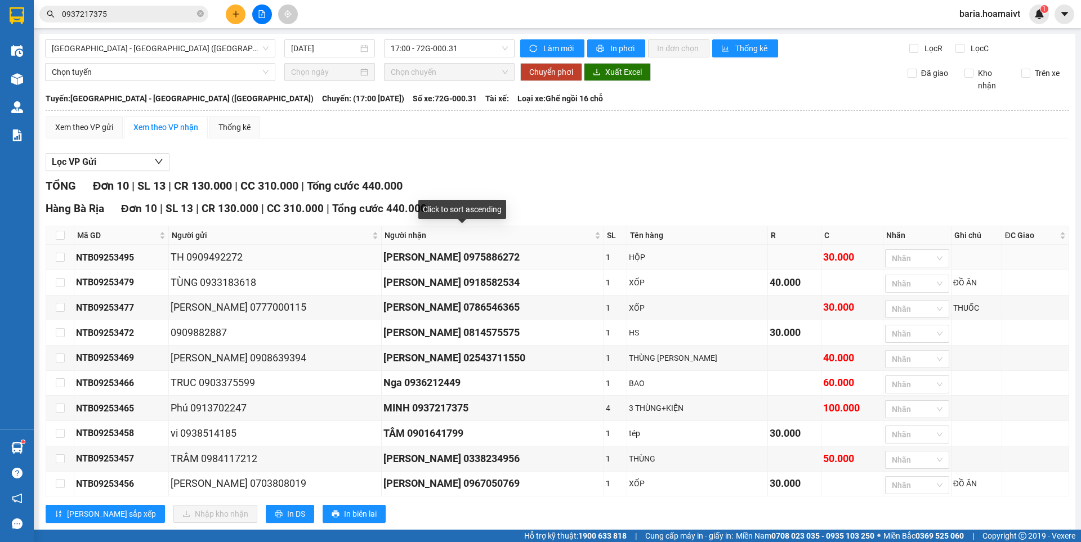
scroll to position [32, 0]
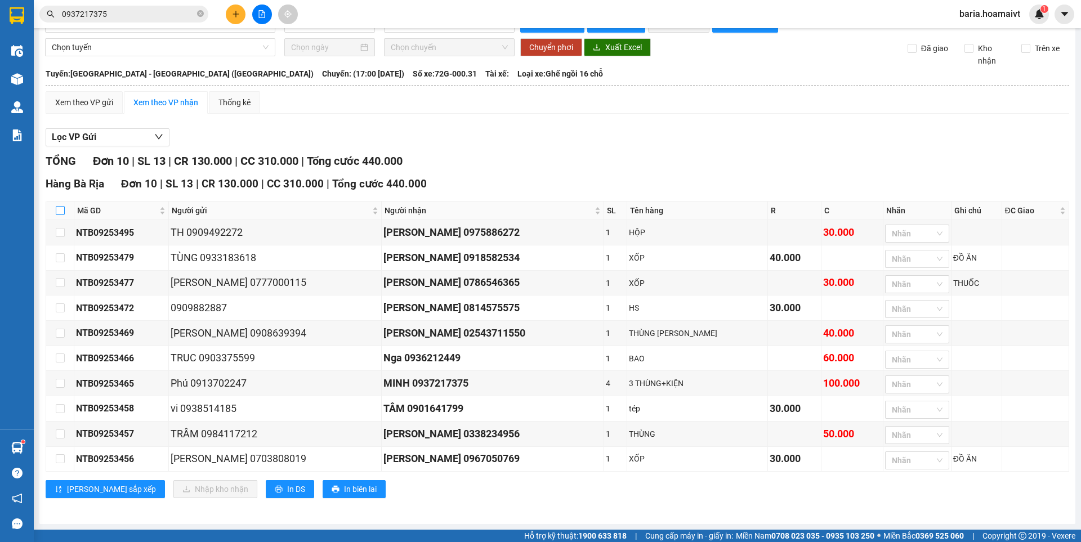
click at [60, 206] on input "checkbox" at bounding box center [60, 210] width 9 height 9
checkbox input "true"
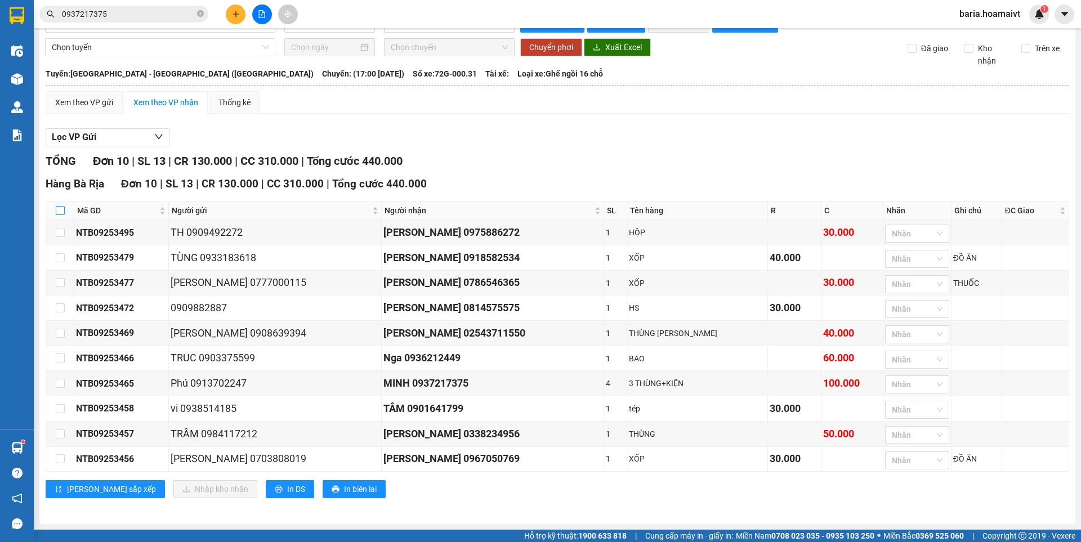
checkbox input "true"
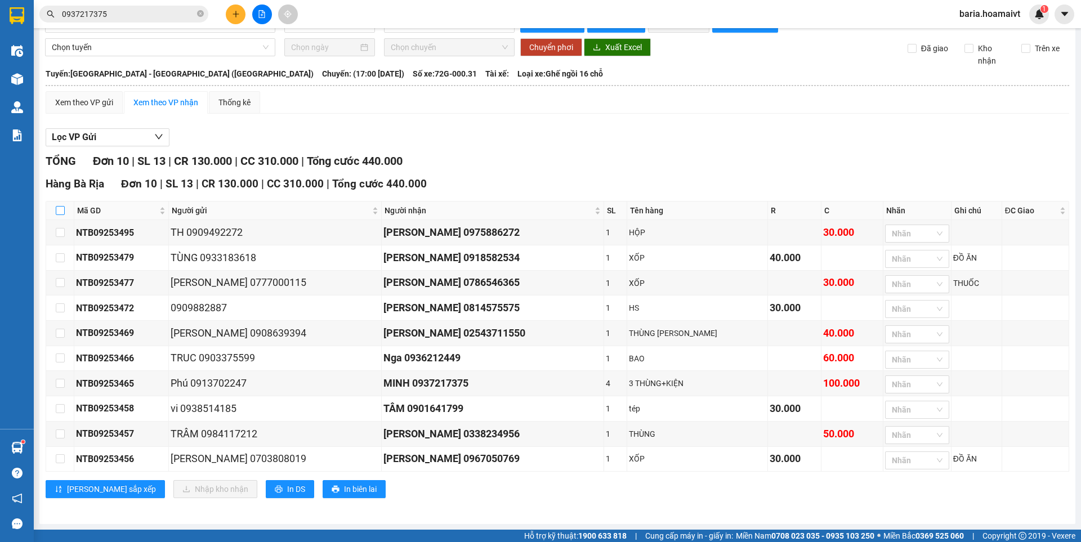
checkbox input "true"
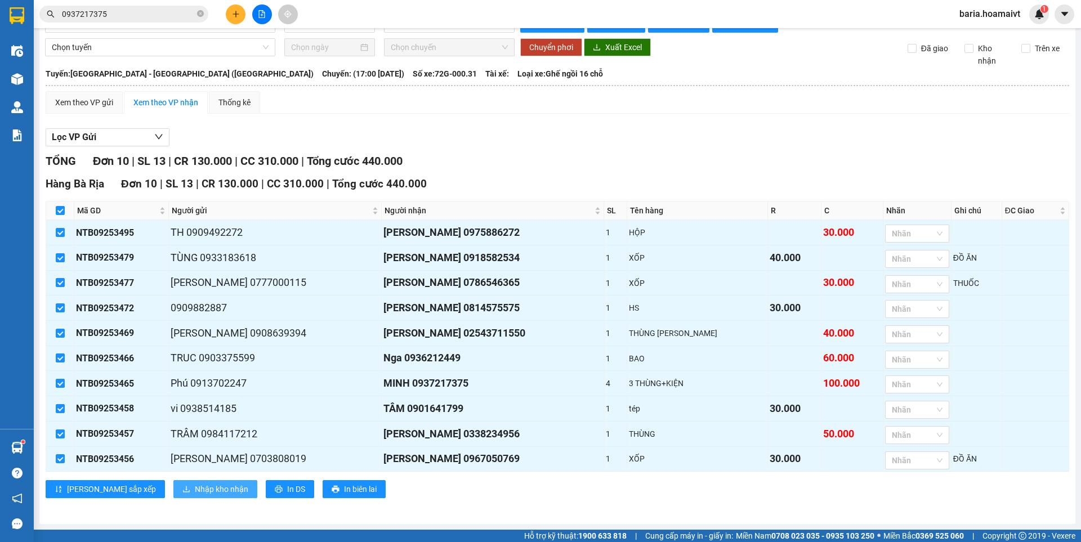
click at [195, 487] on span "Nhập kho nhận" at bounding box center [221, 489] width 53 height 12
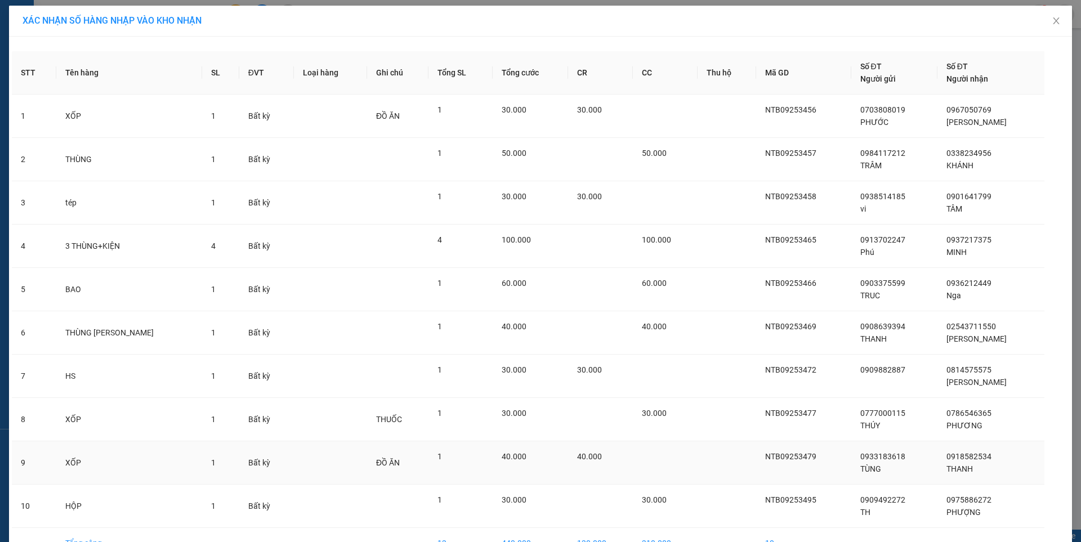
scroll to position [68, 0]
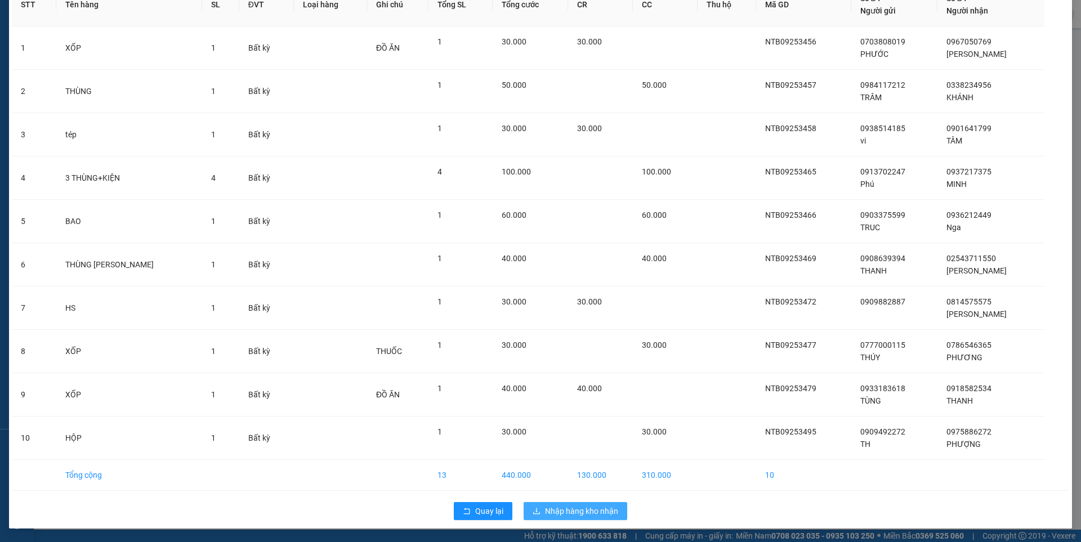
click at [594, 507] on span "Nhập hàng kho nhận" at bounding box center [581, 511] width 73 height 12
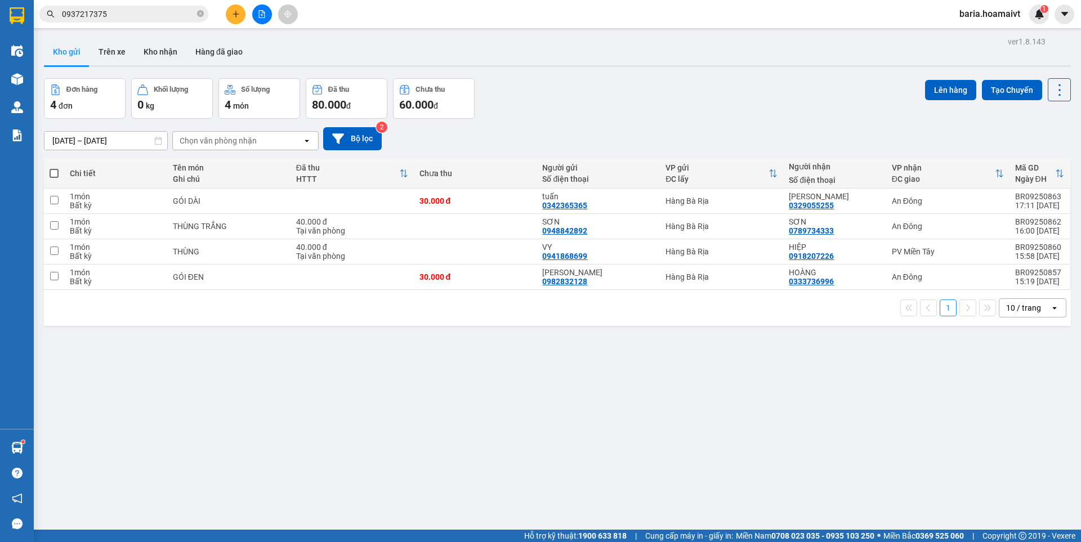
click at [160, 14] on input "0937217375" at bounding box center [128, 14] width 133 height 12
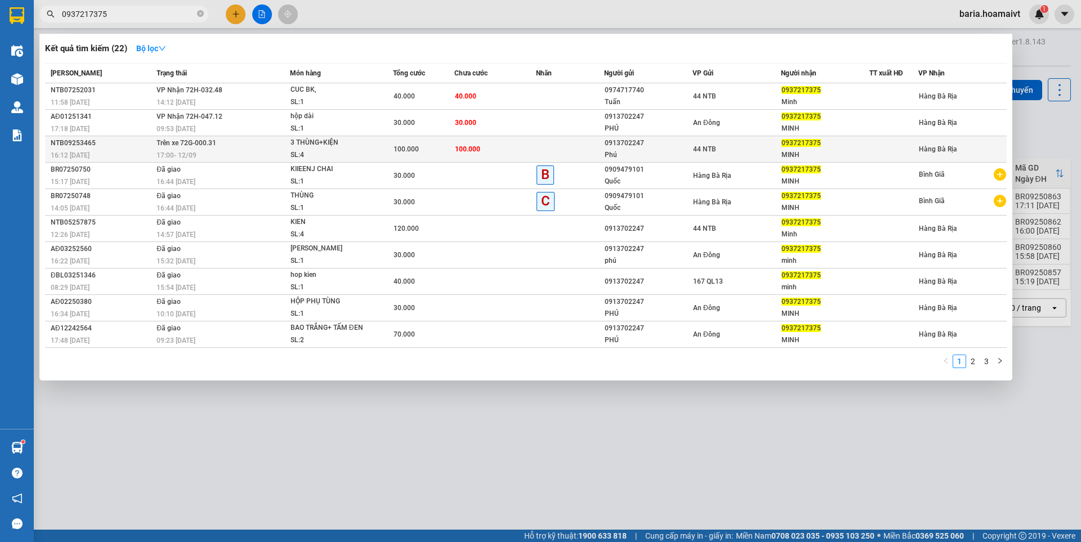
click at [782, 148] on div "0937217375" at bounding box center [825, 143] width 87 height 12
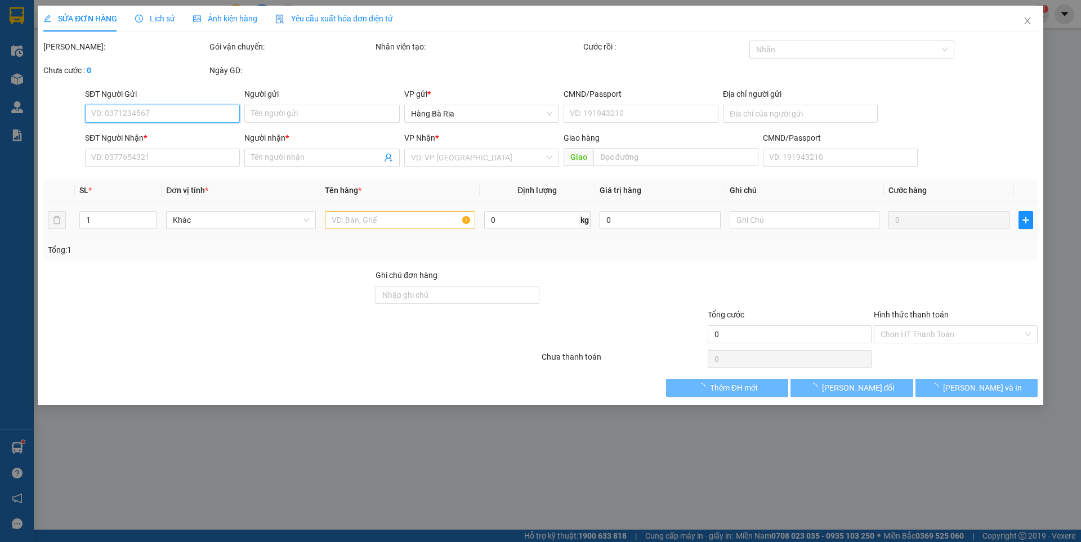
type input "0913702247"
type input "Phú"
type input "079097040562"
type input "0937217375"
type input "MINH"
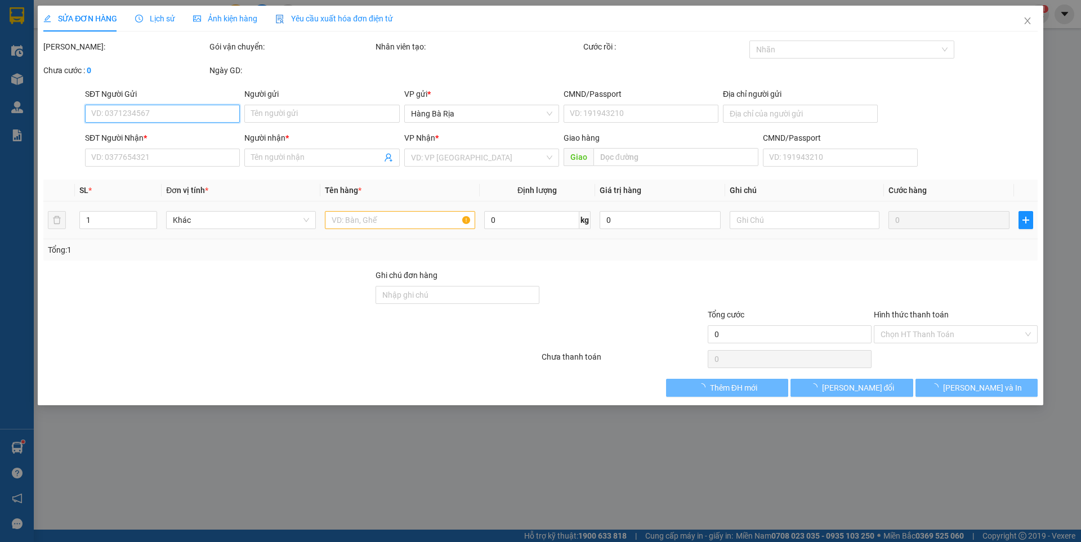
type input "100.000"
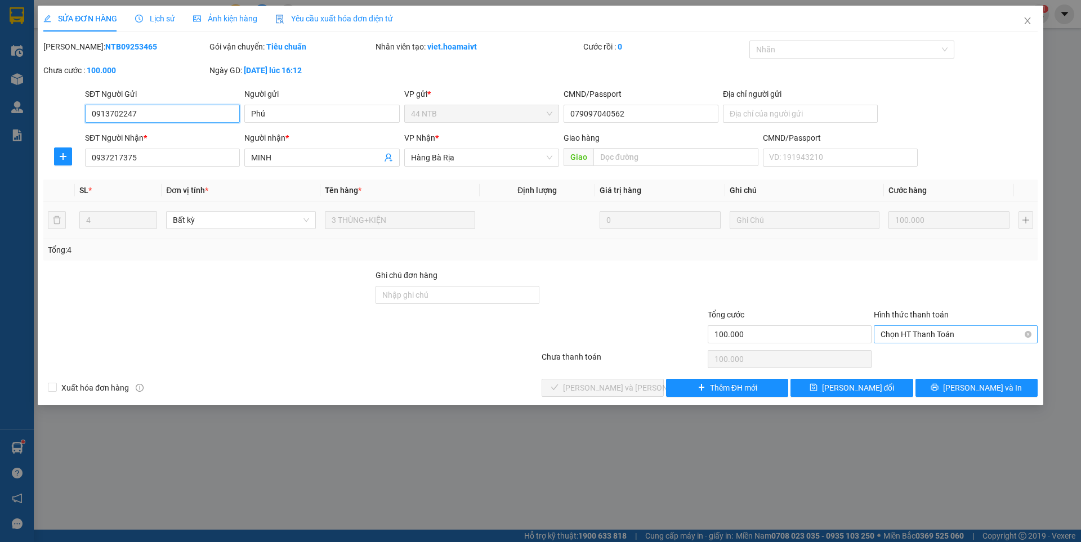
click at [922, 329] on span "Chọn HT Thanh Toán" at bounding box center [956, 334] width 150 height 17
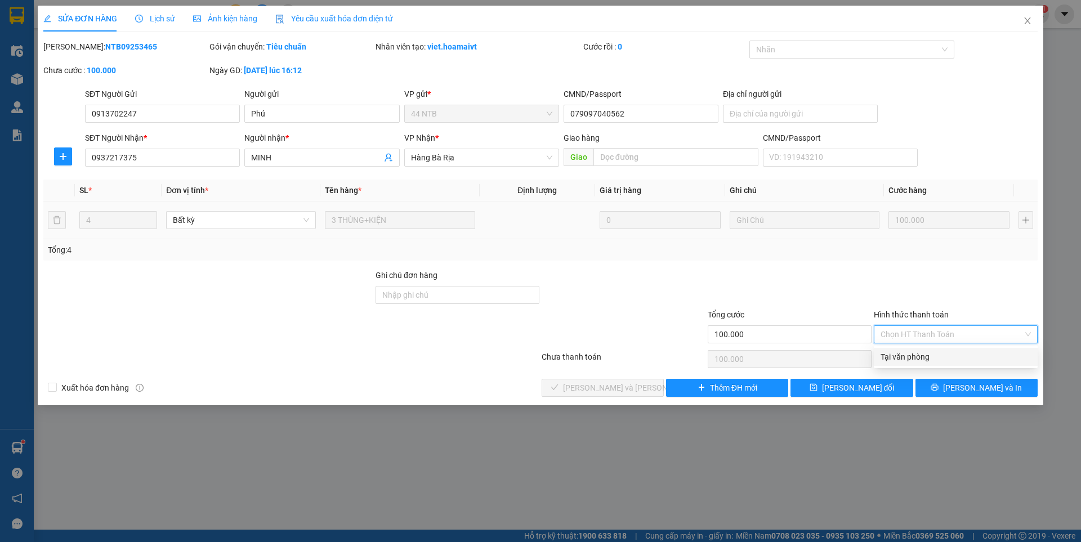
click at [910, 355] on div "Tại văn phòng" at bounding box center [956, 357] width 150 height 12
type input "0"
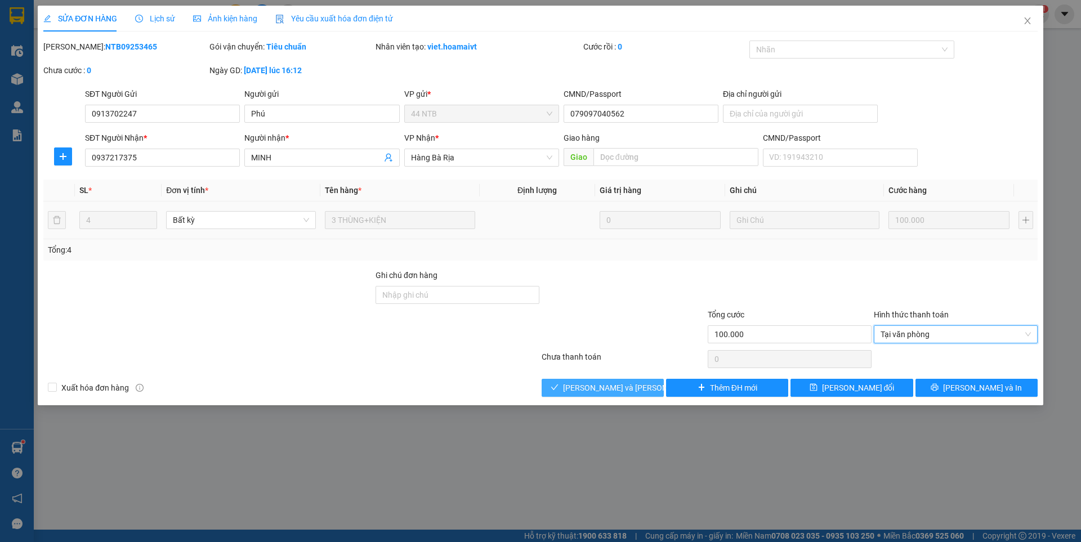
drag, startPoint x: 641, startPoint y: 389, endPoint x: 648, endPoint y: 391, distance: 6.6
click at [641, 389] on button "[PERSON_NAME] và [PERSON_NAME] hàng" at bounding box center [603, 388] width 122 height 18
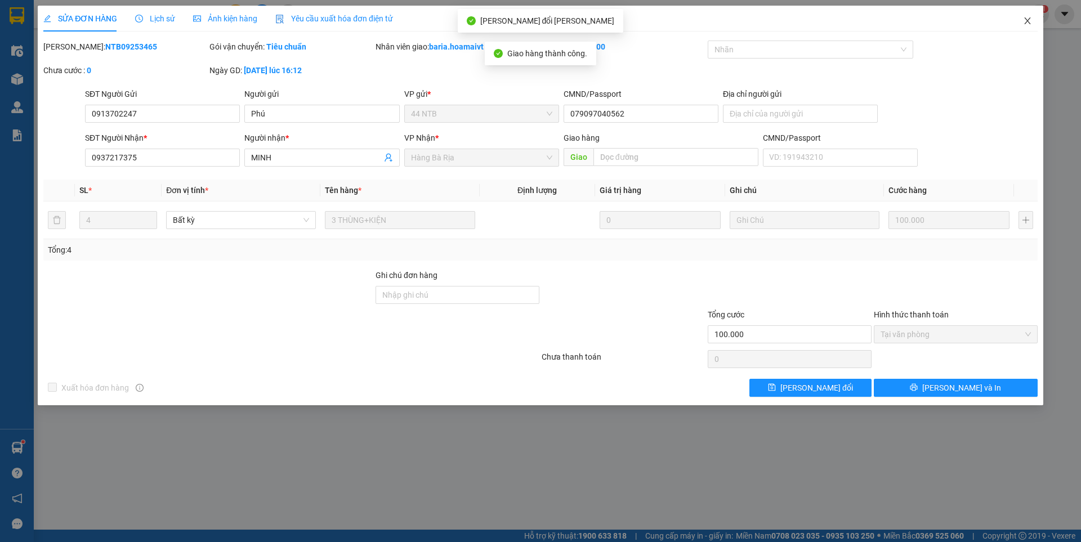
click at [1030, 20] on icon "close" at bounding box center [1027, 20] width 9 height 9
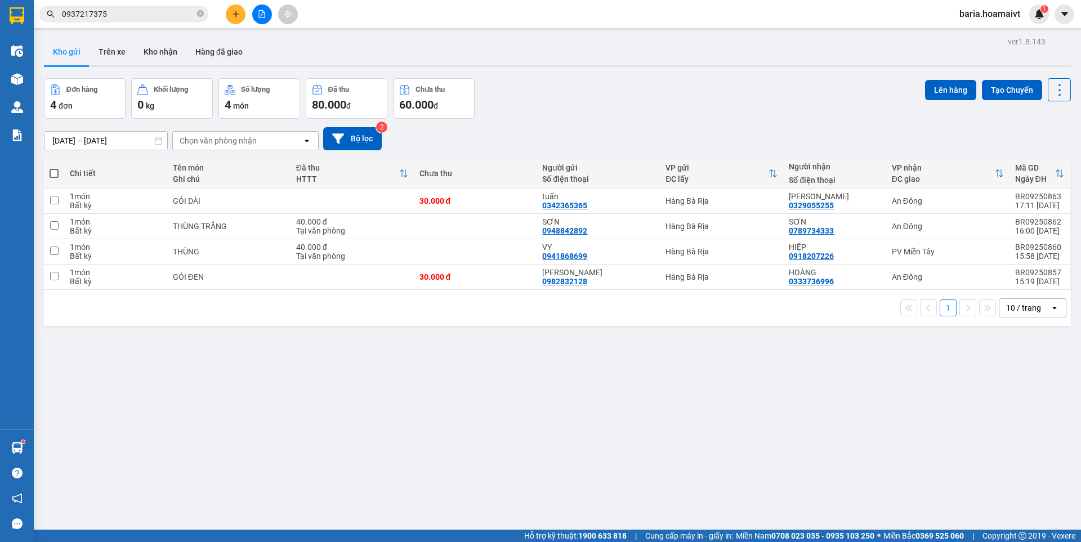
click at [141, 12] on input "0937217375" at bounding box center [128, 14] width 133 height 12
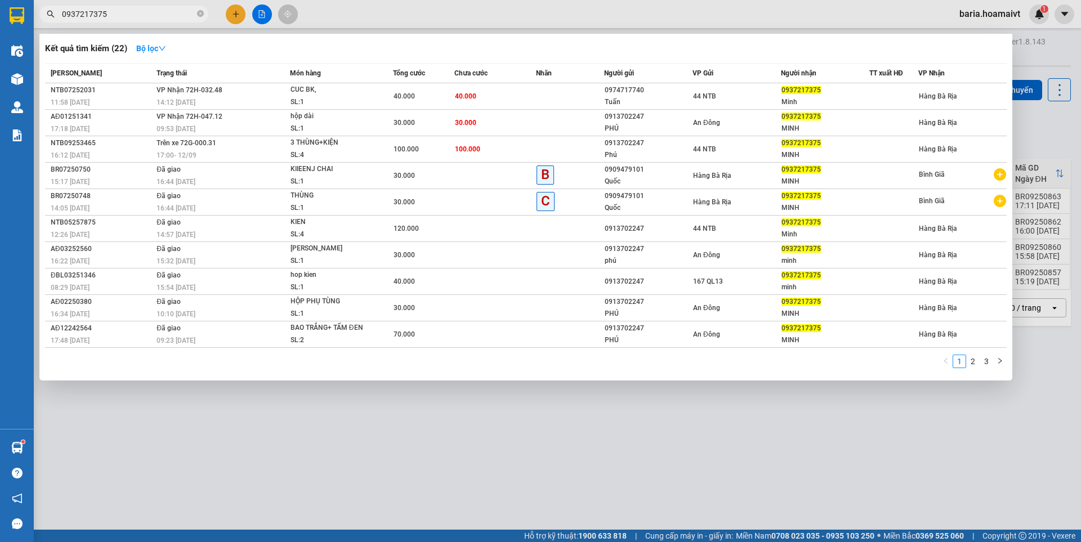
click at [141, 12] on input "0937217375" at bounding box center [128, 14] width 133 height 12
type input "0"
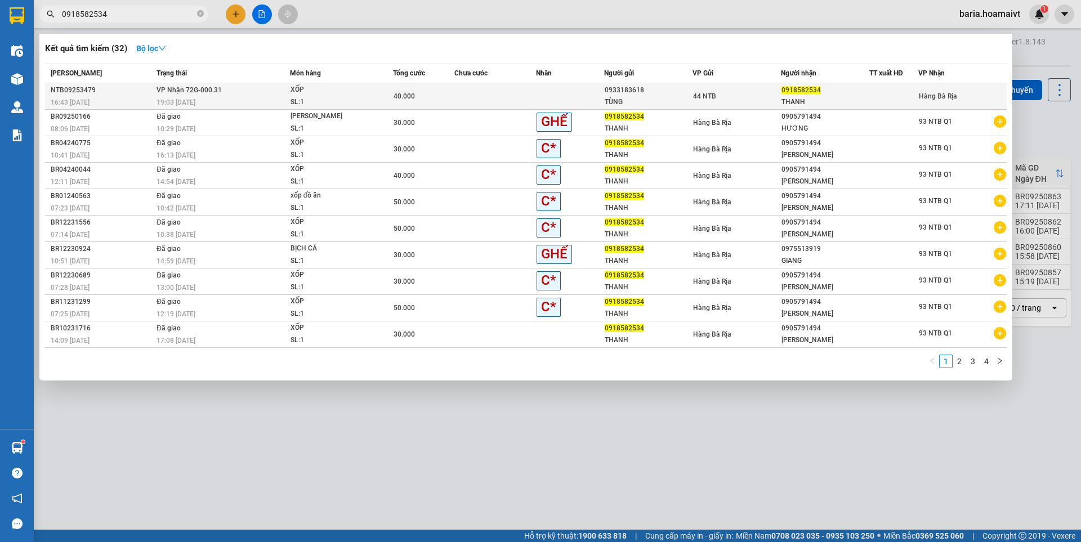
type input "0918582534"
click at [398, 101] on div "40.000" at bounding box center [424, 96] width 60 height 12
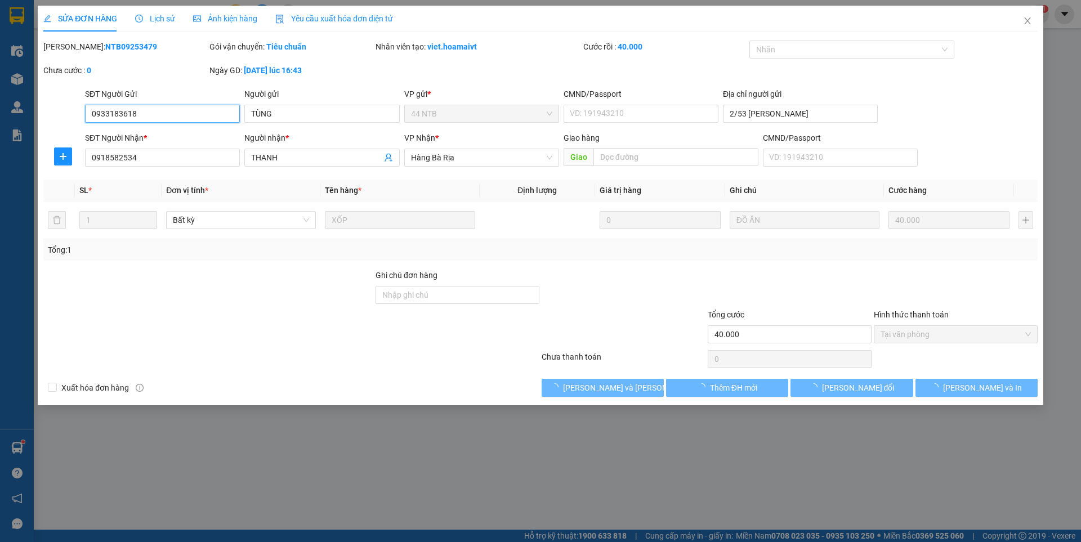
type input "0933183618"
type input "TÙNG"
type input "2/53 [PERSON_NAME]"
type input "0918582534"
type input "THANH"
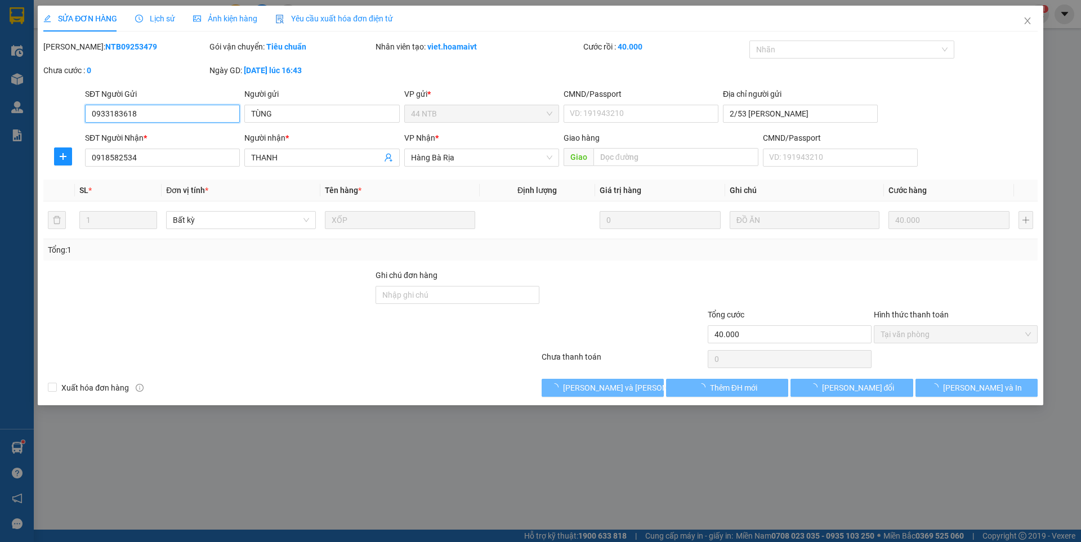
type input "40.000"
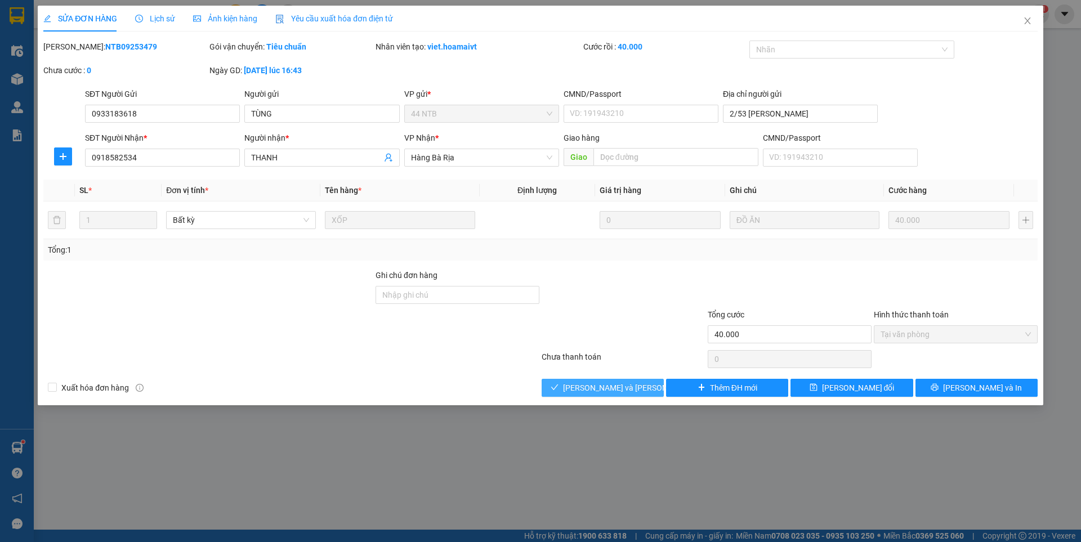
click at [594, 384] on span "[PERSON_NAME] và [PERSON_NAME] hàng" at bounding box center [639, 388] width 152 height 12
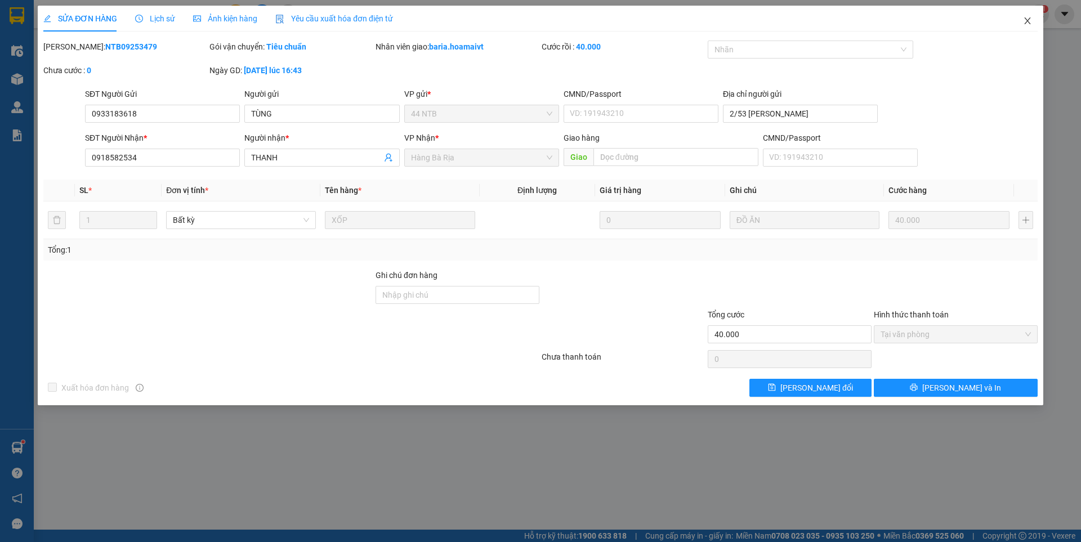
click at [1032, 18] on icon "close" at bounding box center [1027, 20] width 9 height 9
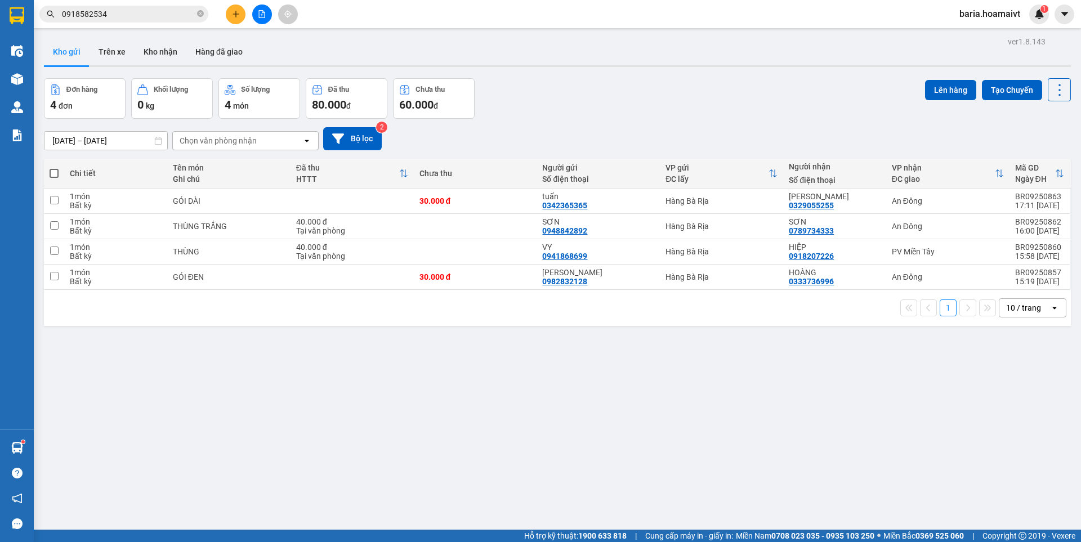
click at [169, 17] on input "0918582534" at bounding box center [128, 14] width 133 height 12
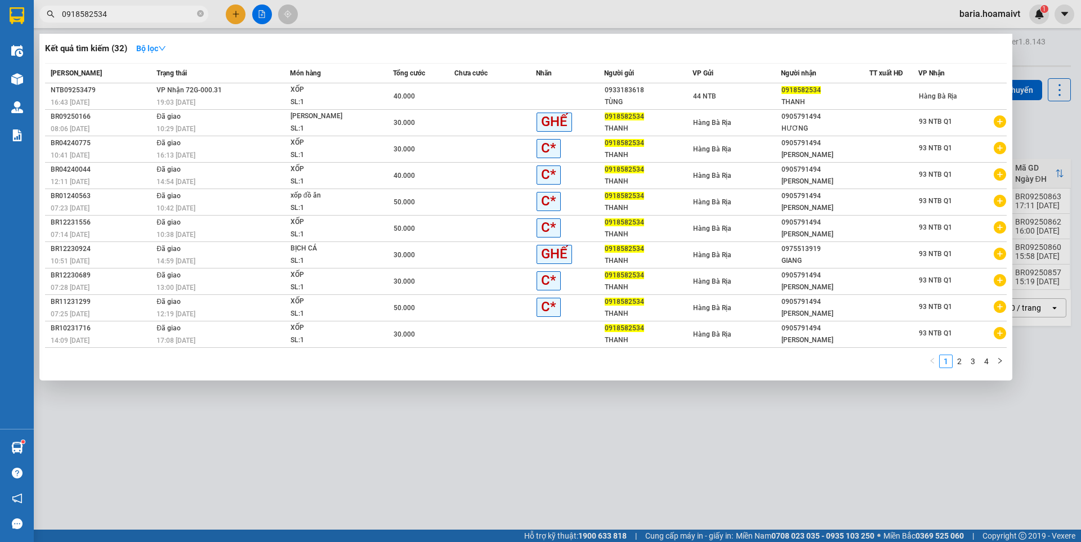
click at [169, 16] on input "0918582534" at bounding box center [128, 14] width 133 height 12
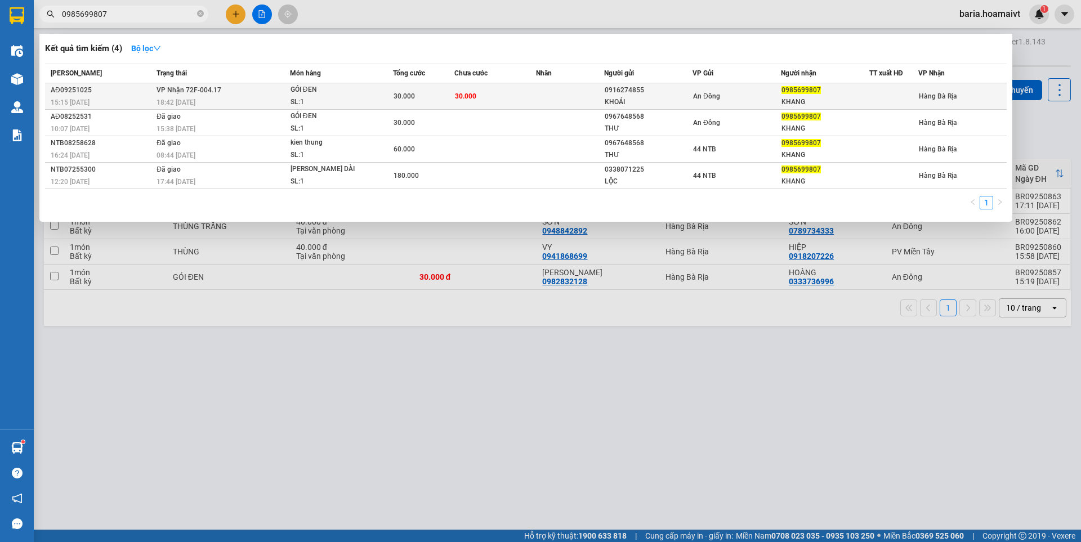
type input "0985699807"
click at [762, 95] on div "An Đông" at bounding box center [736, 96] width 87 height 12
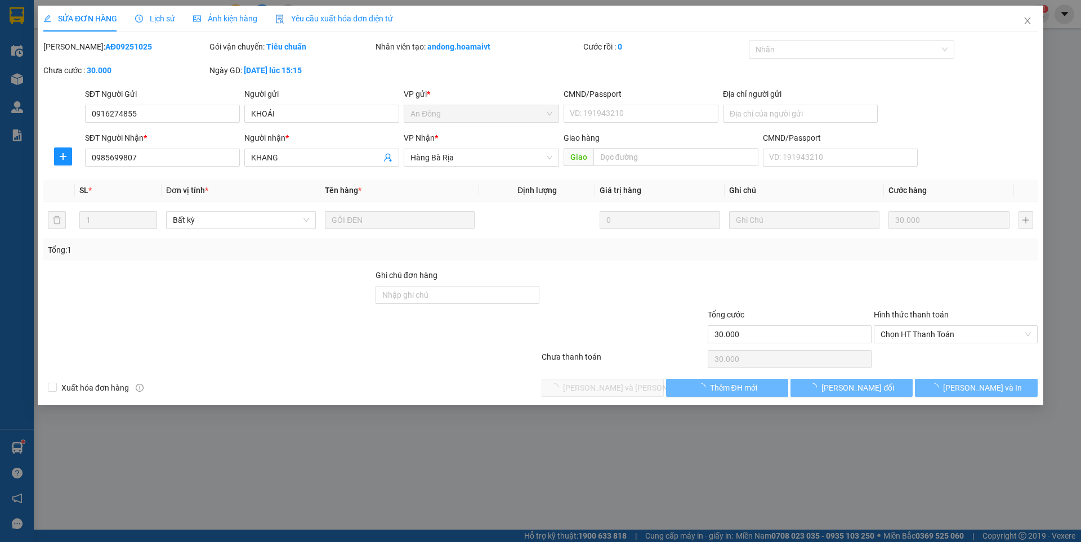
type input "0916274855"
type input "KHOÁI"
type input "0985699807"
type input "KHANG"
type input "30.000"
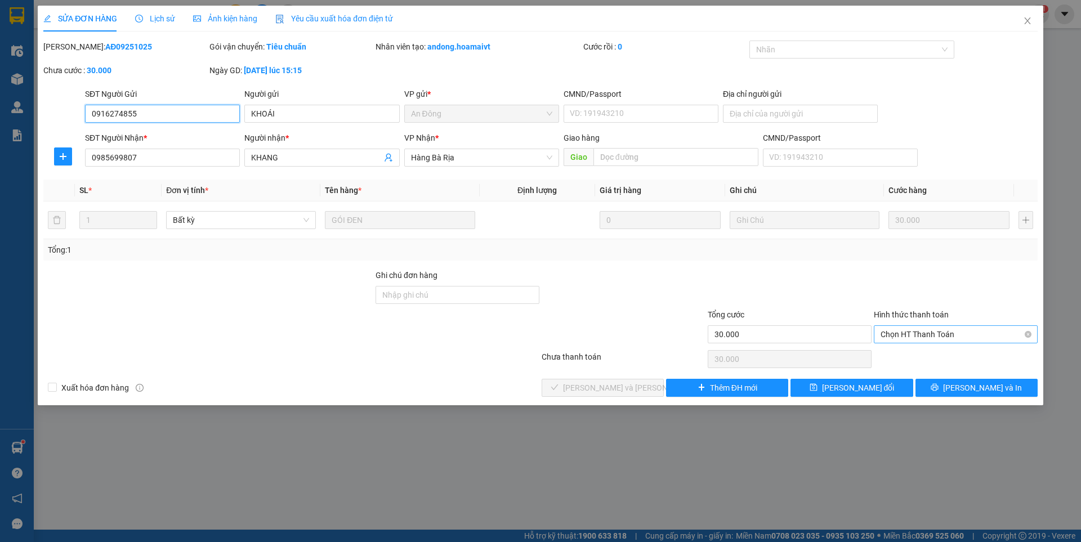
click at [951, 335] on span "Chọn HT Thanh Toán" at bounding box center [956, 334] width 150 height 17
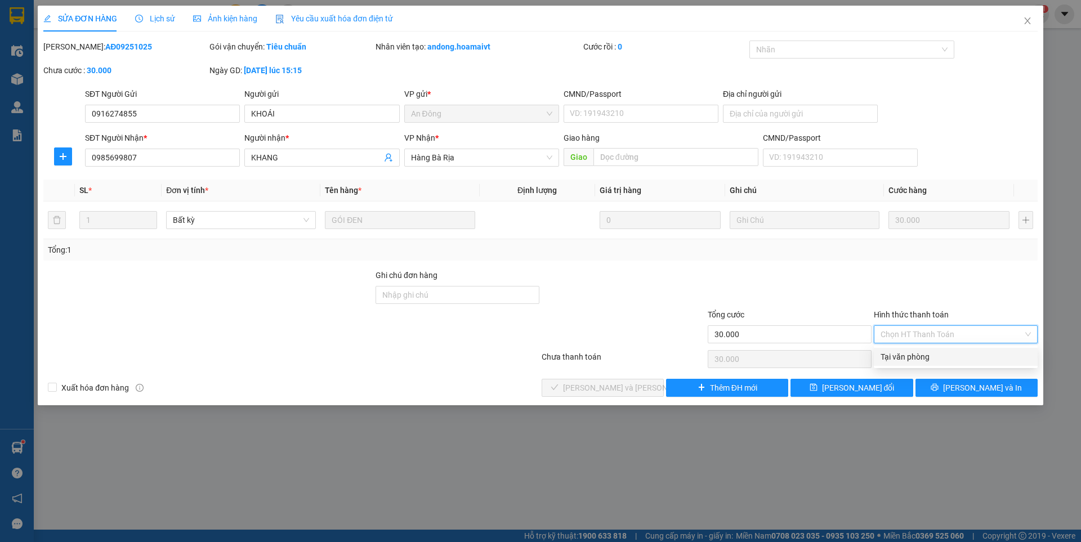
click at [916, 357] on div "Tại văn phòng" at bounding box center [956, 357] width 150 height 12
type input "0"
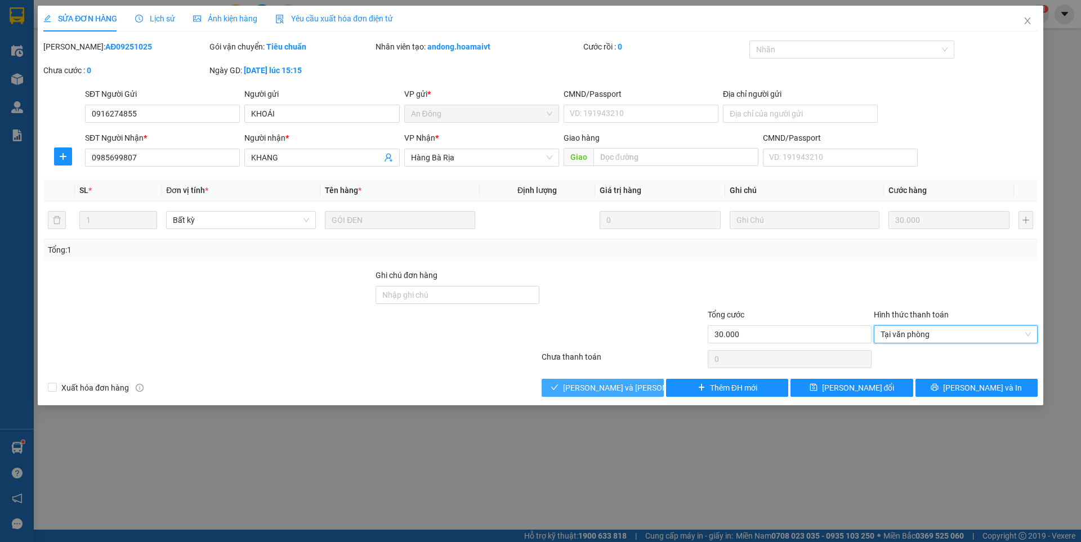
click at [622, 384] on span "[PERSON_NAME] và [PERSON_NAME] hàng" at bounding box center [639, 388] width 152 height 12
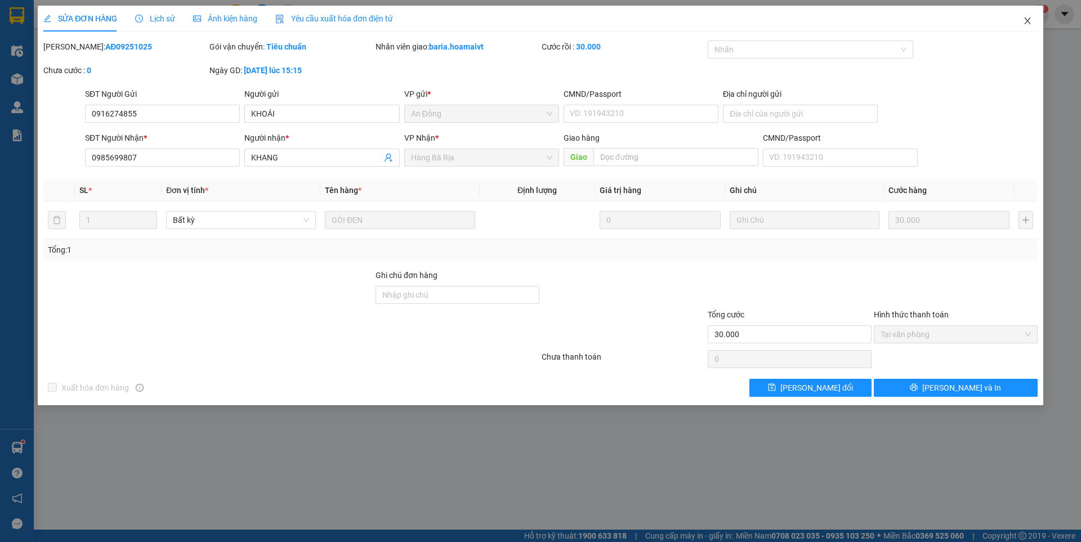
drag, startPoint x: 1025, startPoint y: 24, endPoint x: 210, endPoint y: 11, distance: 815.0
click at [1025, 24] on icon "close" at bounding box center [1027, 20] width 9 height 9
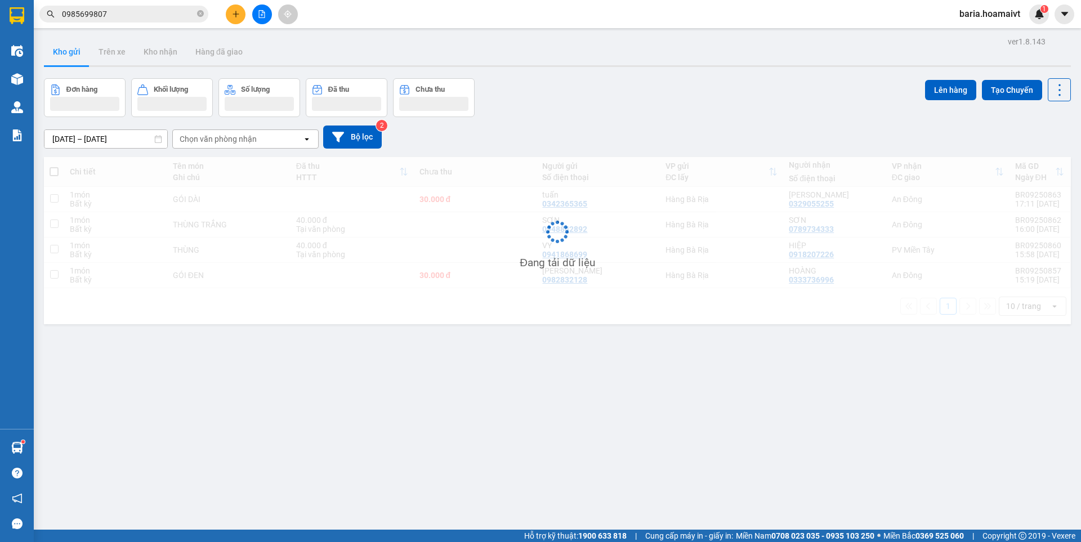
click at [144, 14] on input "0985699807" at bounding box center [128, 14] width 133 height 12
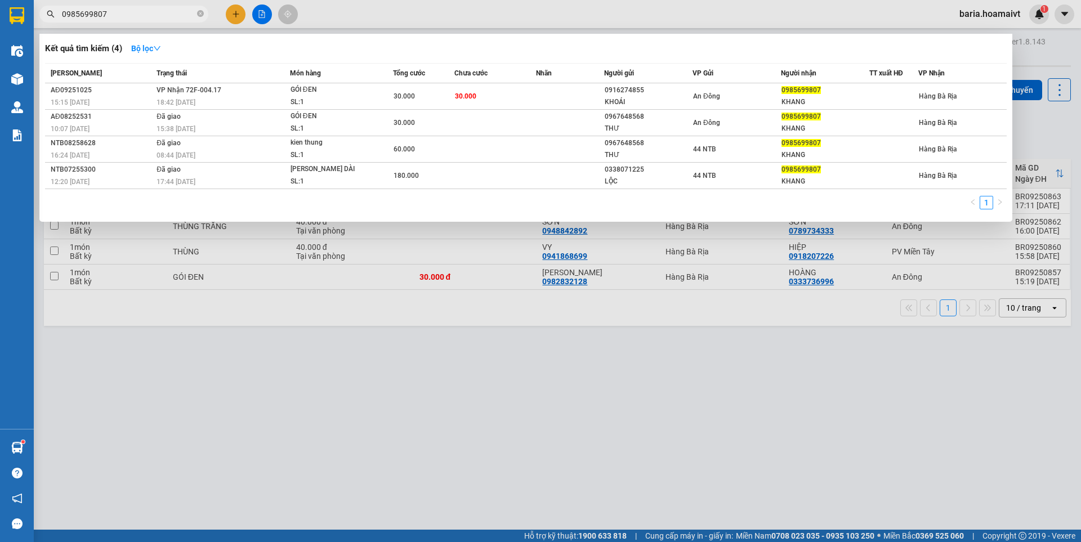
click at [144, 14] on input "0985699807" at bounding box center [128, 14] width 133 height 12
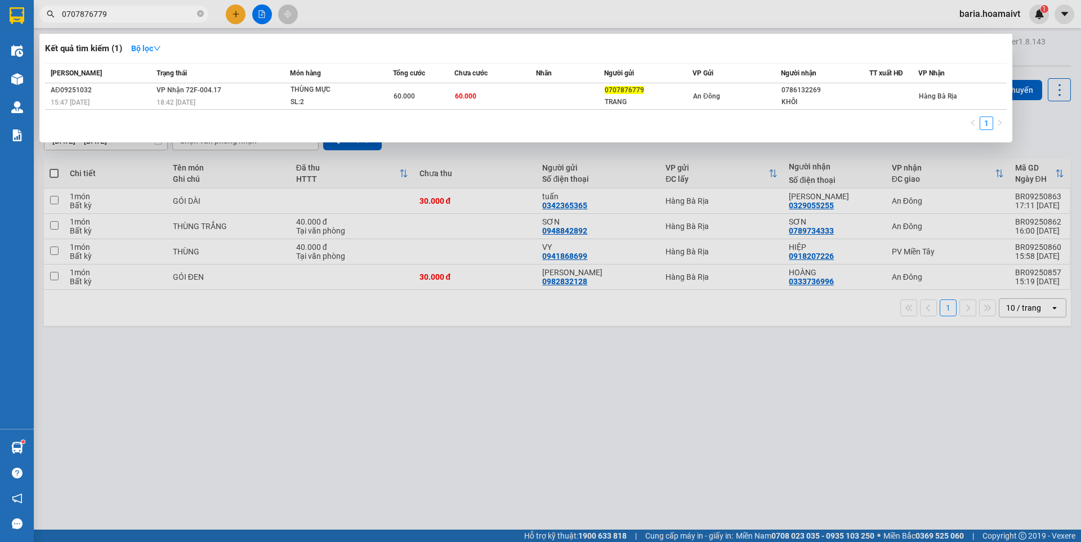
type input "0707876779"
click at [236, 15] on div at bounding box center [540, 271] width 1081 height 542
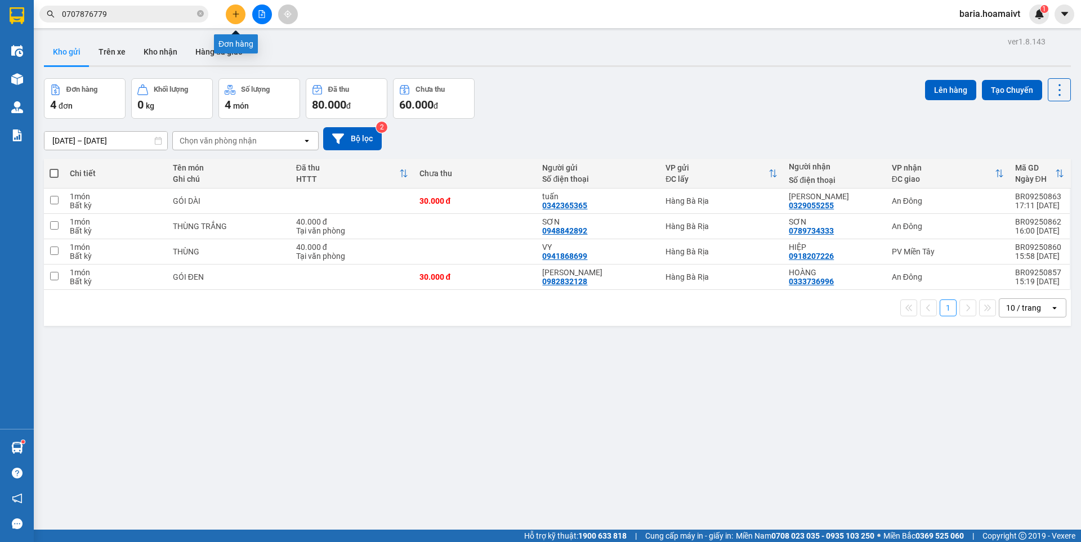
click at [238, 18] on button at bounding box center [236, 15] width 20 height 20
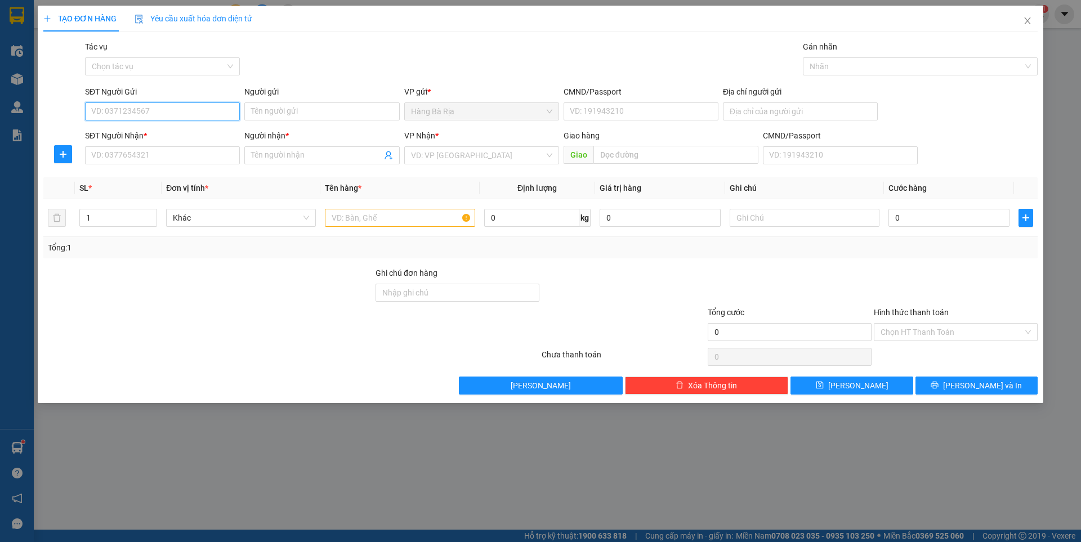
click at [186, 115] on input "SĐT Người Gửi" at bounding box center [162, 111] width 155 height 18
type input "0902103193"
click at [275, 111] on input "Người gửi" at bounding box center [321, 111] width 155 height 18
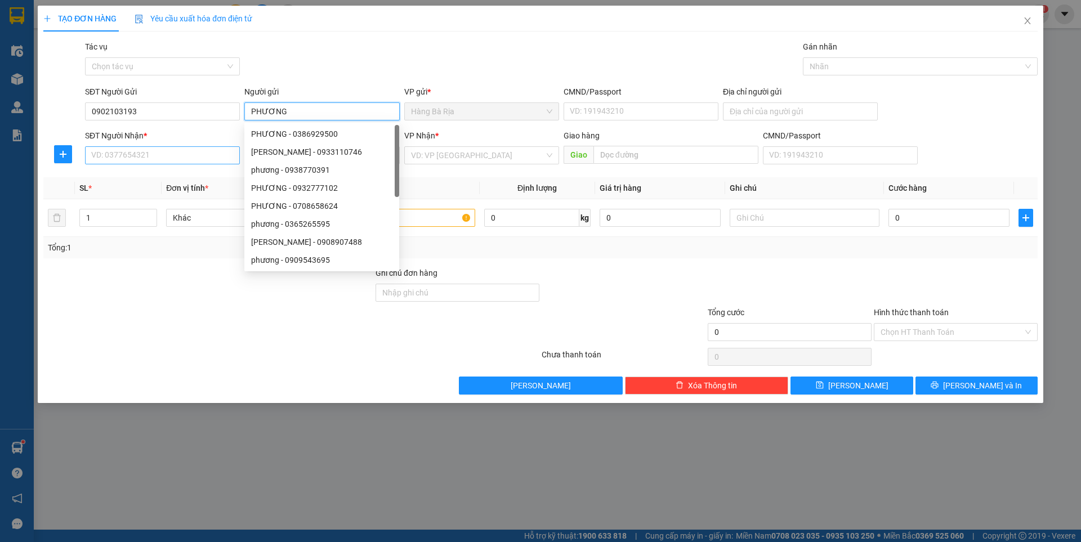
type input "PHƯƠNG"
click at [163, 157] on input "SĐT Người Nhận *" at bounding box center [162, 155] width 155 height 18
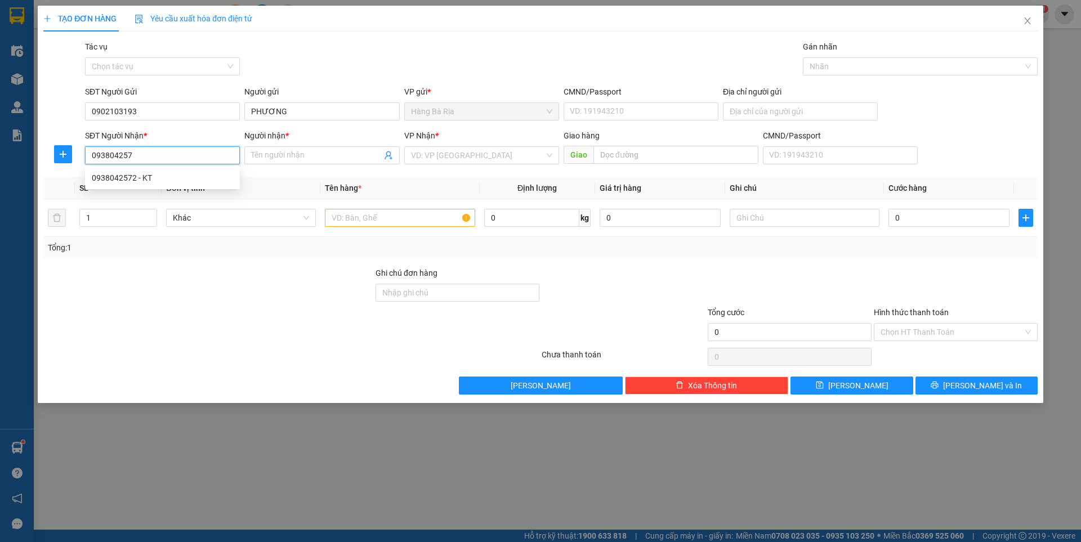
type input "0938042572"
click at [141, 177] on div "0938042572 - KT" at bounding box center [162, 178] width 141 height 12
type input "KT"
click at [481, 154] on span "PV Miền Tây" at bounding box center [481, 155] width 141 height 17
type input "0938042572"
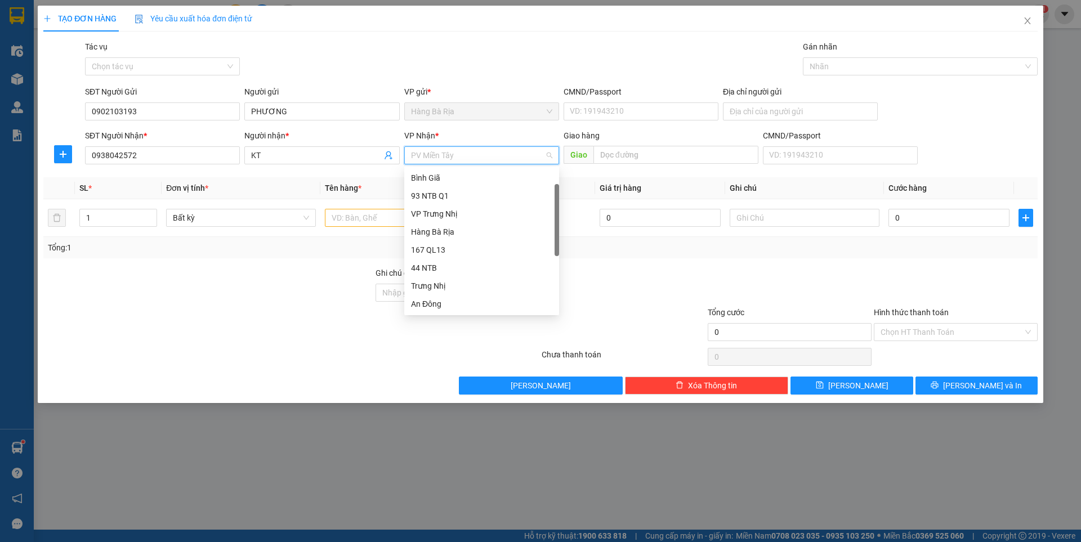
click at [481, 154] on span "PV Miền Tây" at bounding box center [481, 155] width 141 height 17
click at [429, 209] on div "An Đông" at bounding box center [481, 214] width 141 height 12
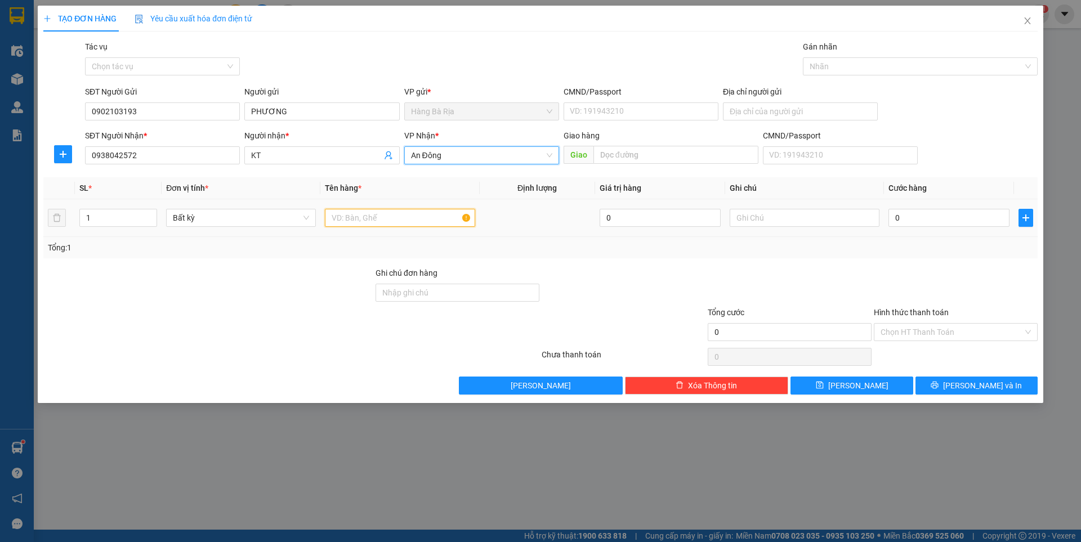
click at [367, 223] on input "text" at bounding box center [400, 218] width 150 height 18
click at [285, 151] on input "KT" at bounding box center [316, 155] width 130 height 12
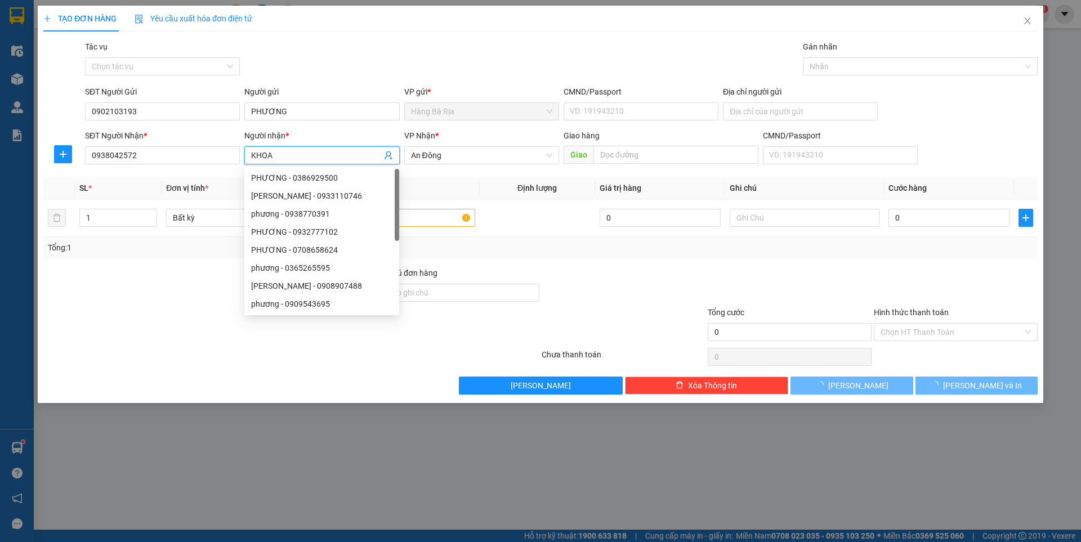
type input "KHOA"
click at [591, 271] on div at bounding box center [624, 286] width 166 height 39
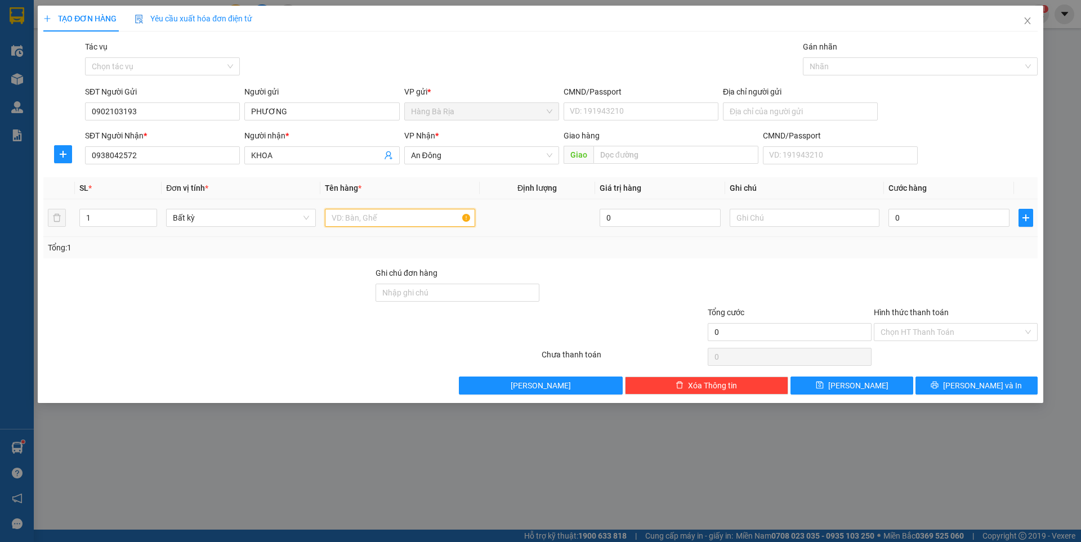
click at [442, 219] on input "text" at bounding box center [400, 218] width 150 height 18
type input "[PERSON_NAME]"
click at [984, 213] on input "0" at bounding box center [949, 218] width 121 height 18
type input "3"
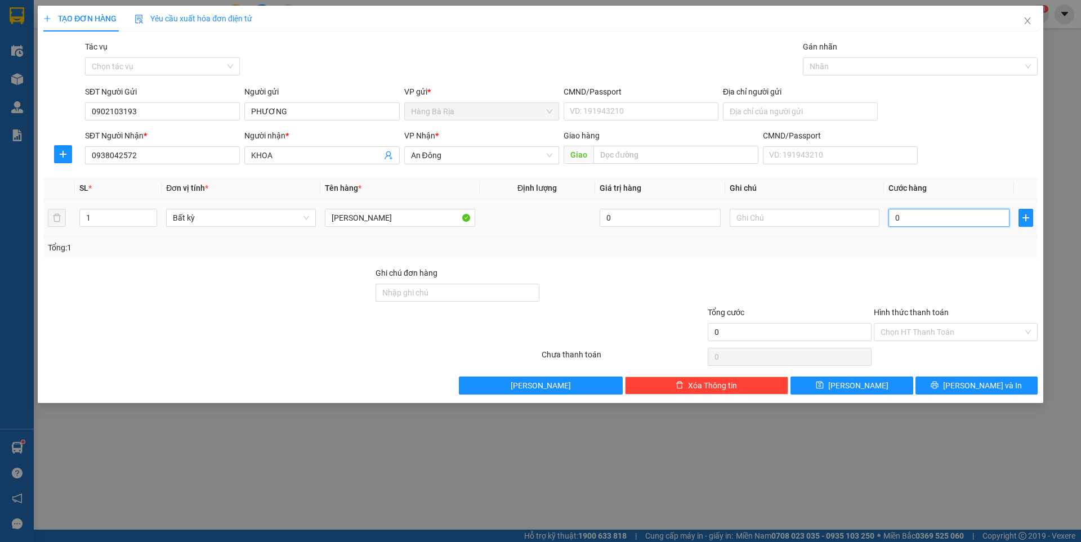
type input "3"
type input "30"
type input "30.000"
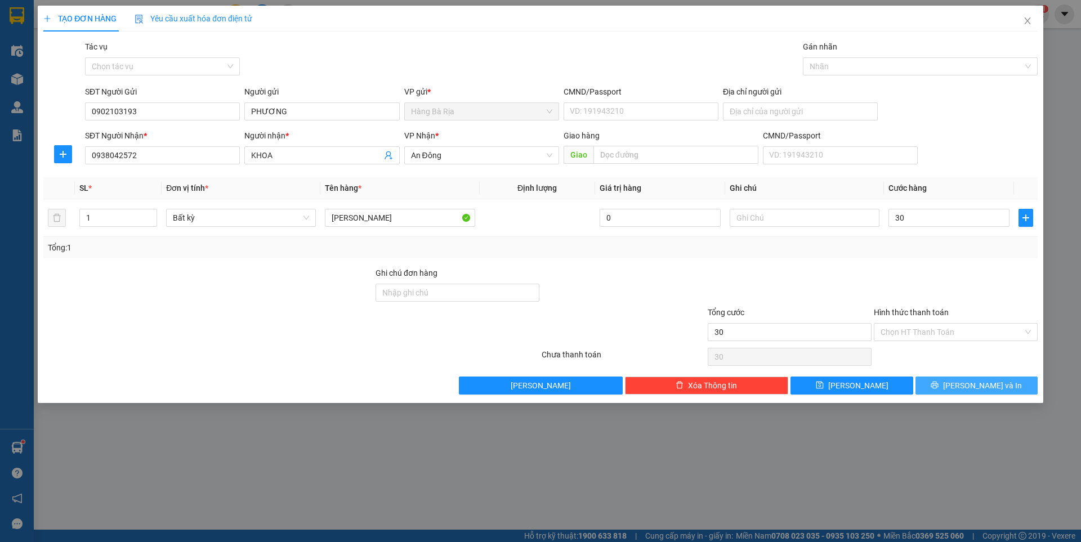
type input "30.000"
click at [943, 379] on button "[PERSON_NAME] và In" at bounding box center [977, 386] width 122 height 18
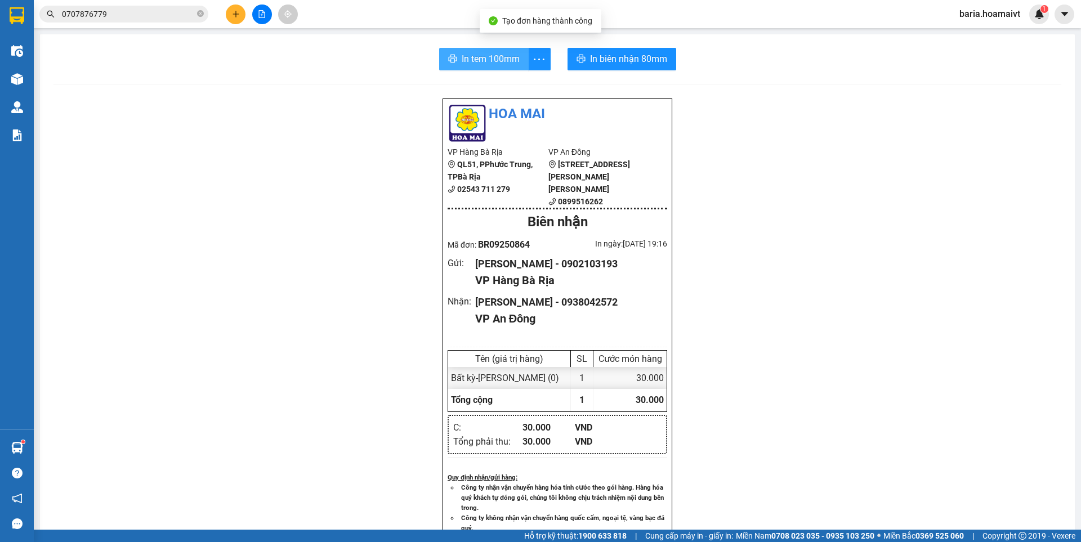
click at [495, 55] on span "In tem 100mm" at bounding box center [491, 59] width 58 height 14
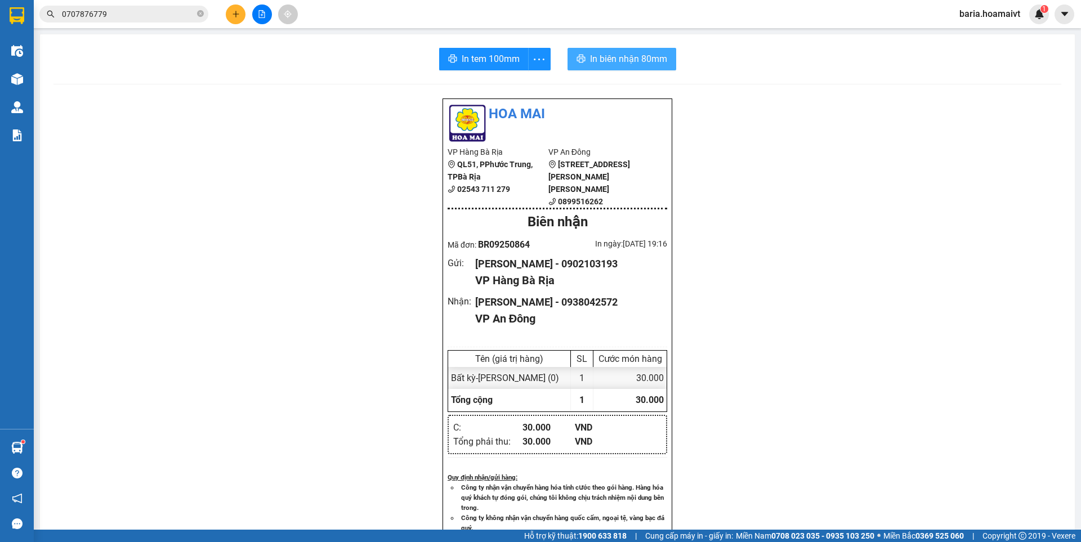
click at [627, 56] on span "In biên nhận 80mm" at bounding box center [628, 59] width 77 height 14
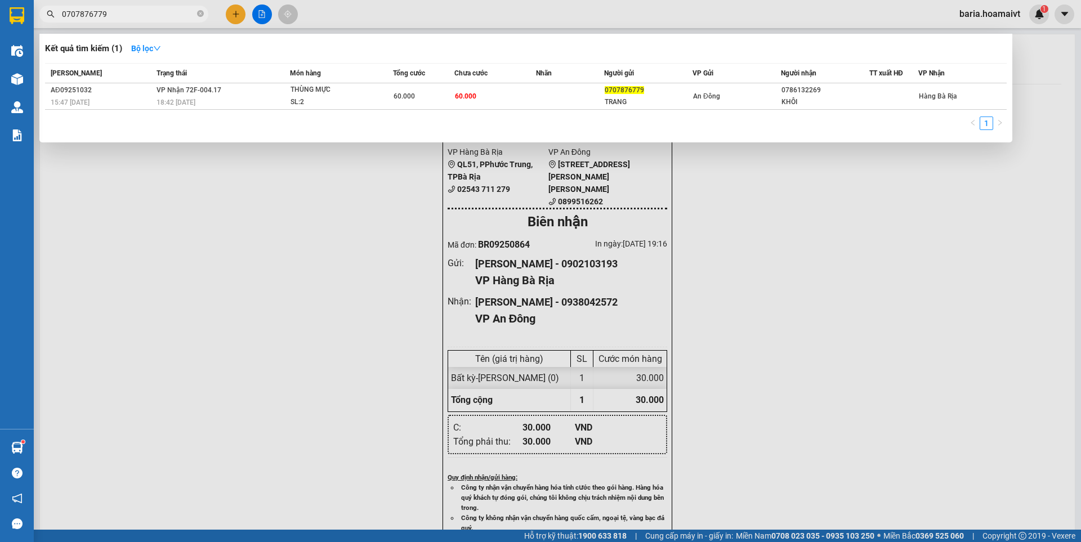
click at [136, 16] on input "0707876779" at bounding box center [128, 14] width 133 height 12
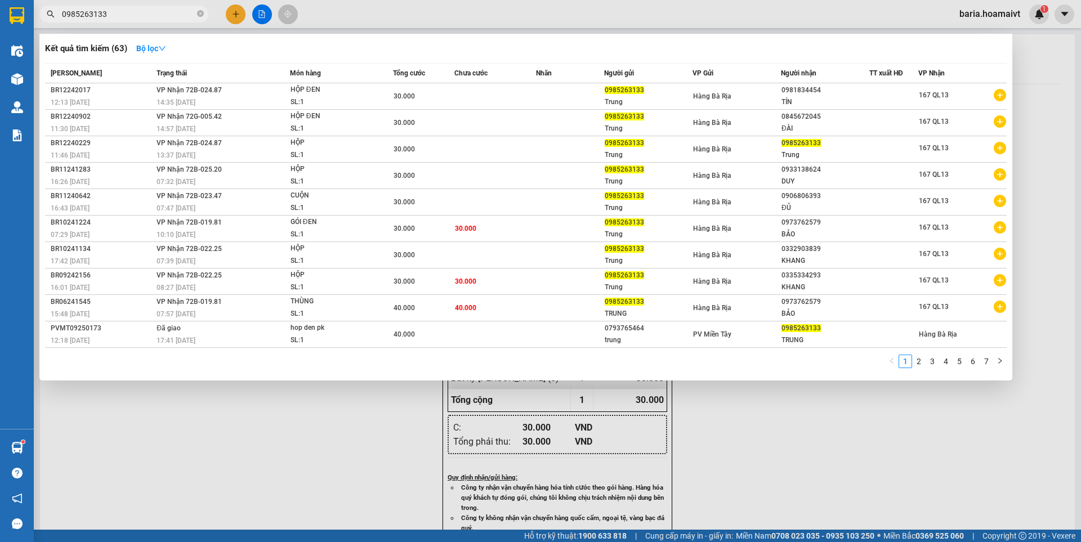
click at [158, 10] on input "0985263133" at bounding box center [128, 14] width 133 height 12
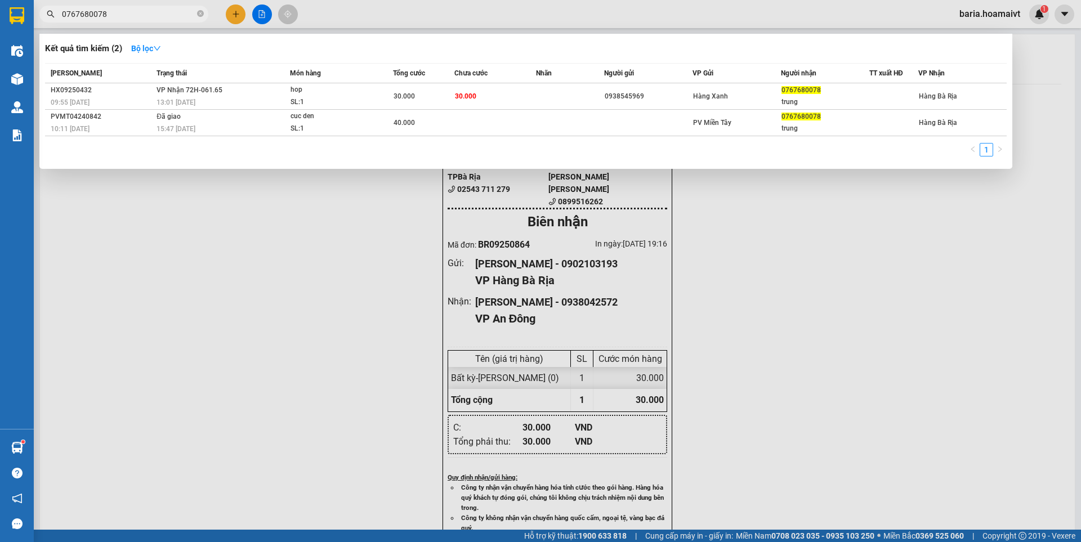
click at [131, 11] on input "0767680078" at bounding box center [128, 14] width 133 height 12
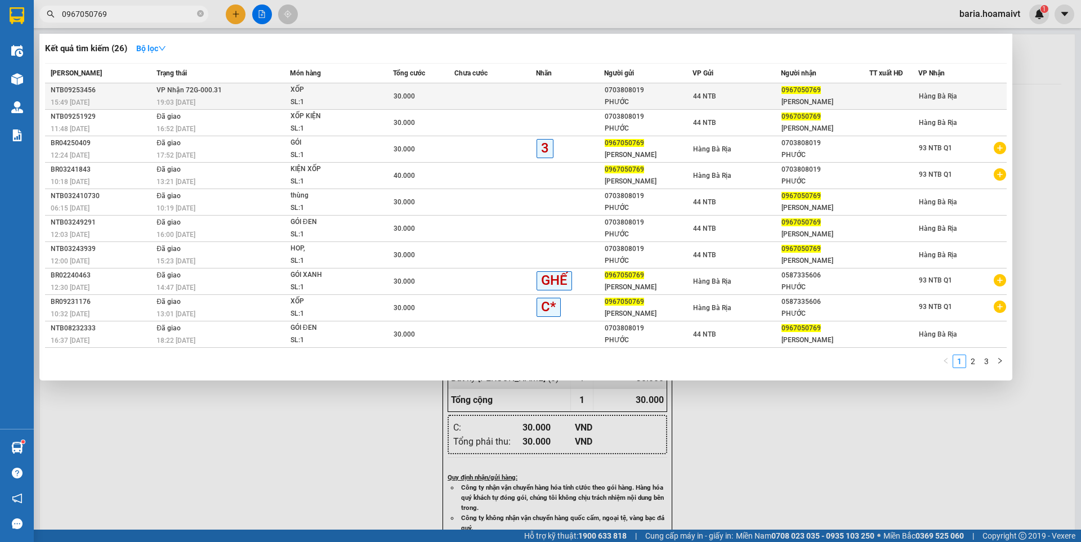
type input "0967050769"
click at [401, 94] on span "30.000" at bounding box center [404, 96] width 21 height 8
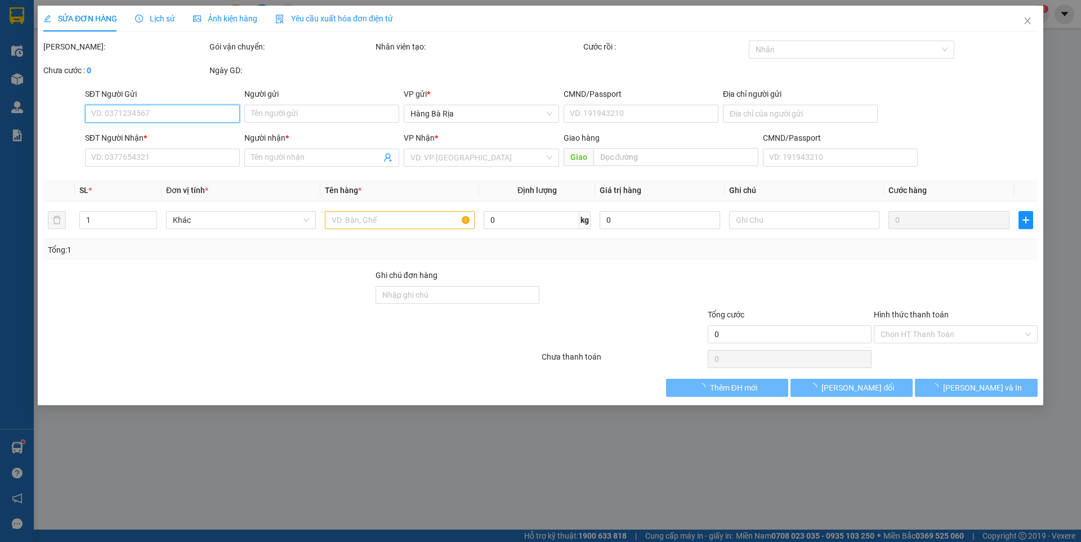
type input "0703808019"
type input "PHƯỚC"
type input "C19/10 ẤP 4 [PERSON_NAME]"
type input "0967050769"
type input "[PERSON_NAME]"
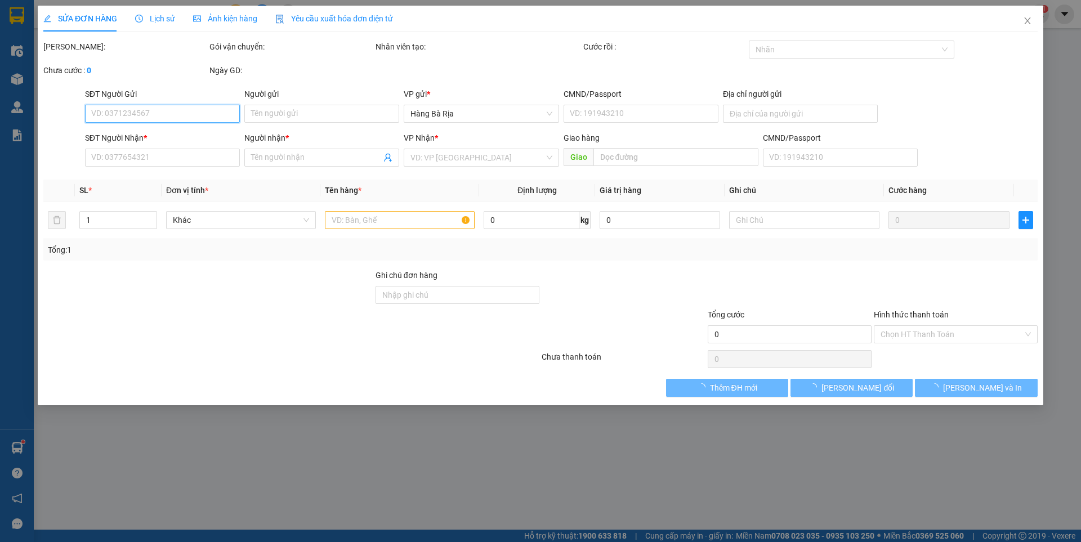
type input "30.000"
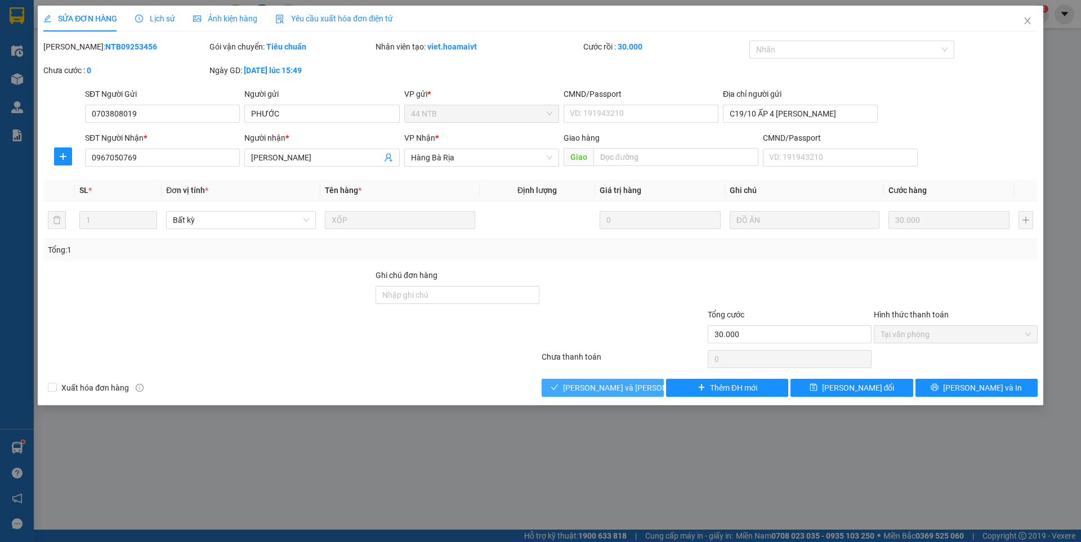
click at [614, 383] on span "[PERSON_NAME] và [PERSON_NAME] hàng" at bounding box center [639, 388] width 152 height 12
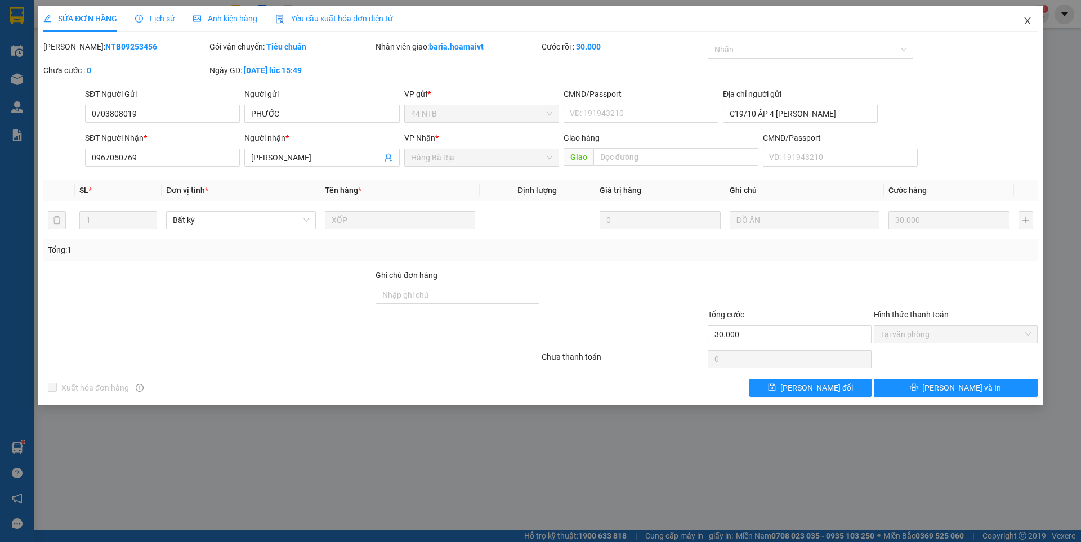
click at [1030, 16] on span "Close" at bounding box center [1028, 22] width 32 height 32
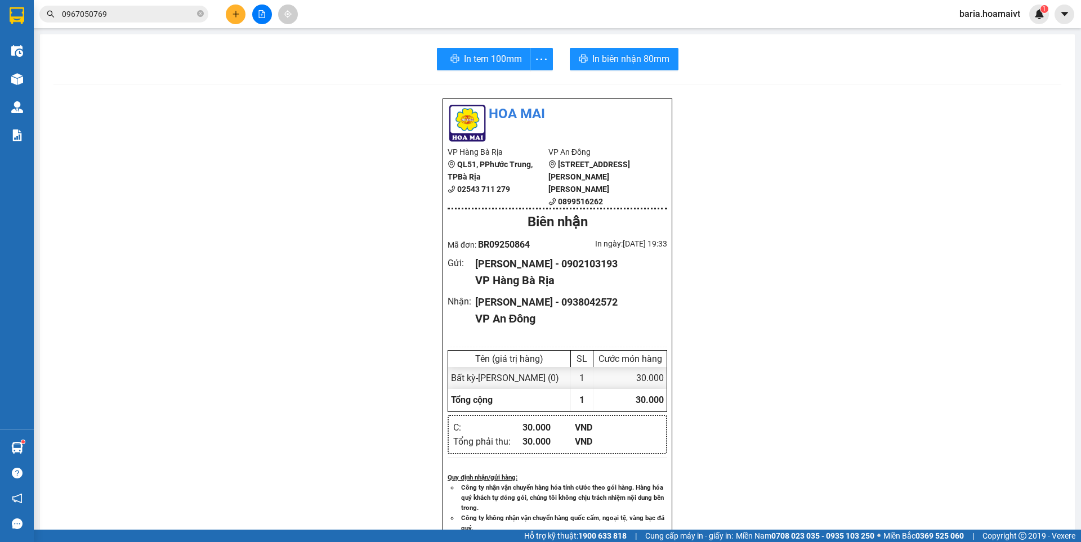
click at [162, 18] on input "0967050769" at bounding box center [128, 14] width 133 height 12
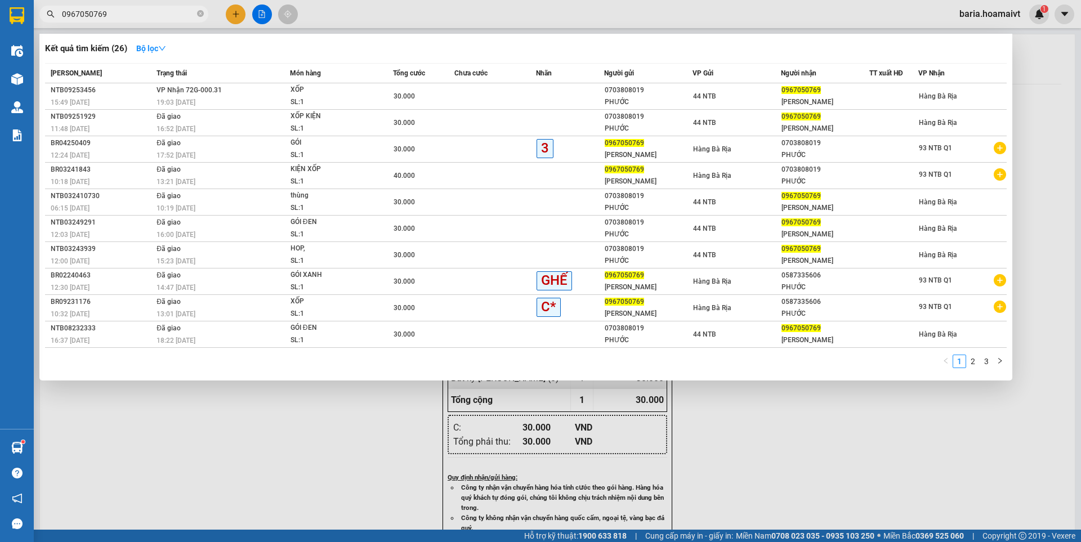
click at [162, 18] on input "0967050769" at bounding box center [128, 14] width 133 height 12
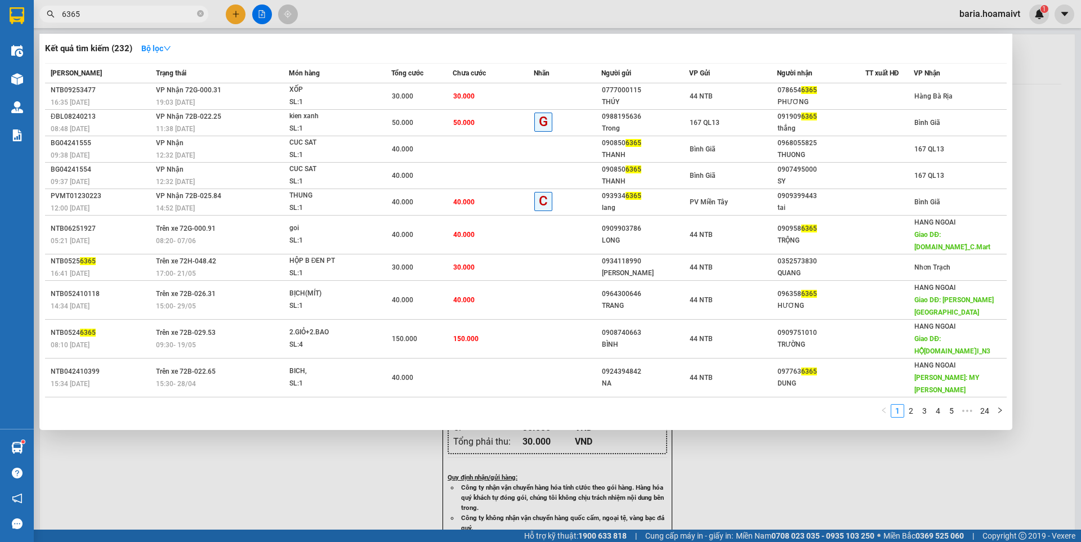
type input "6365"
click at [815, 98] on div "PHƯƠNG" at bounding box center [821, 102] width 87 height 12
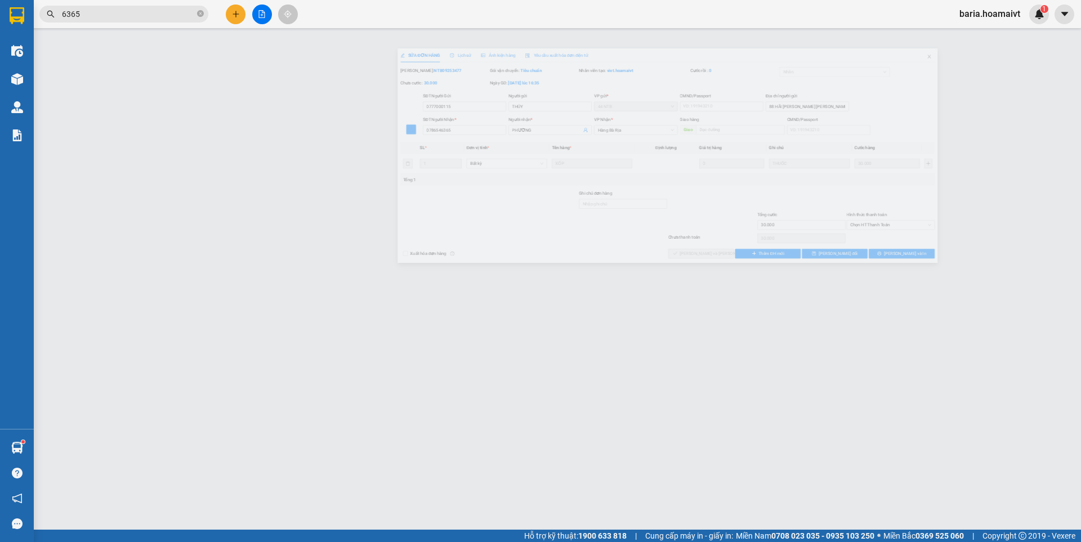
type input "0777000115"
type input "THÚY"
type input "88 HÃI [PERSON_NAME] [PERSON_NAME]"
type input "0786546365"
type input "PHƯƠNG"
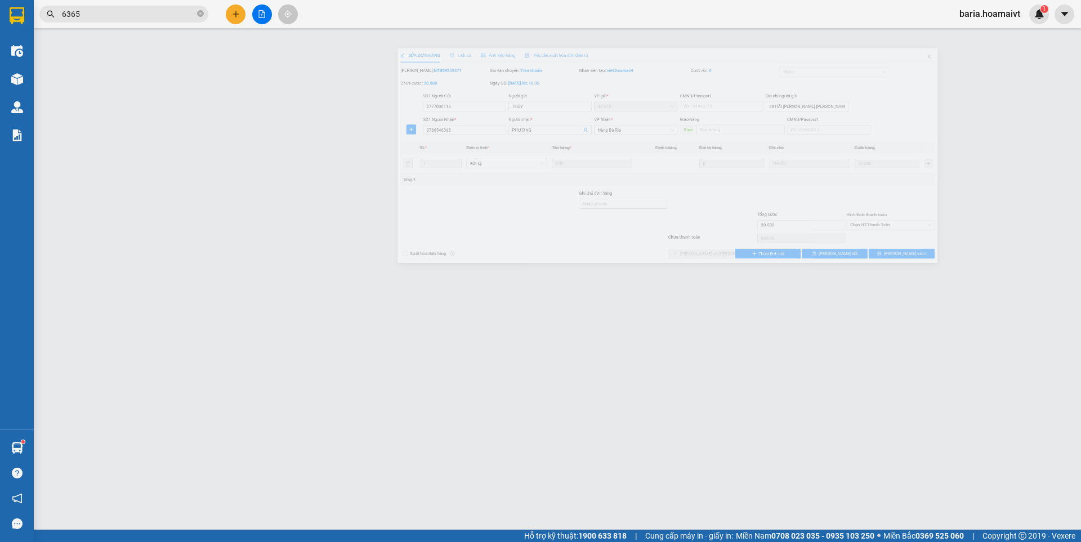
type input "30.000"
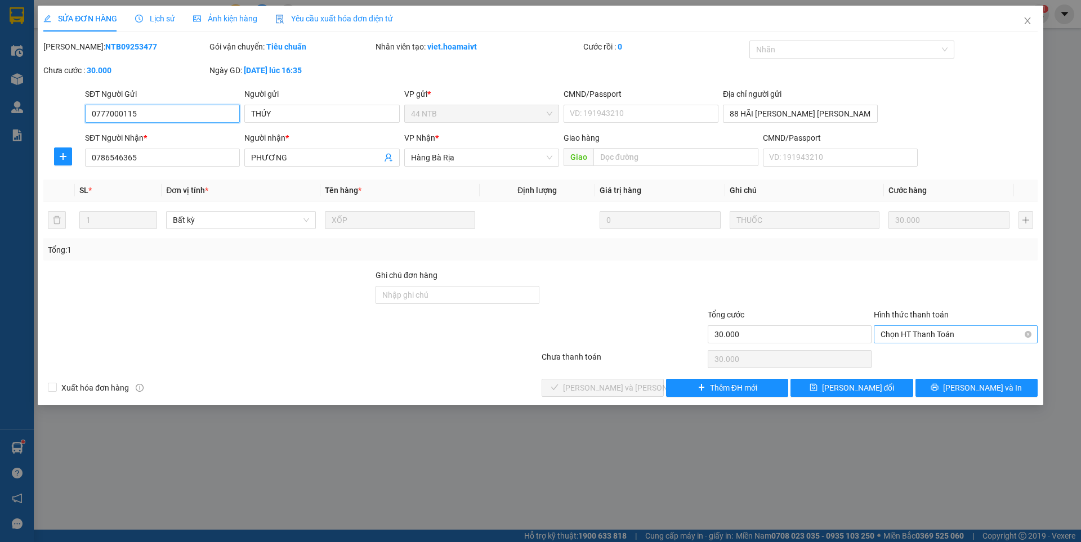
click at [899, 335] on span "Chọn HT Thanh Toán" at bounding box center [956, 334] width 150 height 17
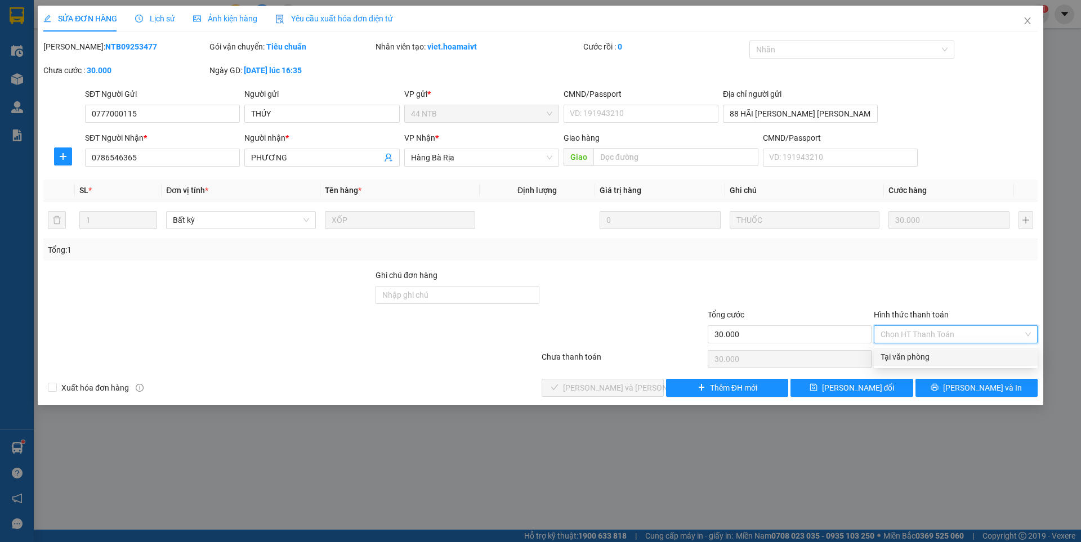
click at [897, 362] on div "Tại văn phòng" at bounding box center [956, 357] width 150 height 12
type input "0"
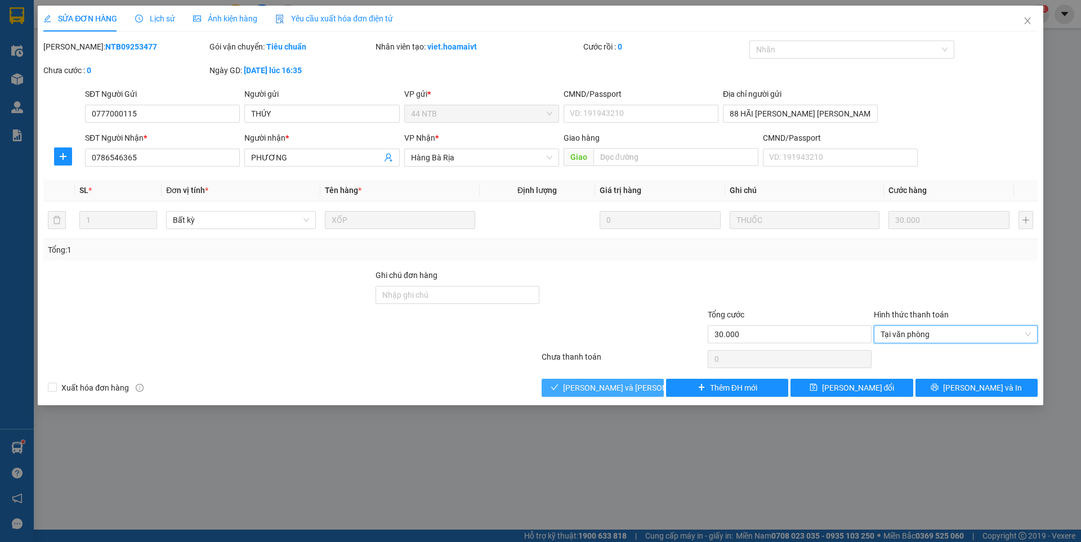
click at [623, 391] on span "[PERSON_NAME] và [PERSON_NAME] hàng" at bounding box center [639, 388] width 152 height 12
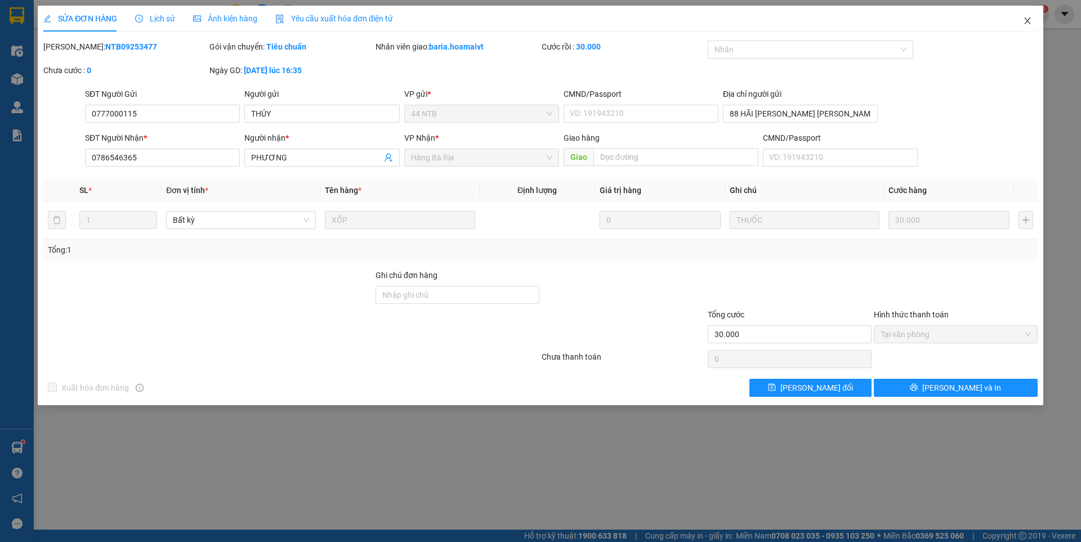
click at [1028, 23] on icon "close" at bounding box center [1027, 20] width 9 height 9
